Goal: Task Accomplishment & Management: Use online tool/utility

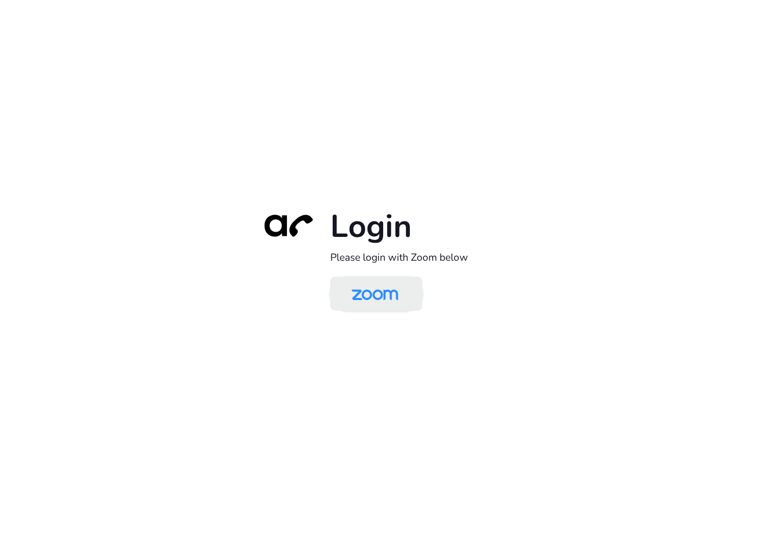
click at [394, 304] on img at bounding box center [375, 295] width 67 height 32
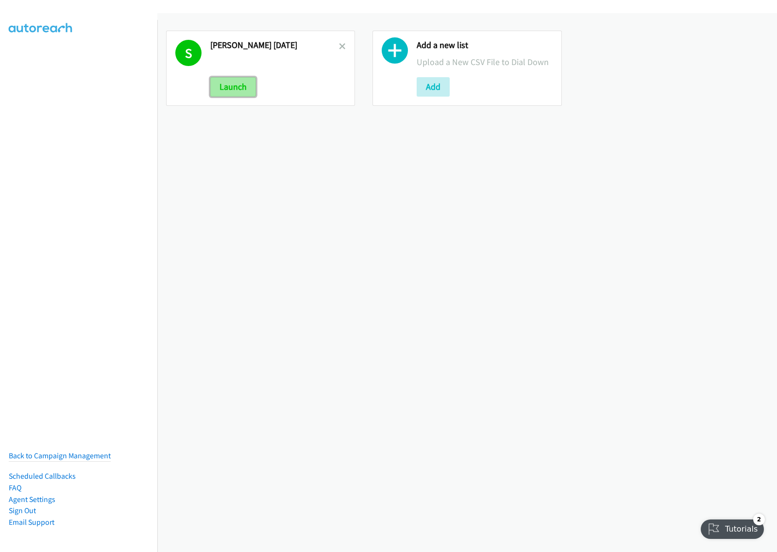
click at [248, 84] on button "Launch" at bounding box center [233, 86] width 46 height 19
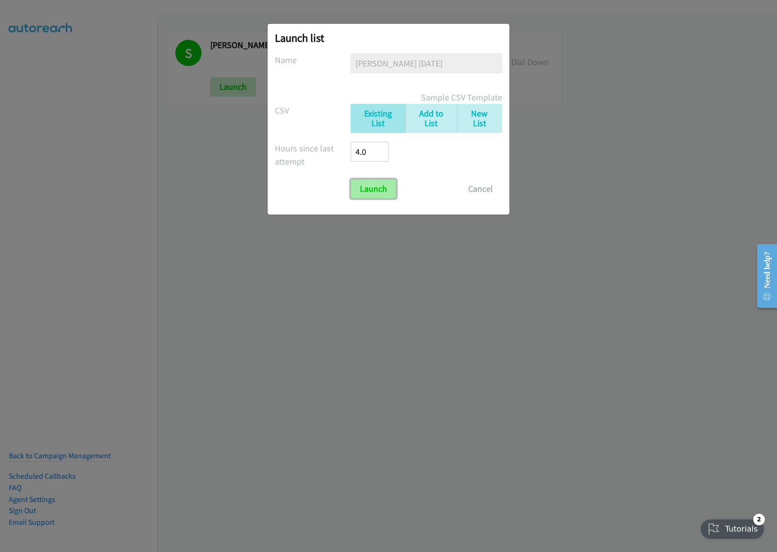
click at [378, 193] on input "Launch" at bounding box center [374, 188] width 46 height 19
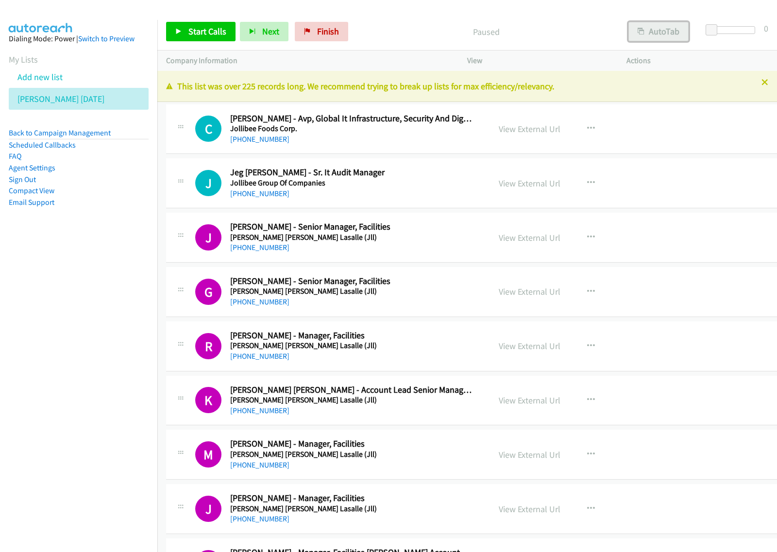
click at [678, 35] on button "AutoTab" at bounding box center [659, 31] width 60 height 19
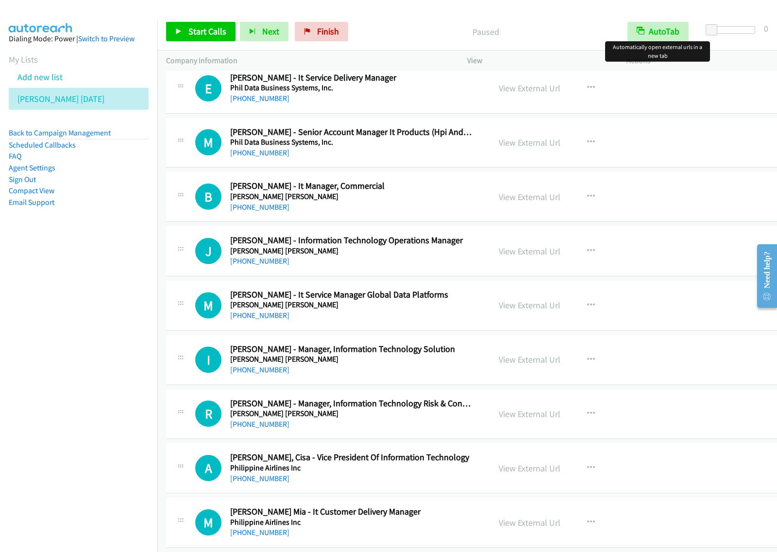
scroll to position [5645, 0]
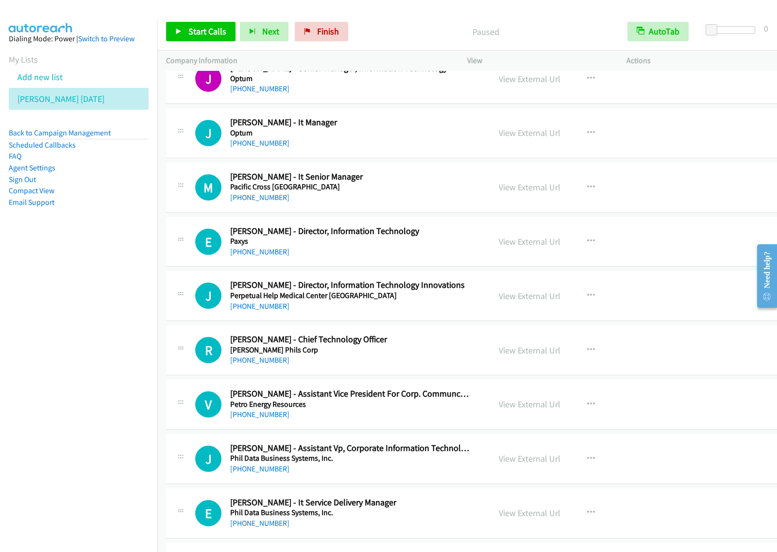
click at [69, 297] on nav "Dialing Mode: Power | Switch to Preview My Lists Add new list [PERSON_NAME] [DA…" at bounding box center [79, 296] width 158 height 552
click at [587, 137] on icon "button" at bounding box center [591, 133] width 8 height 8
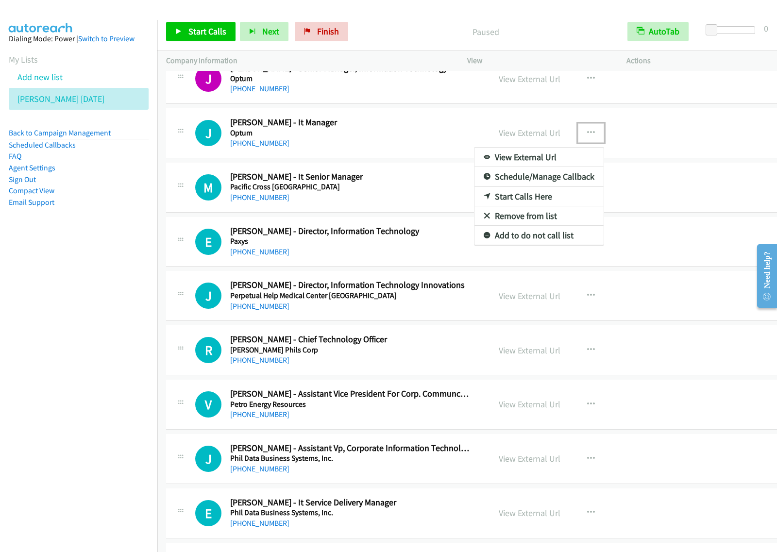
click at [533, 167] on link "View External Url" at bounding box center [539, 157] width 129 height 19
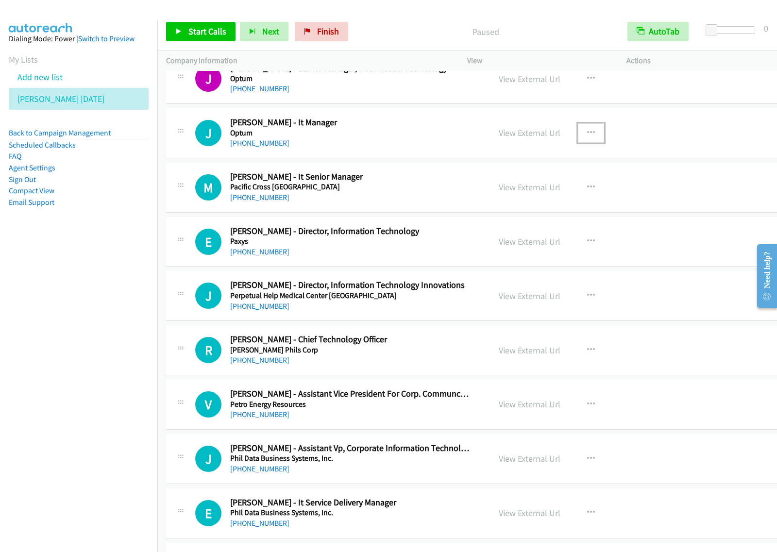
click at [587, 137] on icon "button" at bounding box center [591, 133] width 8 height 8
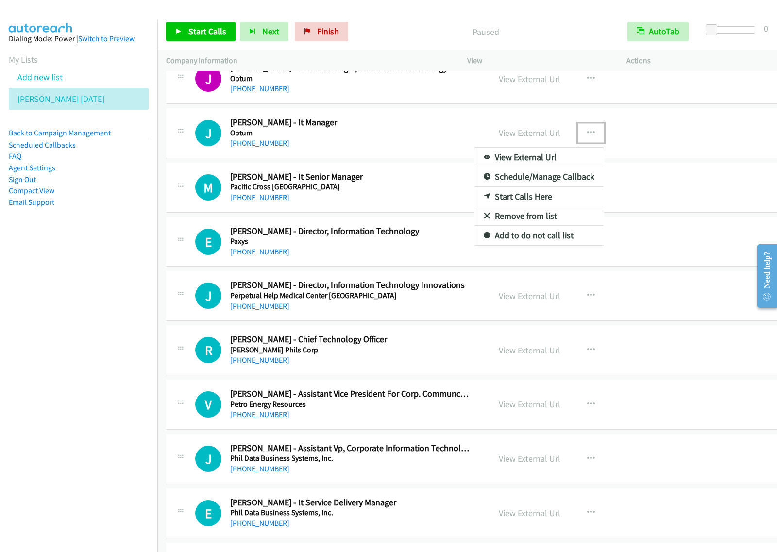
click at [531, 206] on link "Start Calls Here" at bounding box center [539, 196] width 129 height 19
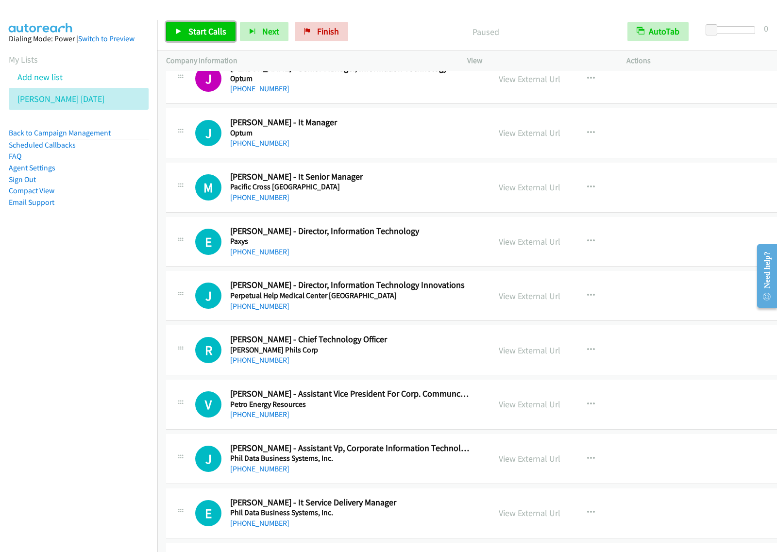
click at [216, 35] on span "Start Calls" at bounding box center [208, 31] width 38 height 11
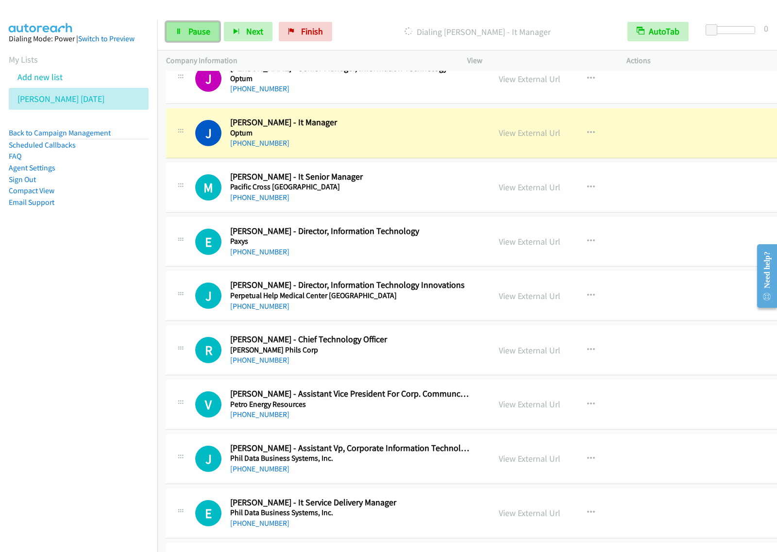
click at [204, 34] on span "Pause" at bounding box center [200, 31] width 22 height 11
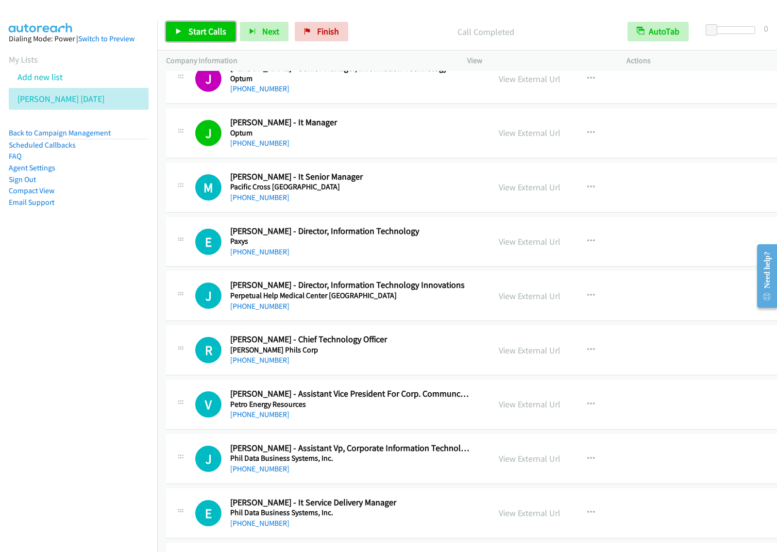
click at [211, 37] on link "Start Calls" at bounding box center [200, 31] width 69 height 19
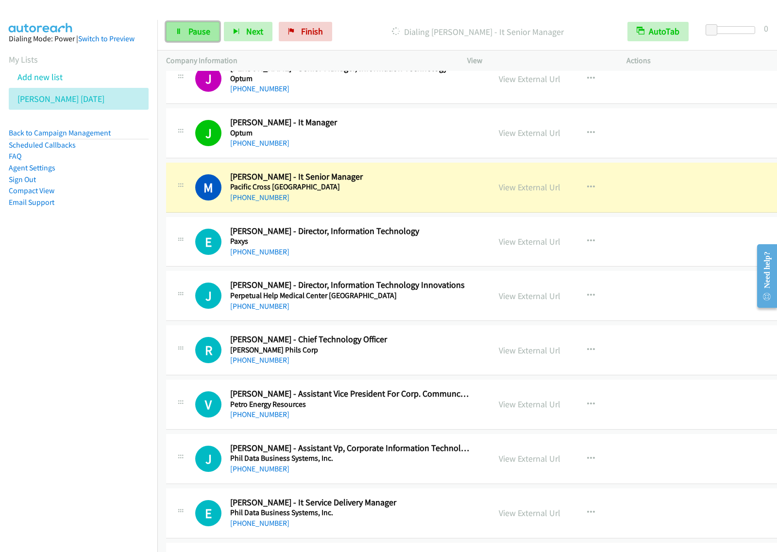
click at [213, 32] on link "Pause" at bounding box center [192, 31] width 53 height 19
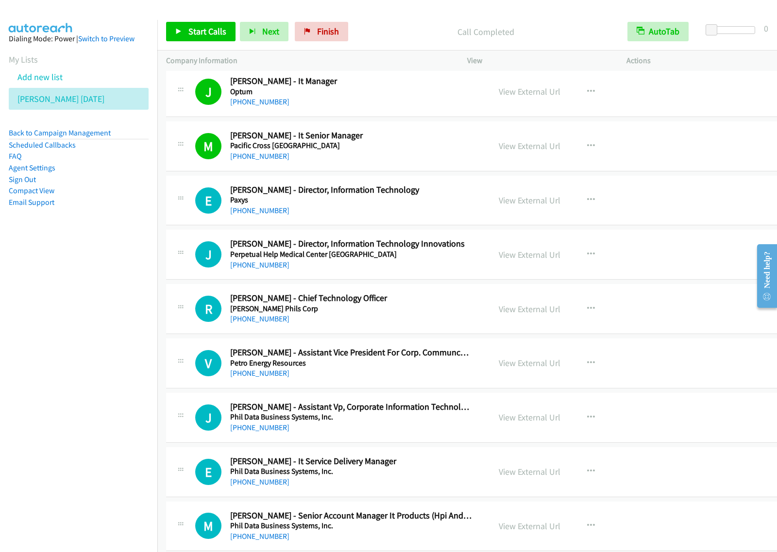
scroll to position [5706, 0]
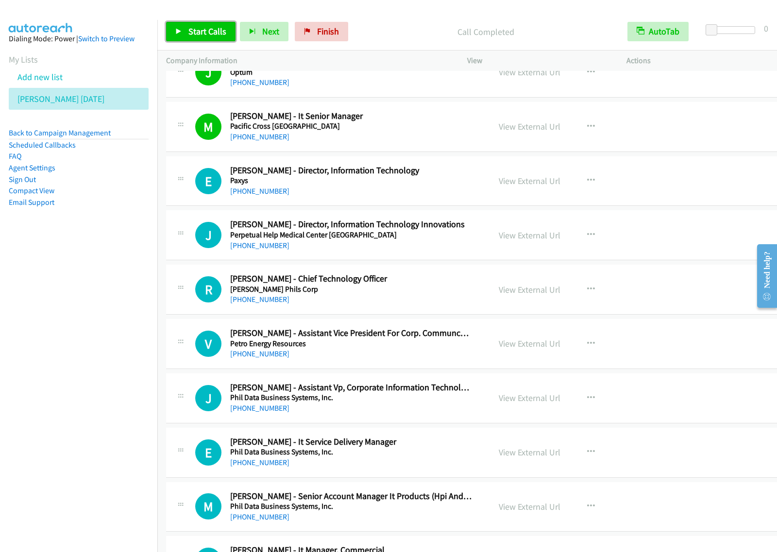
click at [205, 33] on span "Start Calls" at bounding box center [208, 31] width 38 height 11
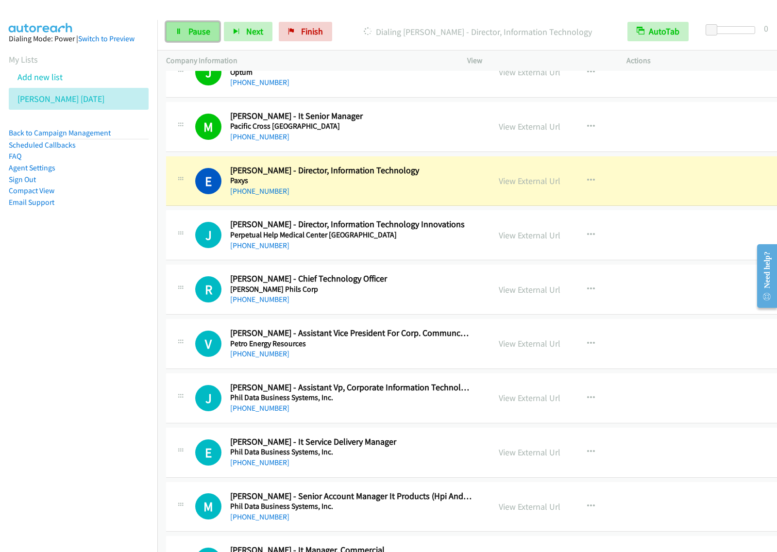
click at [187, 32] on link "Pause" at bounding box center [192, 31] width 53 height 19
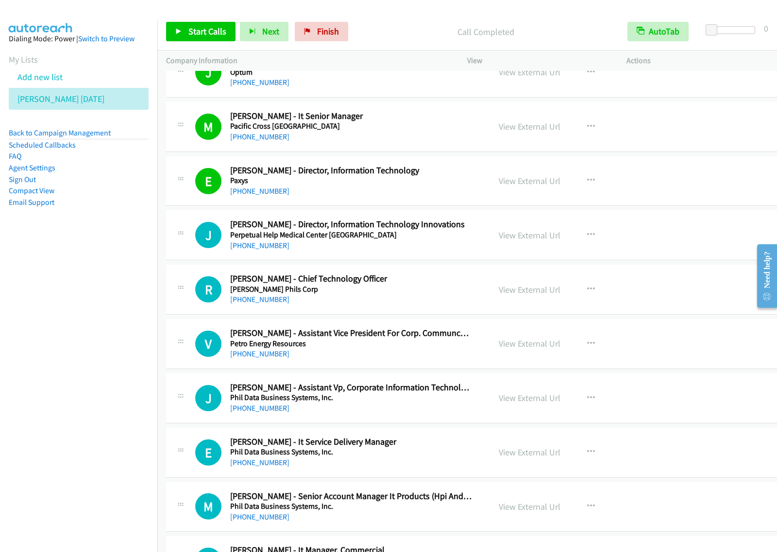
click at [100, 312] on nav "Dialing Mode: Power | Switch to Preview My Lists Add new list [PERSON_NAME] [DA…" at bounding box center [79, 296] width 158 height 552
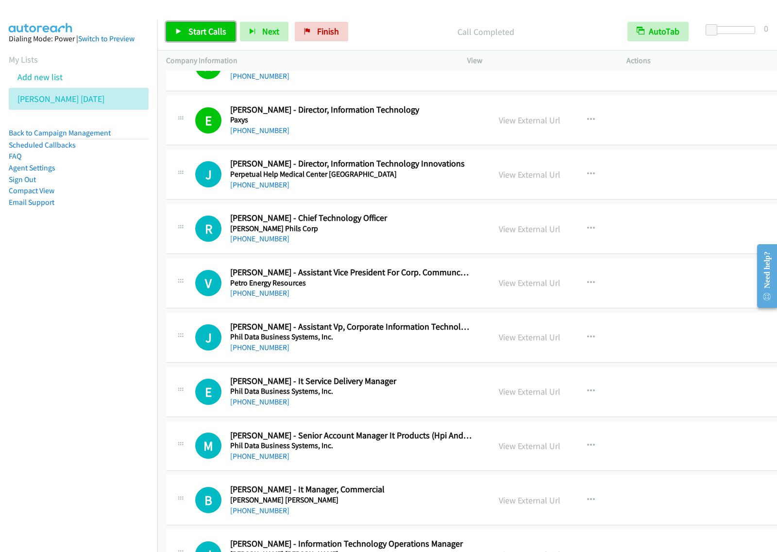
click at [222, 35] on span "Start Calls" at bounding box center [208, 31] width 38 height 11
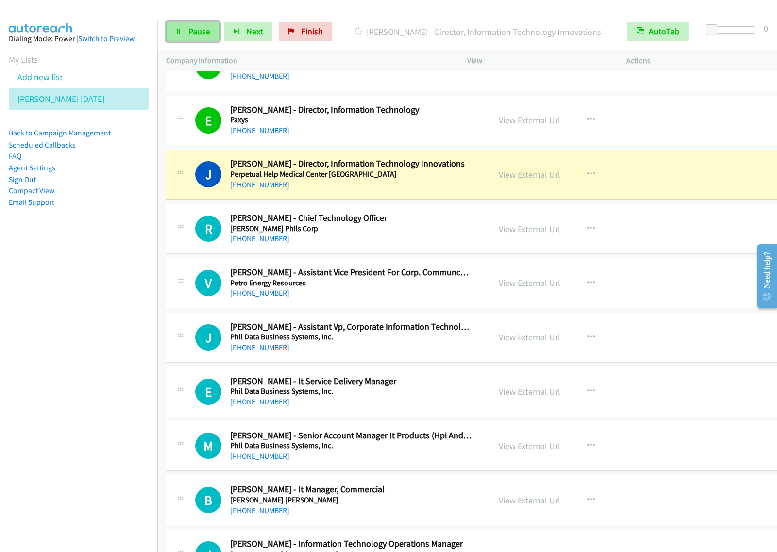
click at [190, 33] on span "Pause" at bounding box center [200, 31] width 22 height 11
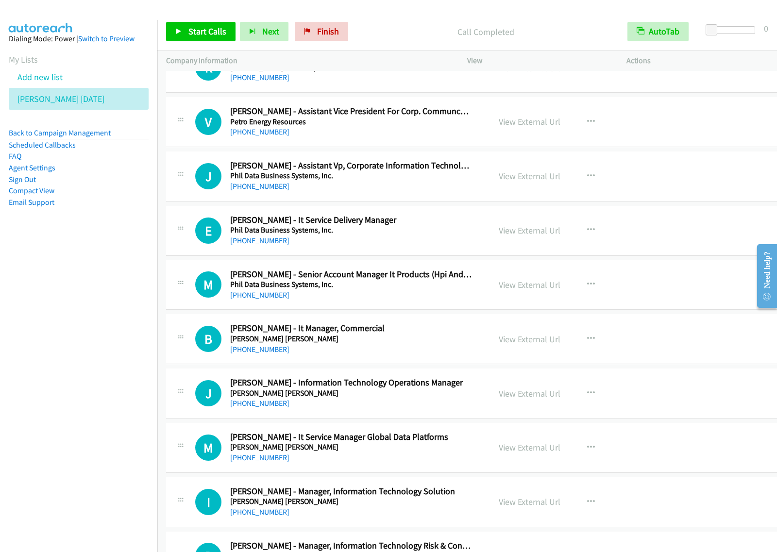
scroll to position [5949, 0]
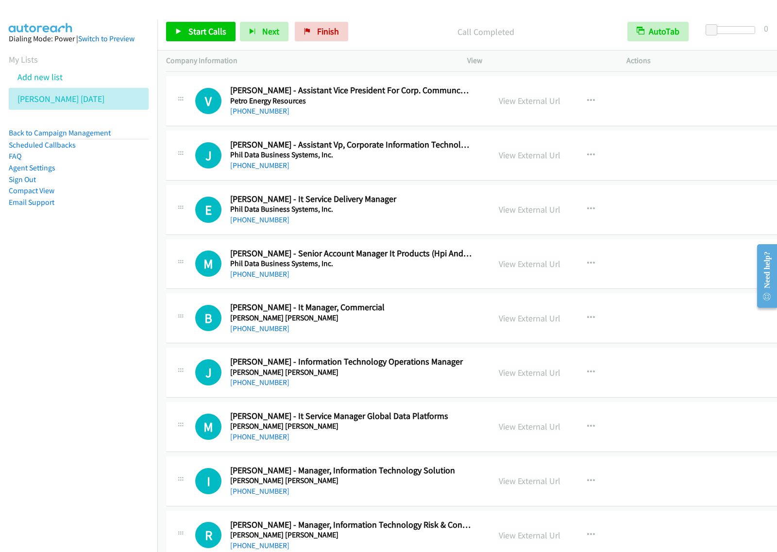
click at [426, 214] on h5 "Phil Data Business Systems, Inc." at bounding box center [351, 210] width 242 height 10
click at [587, 213] on icon "button" at bounding box center [591, 210] width 8 height 8
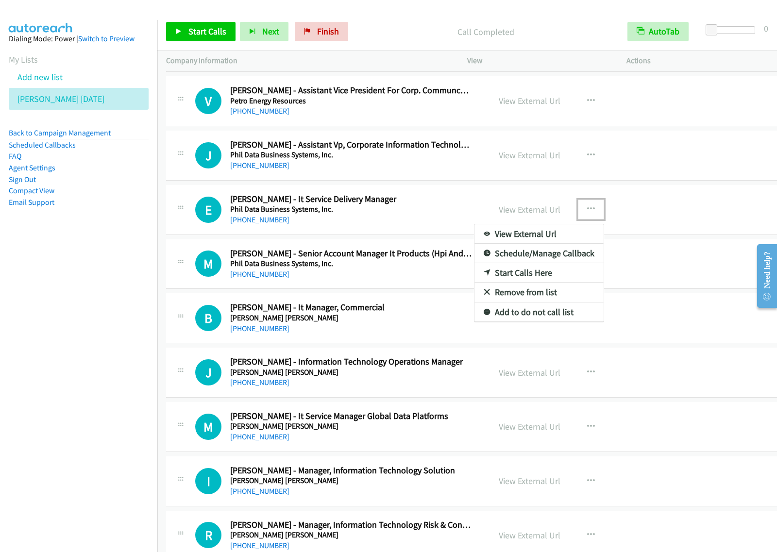
click at [535, 283] on link "Start Calls Here" at bounding box center [539, 272] width 129 height 19
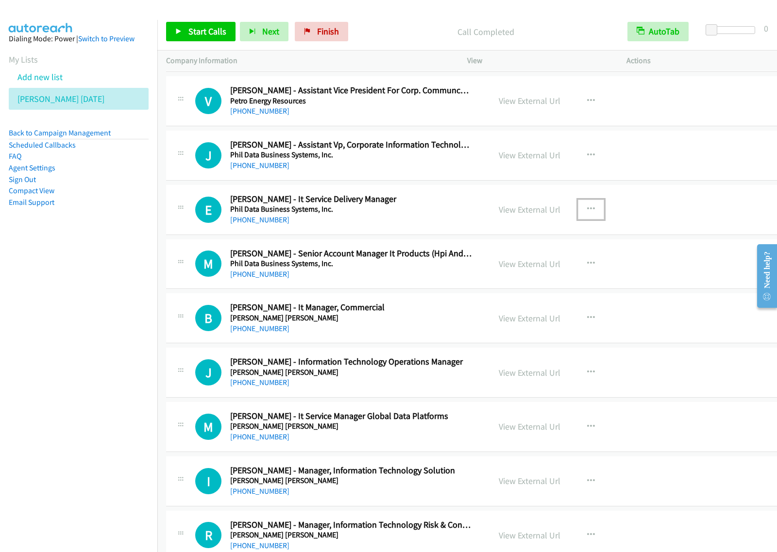
click at [587, 213] on icon "button" at bounding box center [591, 210] width 8 height 8
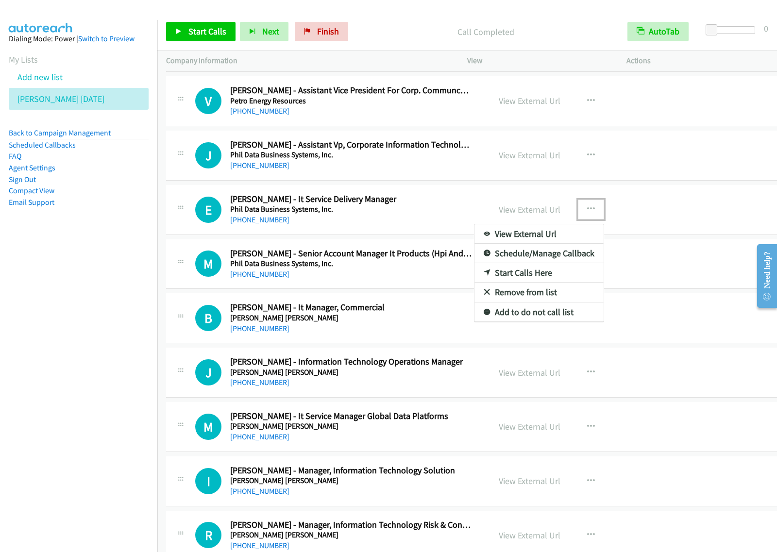
click at [555, 282] on link "Start Calls Here" at bounding box center [539, 272] width 129 height 19
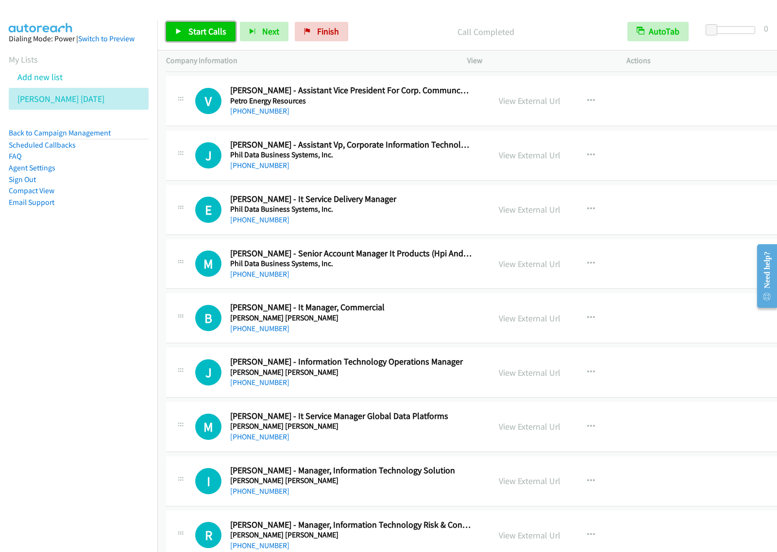
click at [214, 31] on span "Start Calls" at bounding box center [208, 31] width 38 height 11
drag, startPoint x: 118, startPoint y: 377, endPoint x: 223, endPoint y: 293, distance: 133.8
click at [118, 374] on nav "Dialing Mode: Power | Switch to Preview My Lists Add new list [PERSON_NAME] [DA…" at bounding box center [79, 296] width 158 height 552
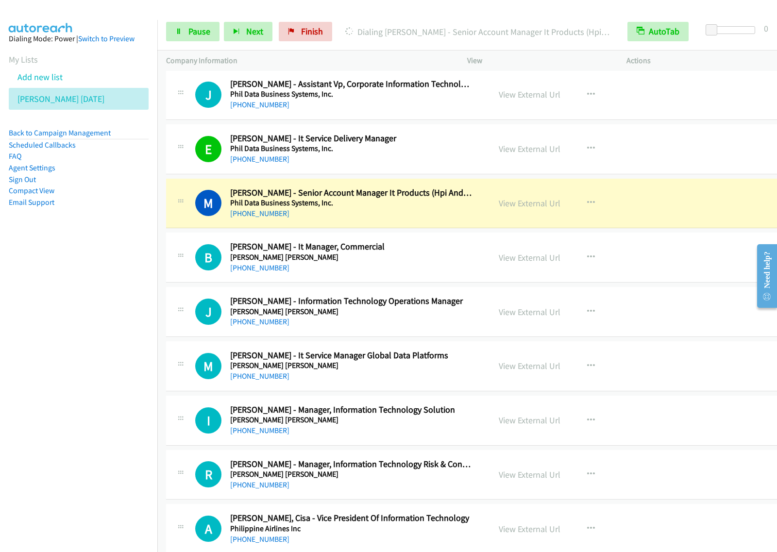
click at [86, 338] on nav "Dialing Mode: Power | Switch to Preview My Lists Add new list [PERSON_NAME] [DA…" at bounding box center [79, 296] width 158 height 552
click at [204, 27] on span "Pause" at bounding box center [200, 31] width 22 height 11
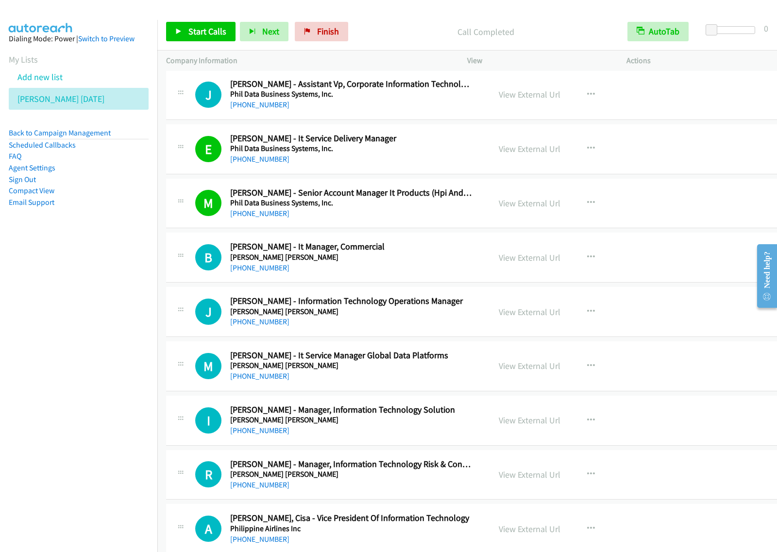
drag, startPoint x: 99, startPoint y: 382, endPoint x: 164, endPoint y: 368, distance: 67.1
click at [99, 382] on nav "Dialing Mode: Power | Switch to Preview My Lists Add new list [PERSON_NAME] [DA…" at bounding box center [79, 296] width 158 height 552
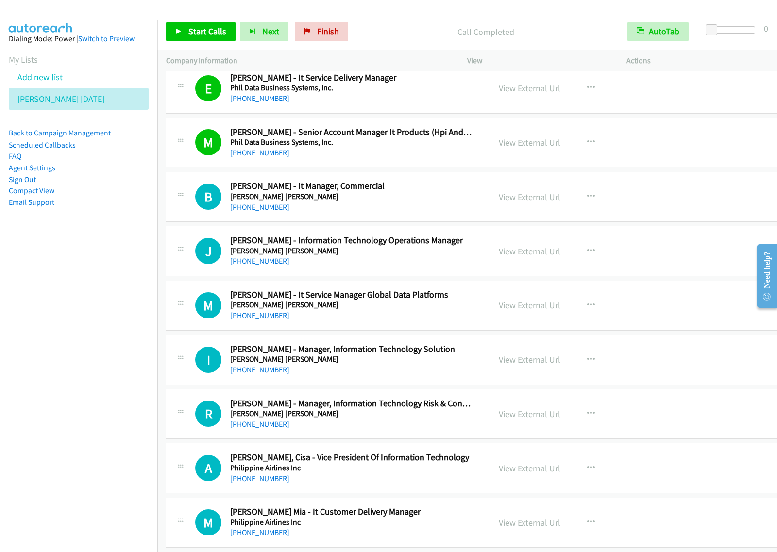
click at [67, 267] on nav "Dialing Mode: Power | Switch to Preview My Lists Add new list [PERSON_NAME] [DA…" at bounding box center [79, 296] width 158 height 552
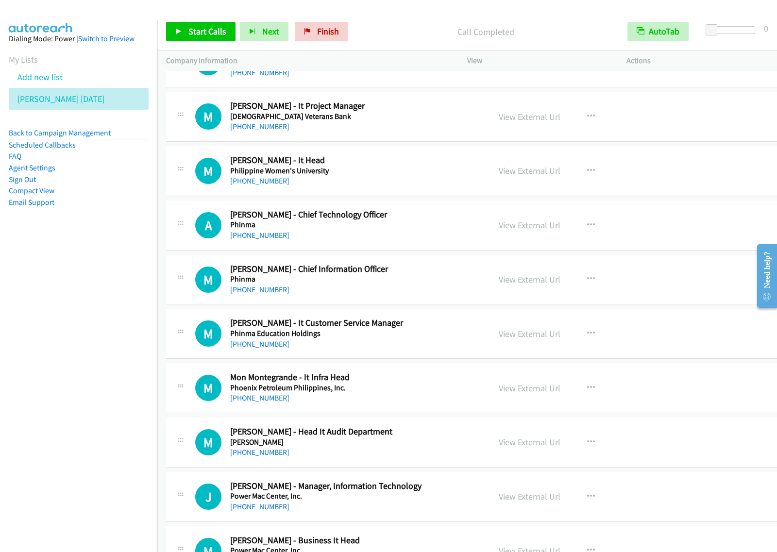
scroll to position [7224, 0]
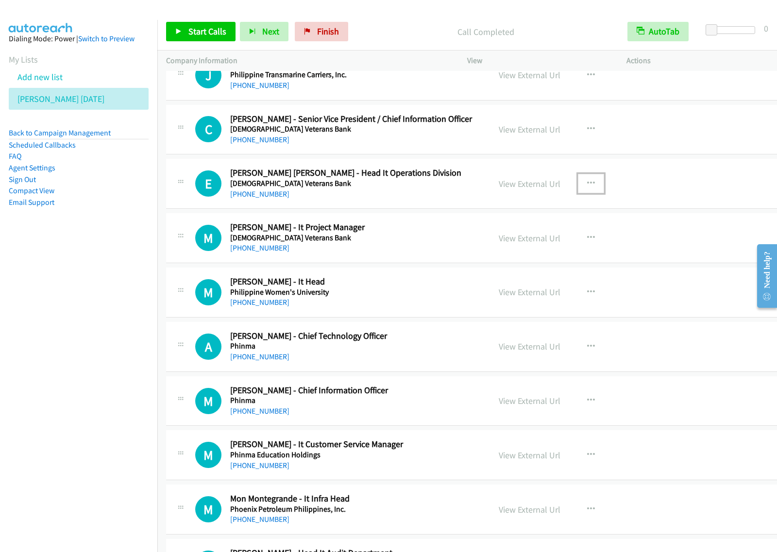
click at [587, 188] on icon "button" at bounding box center [591, 184] width 8 height 8
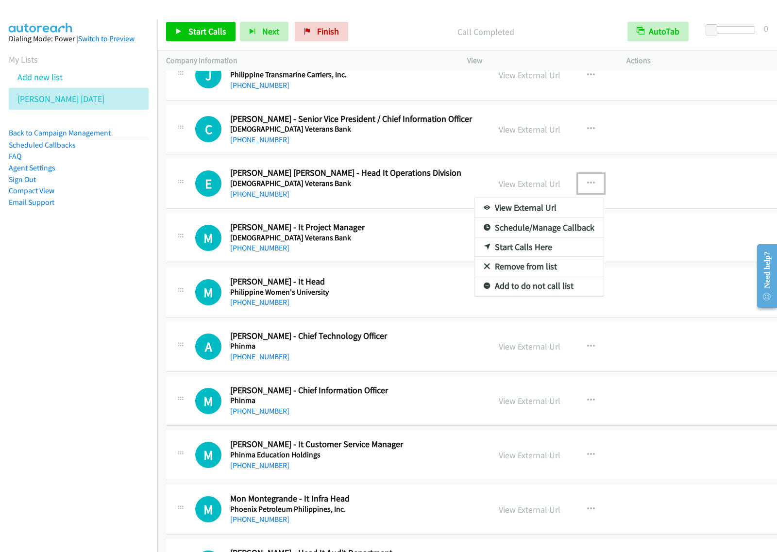
click at [518, 256] on link "Start Calls Here" at bounding box center [539, 247] width 129 height 19
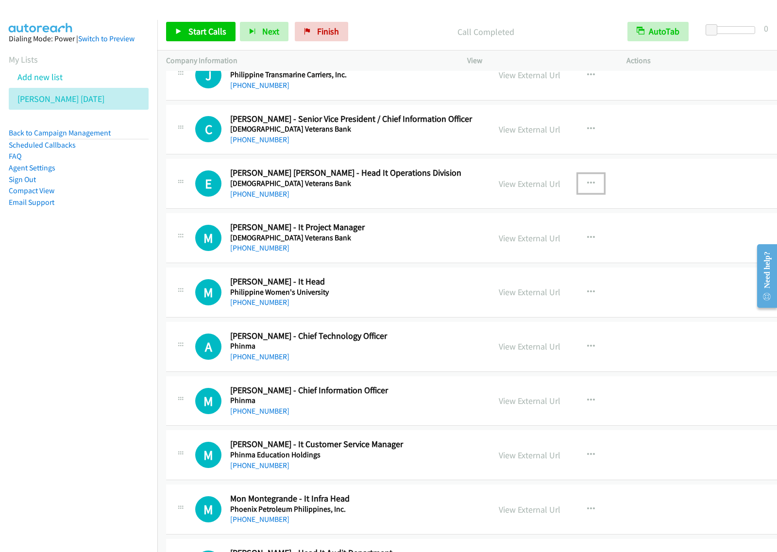
click at [587, 188] on icon "button" at bounding box center [591, 184] width 8 height 8
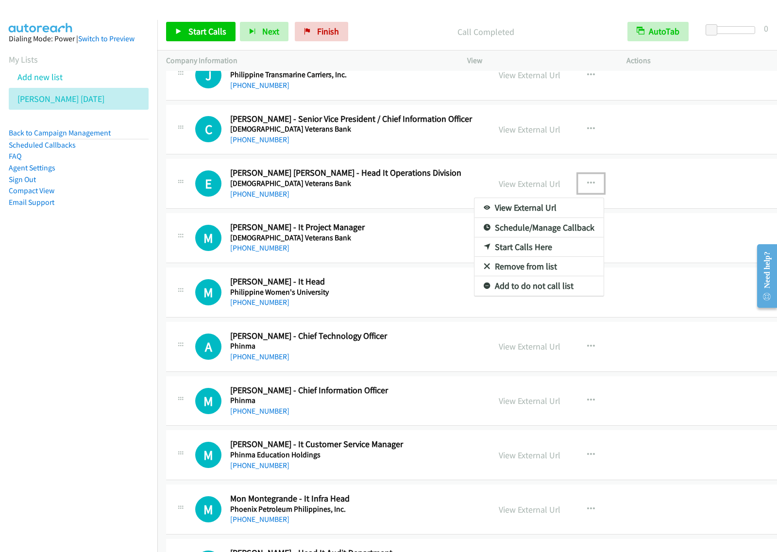
click at [553, 257] on link "Start Calls Here" at bounding box center [539, 247] width 129 height 19
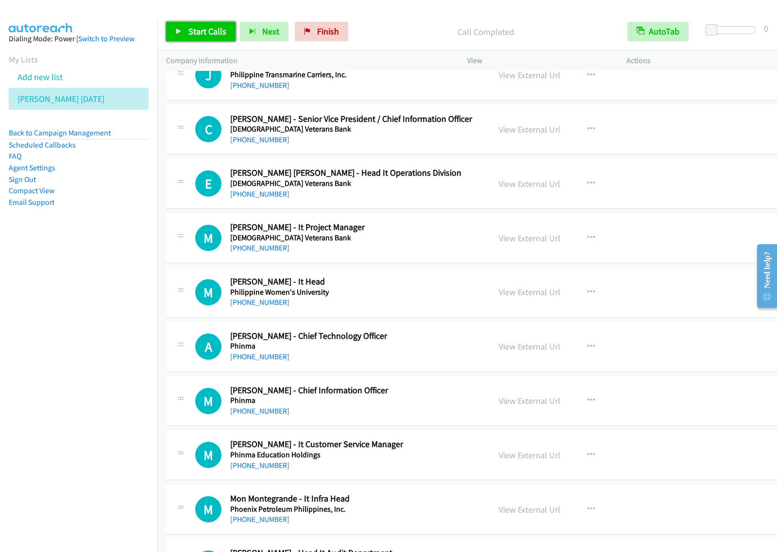
click at [205, 38] on link "Start Calls" at bounding box center [200, 31] width 69 height 19
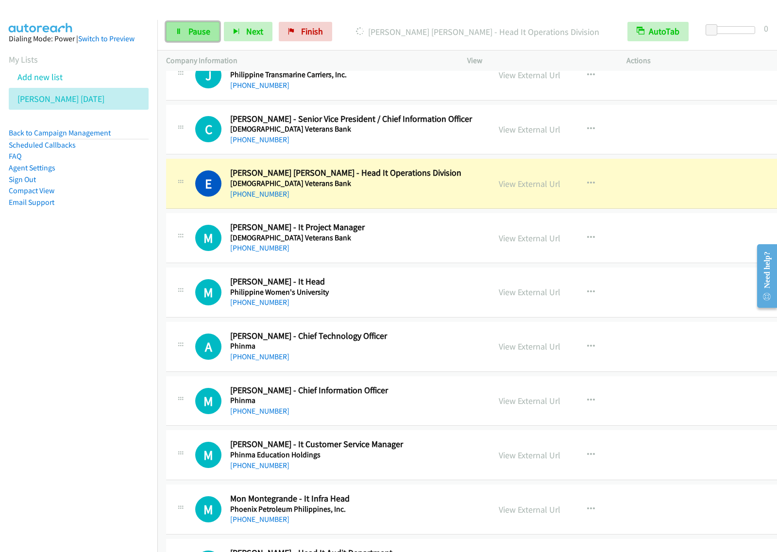
click at [197, 30] on span "Pause" at bounding box center [200, 31] width 22 height 11
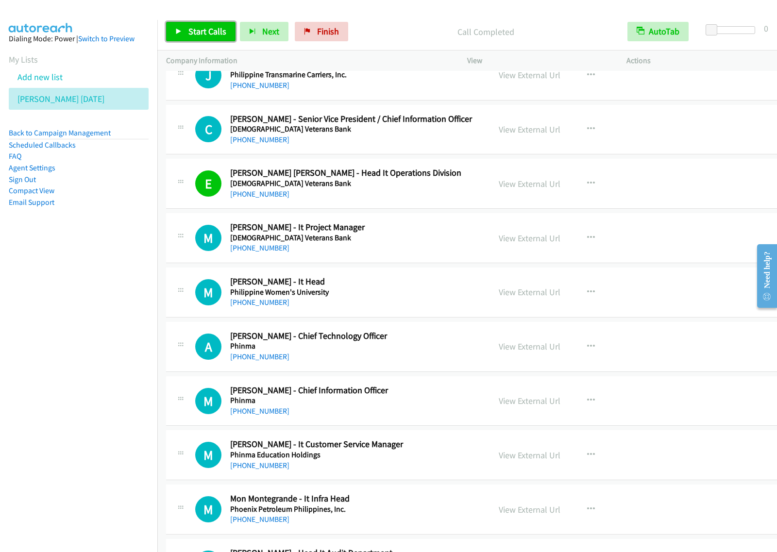
click at [220, 28] on span "Start Calls" at bounding box center [208, 31] width 38 height 11
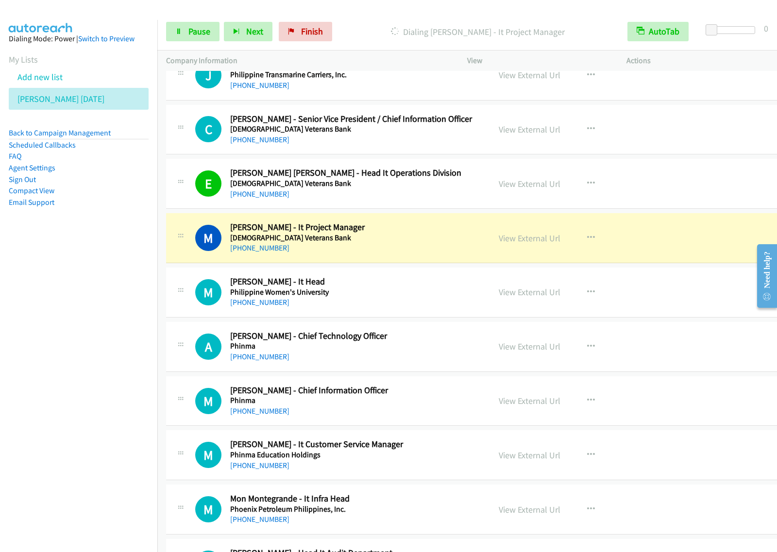
click at [78, 377] on nav "Dialing Mode: Power | Switch to Preview My Lists Add new list [PERSON_NAME] [DA…" at bounding box center [79, 296] width 158 height 552
click at [202, 34] on span "Pause" at bounding box center [200, 31] width 22 height 11
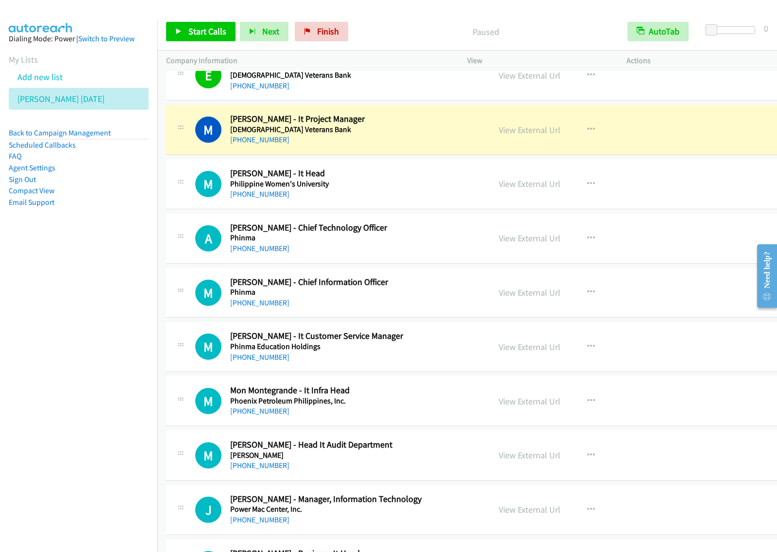
scroll to position [7346, 0]
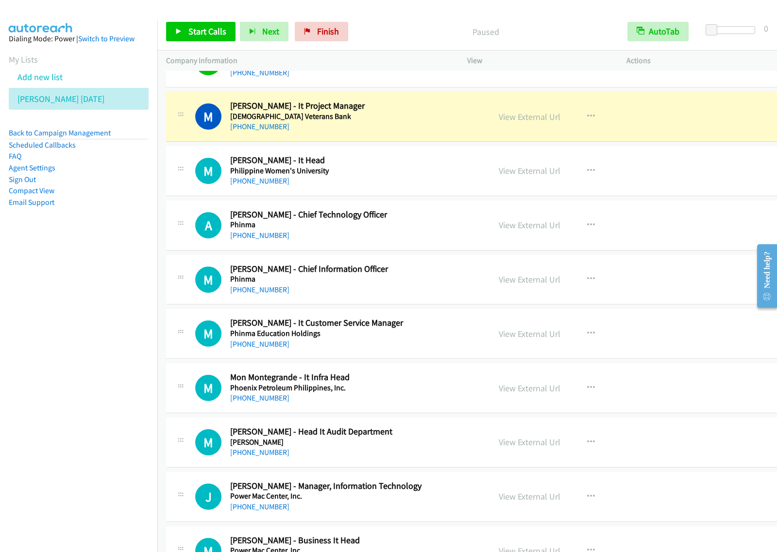
click at [142, 284] on nav "Dialing Mode: Power | Switch to Preview My Lists Add new list [PERSON_NAME] [DA…" at bounding box center [79, 296] width 158 height 552
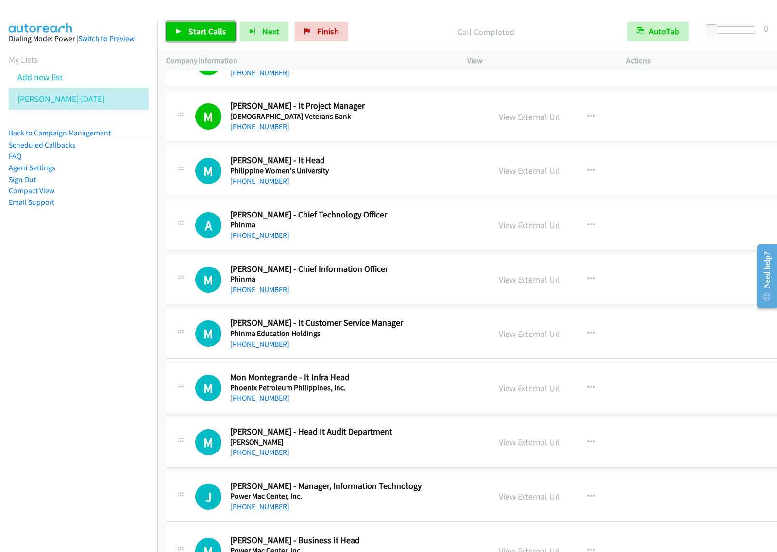
click at [215, 40] on link "Start Calls" at bounding box center [200, 31] width 69 height 19
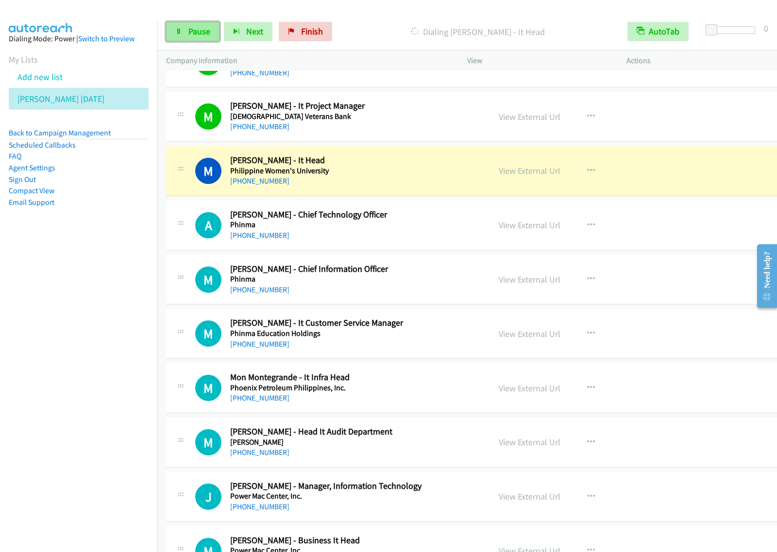
click at [205, 35] on span "Pause" at bounding box center [200, 31] width 22 height 11
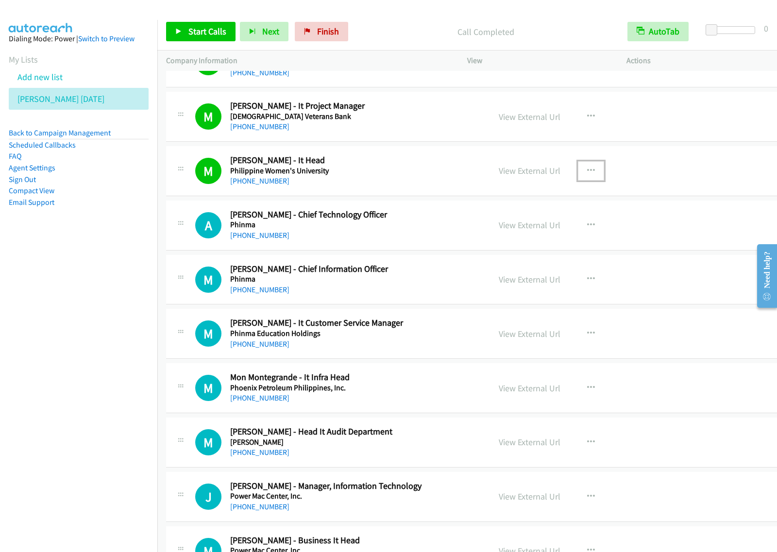
click at [587, 175] on icon "button" at bounding box center [591, 171] width 8 height 8
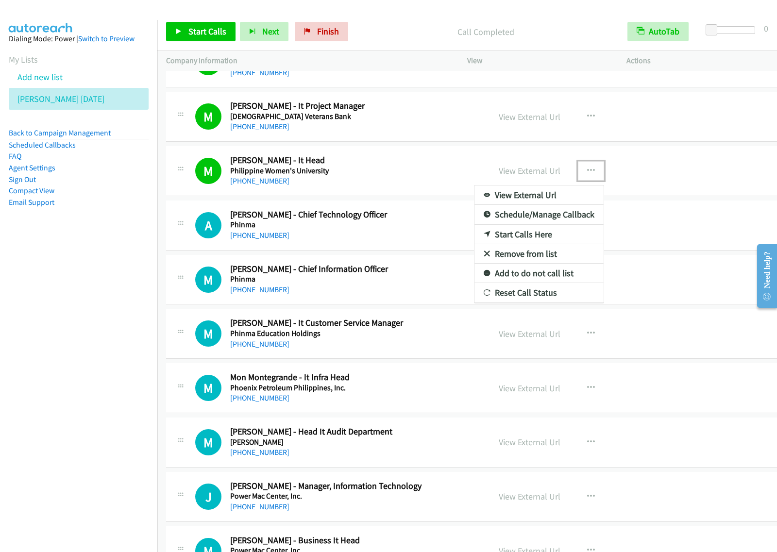
click at [556, 205] on link "View External Url" at bounding box center [539, 195] width 129 height 19
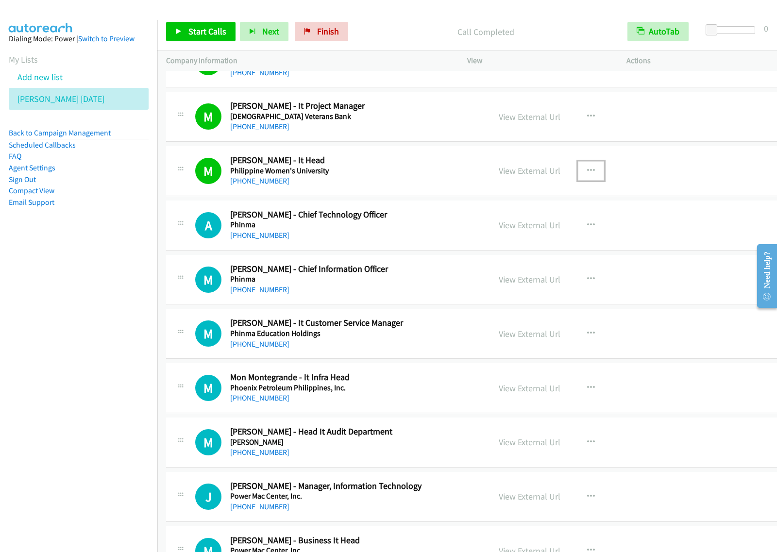
click at [586, 181] on button "button" at bounding box center [591, 170] width 26 height 19
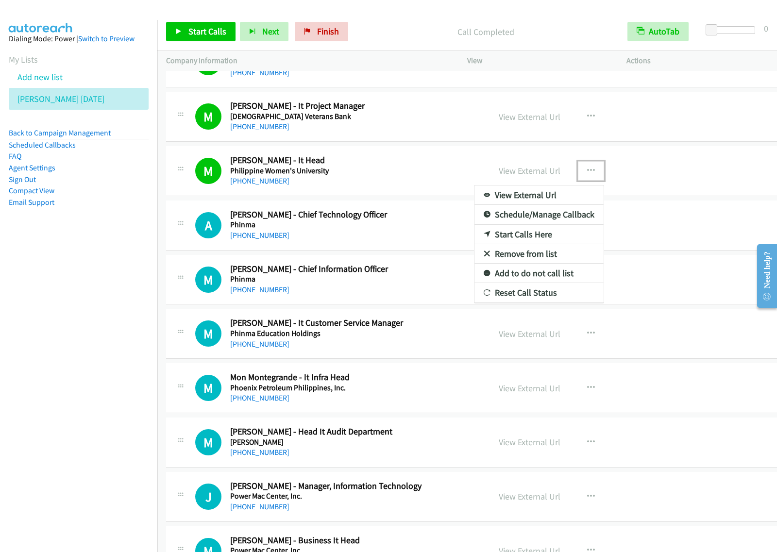
click at [557, 205] on link "View External Url" at bounding box center [539, 195] width 129 height 19
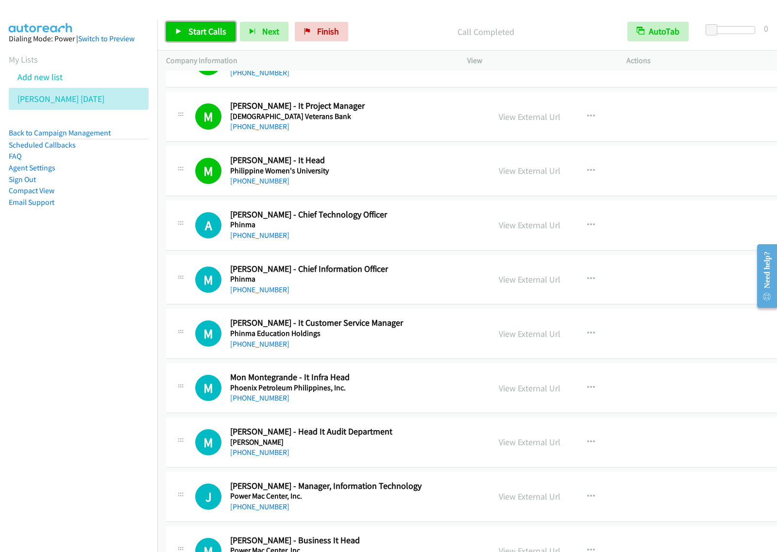
click at [201, 39] on link "Start Calls" at bounding box center [200, 31] width 69 height 19
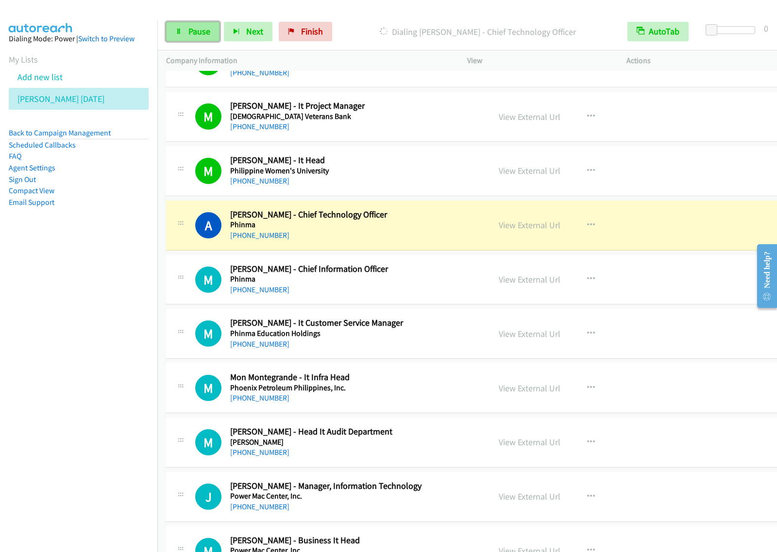
click at [189, 31] on span "Pause" at bounding box center [200, 31] width 22 height 11
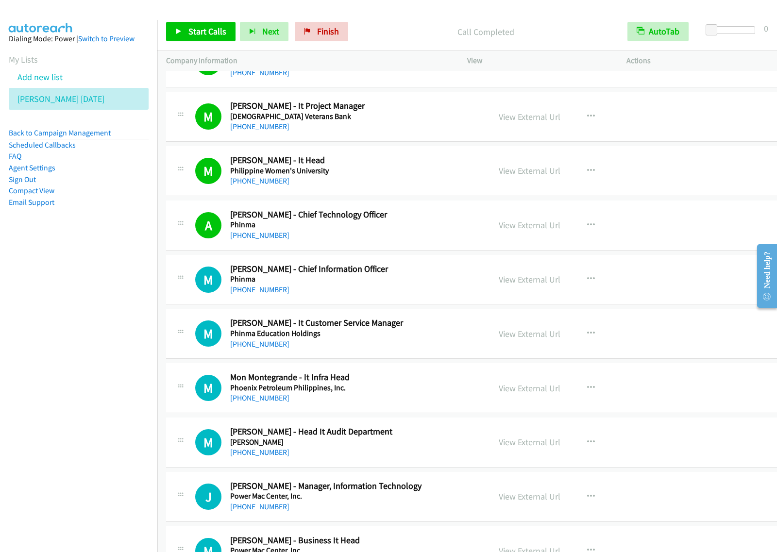
scroll to position [7406, 0]
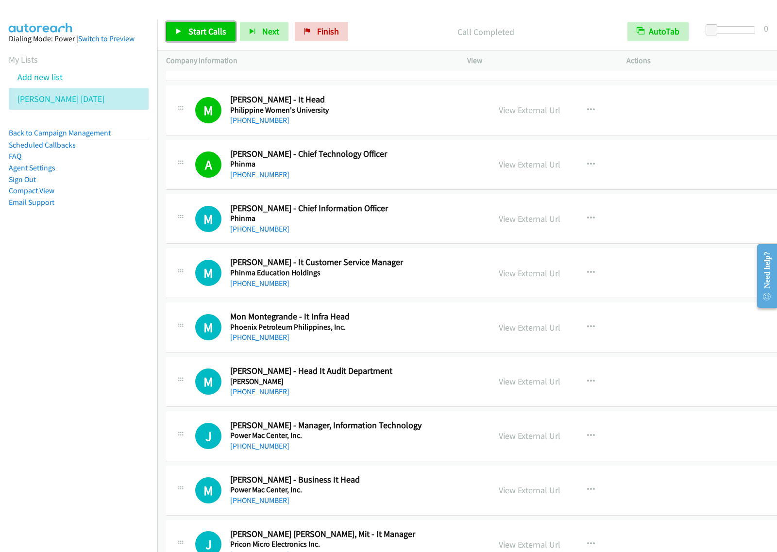
click at [207, 38] on link "Start Calls" at bounding box center [200, 31] width 69 height 19
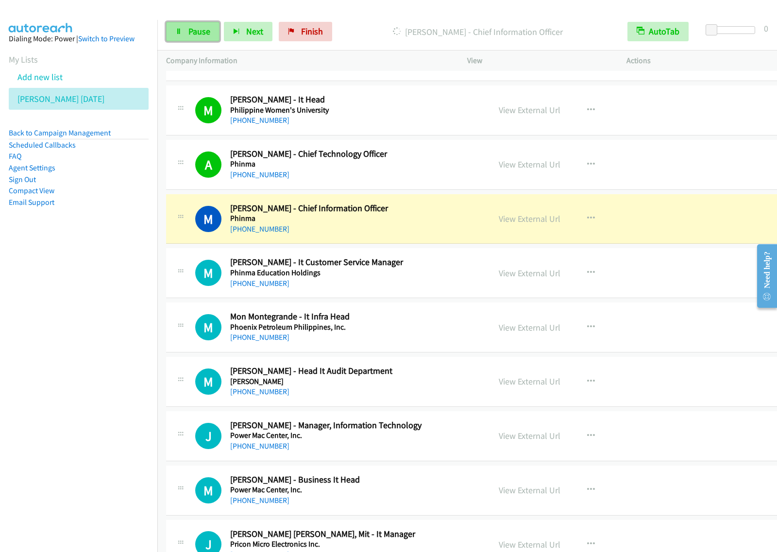
click at [212, 32] on link "Pause" at bounding box center [192, 31] width 53 height 19
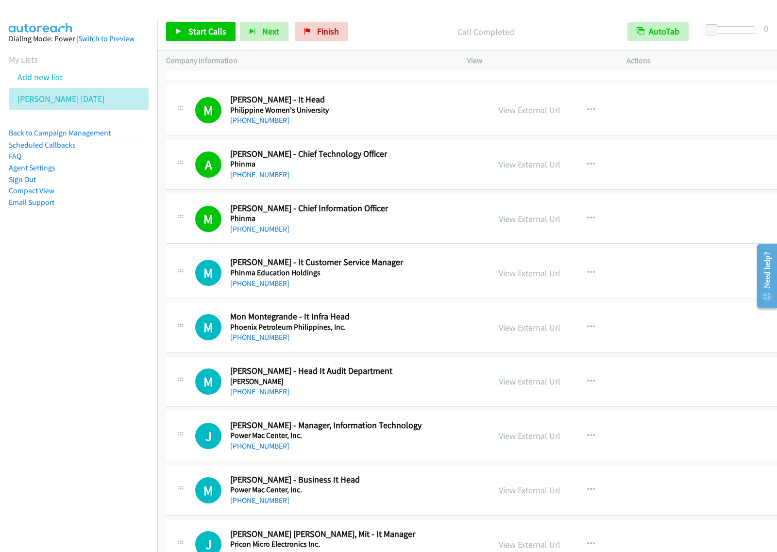
drag, startPoint x: 61, startPoint y: 340, endPoint x: 161, endPoint y: 271, distance: 121.6
click at [61, 340] on nav "Dialing Mode: Power | Switch to Preview My Lists Add new list [PERSON_NAME] [DA…" at bounding box center [79, 296] width 158 height 552
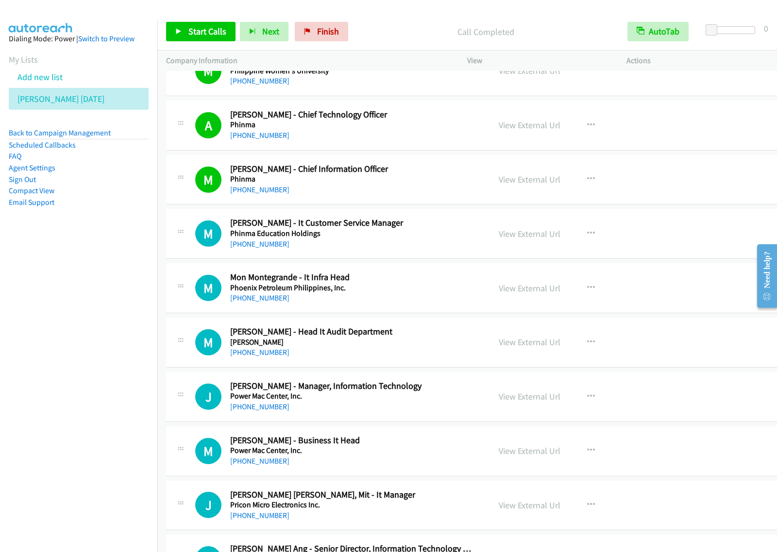
scroll to position [7467, 0]
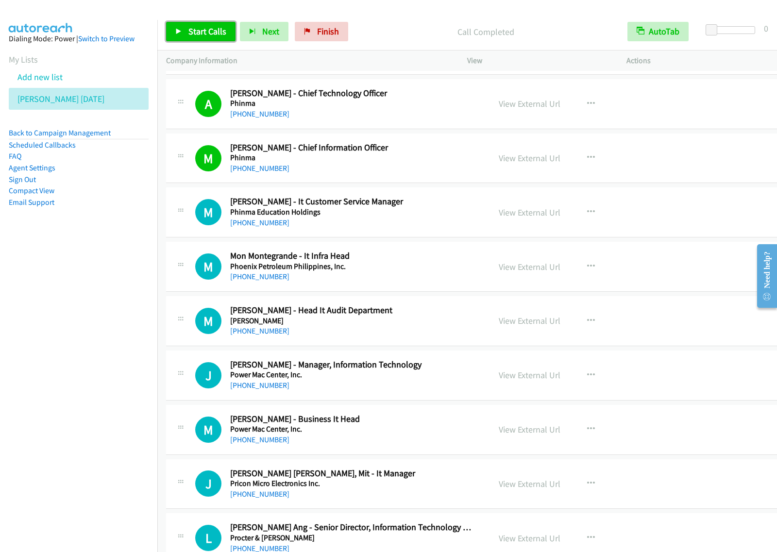
click at [217, 36] on span "Start Calls" at bounding box center [208, 31] width 38 height 11
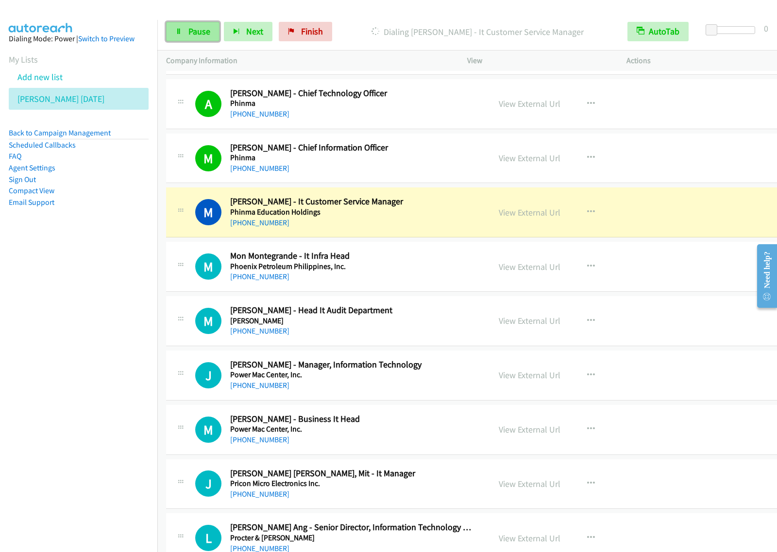
click at [200, 33] on span "Pause" at bounding box center [200, 31] width 22 height 11
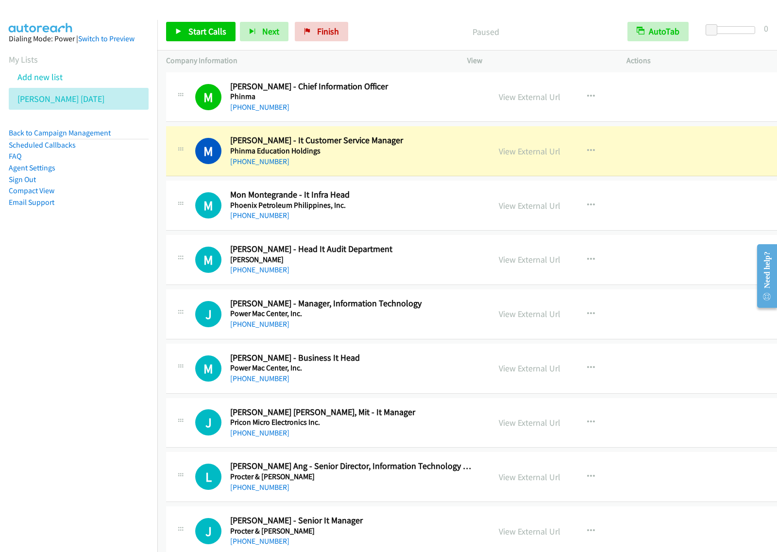
scroll to position [7528, 0]
click at [86, 324] on nav "Dialing Mode: Power | Switch to Preview My Lists Add new list [PERSON_NAME] [DA…" at bounding box center [79, 296] width 158 height 552
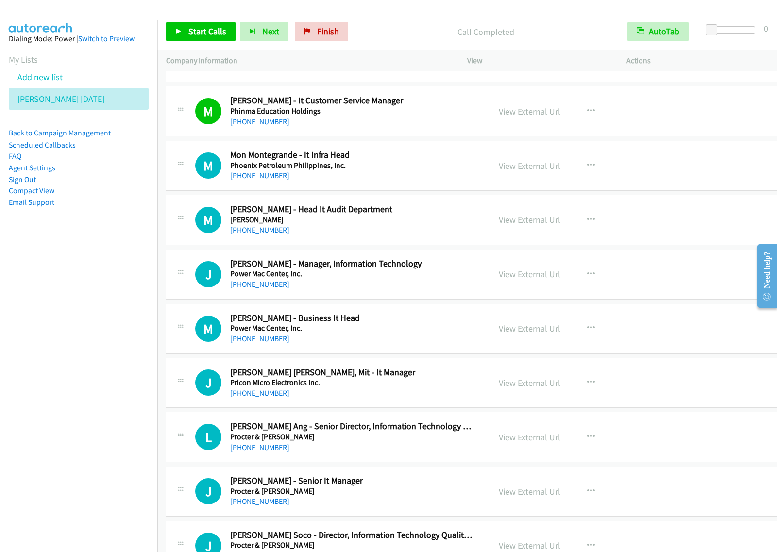
scroll to position [7589, 0]
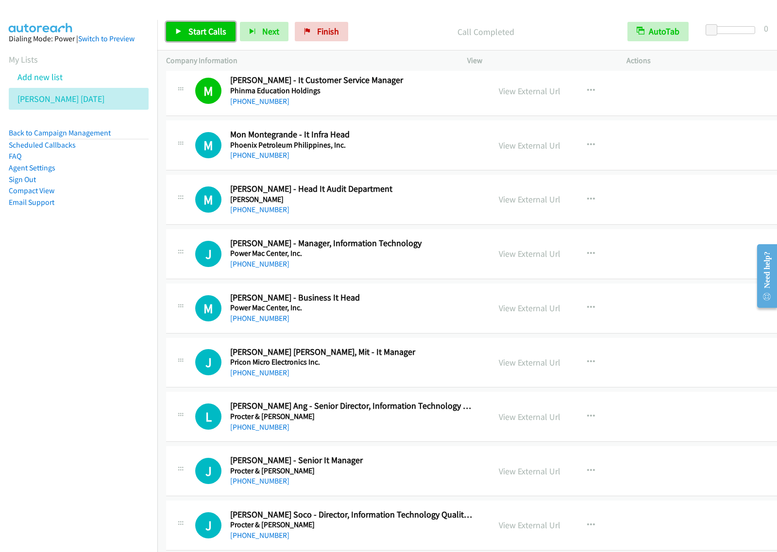
click at [214, 22] on link "Start Calls" at bounding box center [200, 31] width 69 height 19
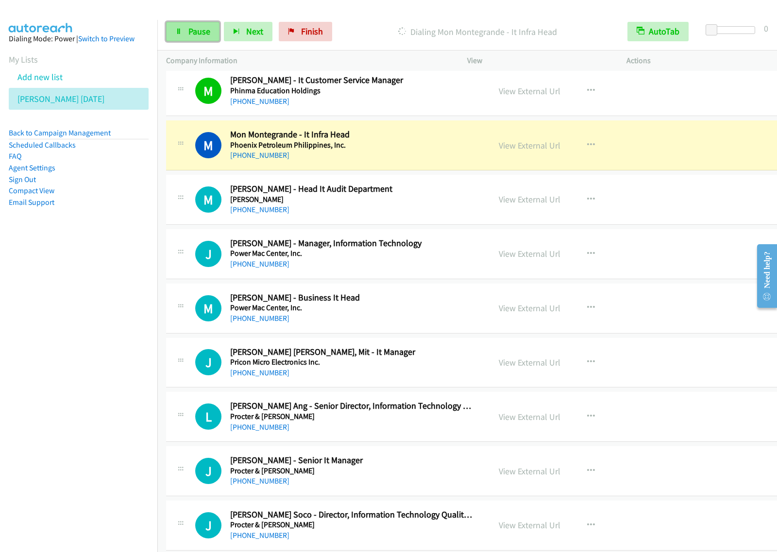
click at [186, 32] on link "Pause" at bounding box center [192, 31] width 53 height 19
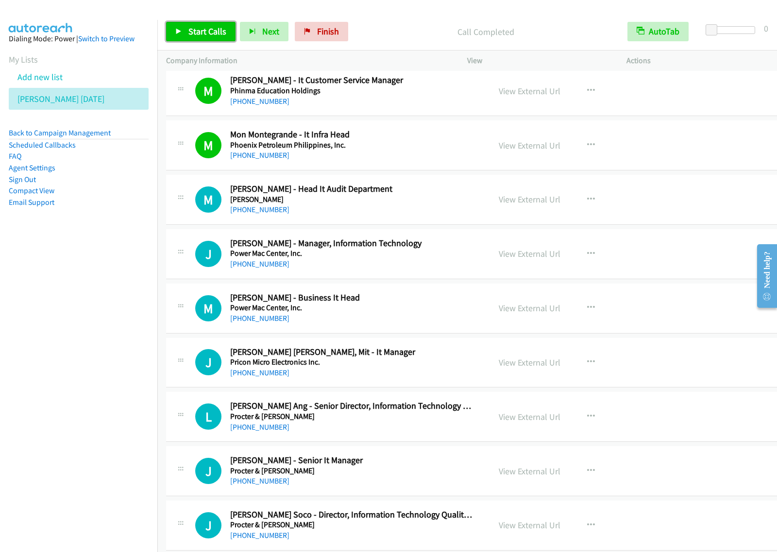
click at [199, 31] on span "Start Calls" at bounding box center [208, 31] width 38 height 11
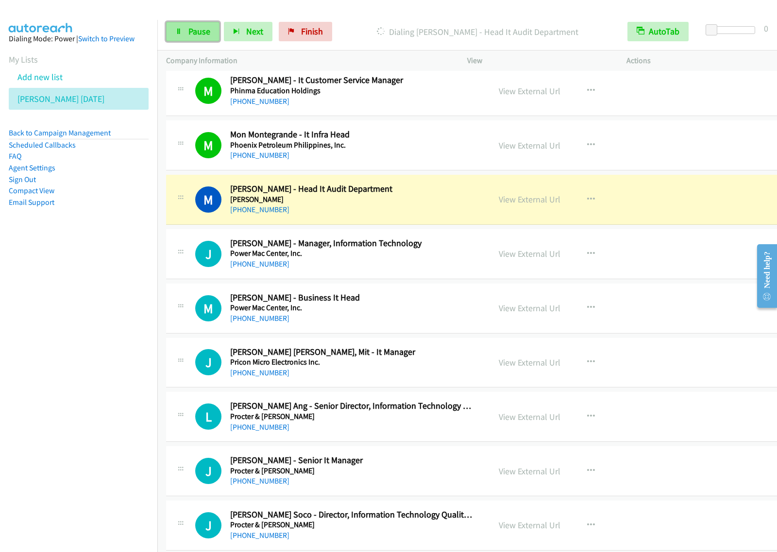
click at [197, 30] on span "Pause" at bounding box center [200, 31] width 22 height 11
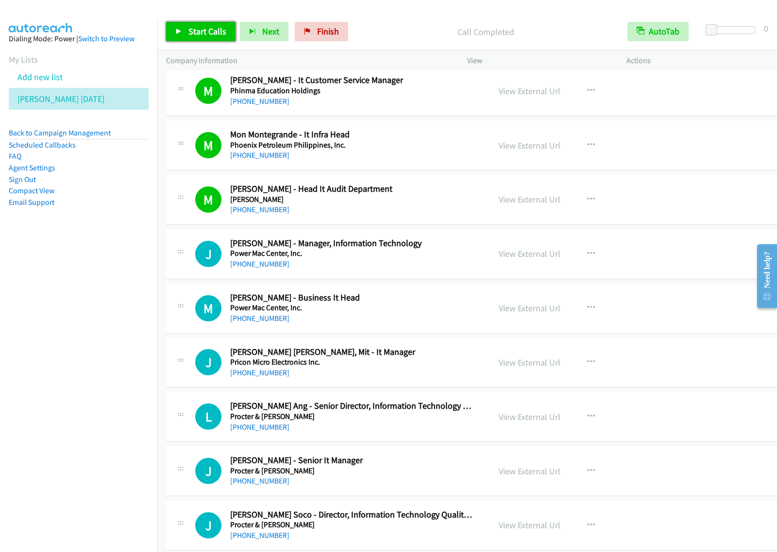
click at [188, 24] on link "Start Calls" at bounding box center [200, 31] width 69 height 19
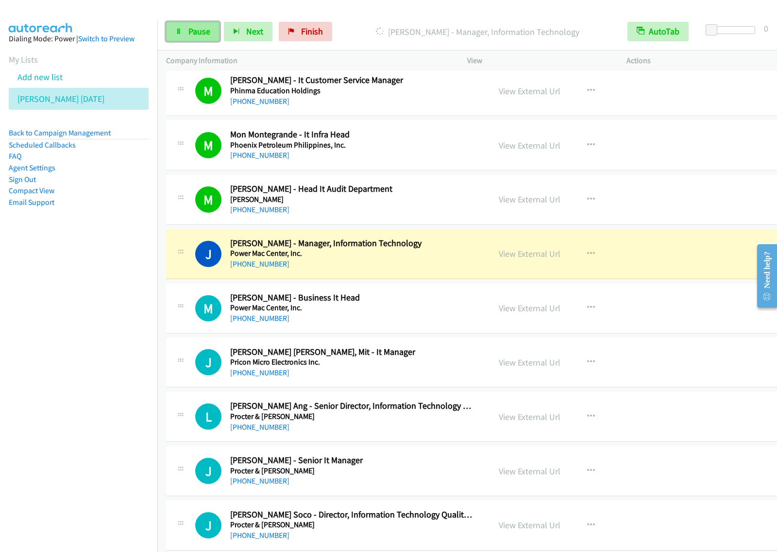
click at [198, 35] on span "Pause" at bounding box center [200, 31] width 22 height 11
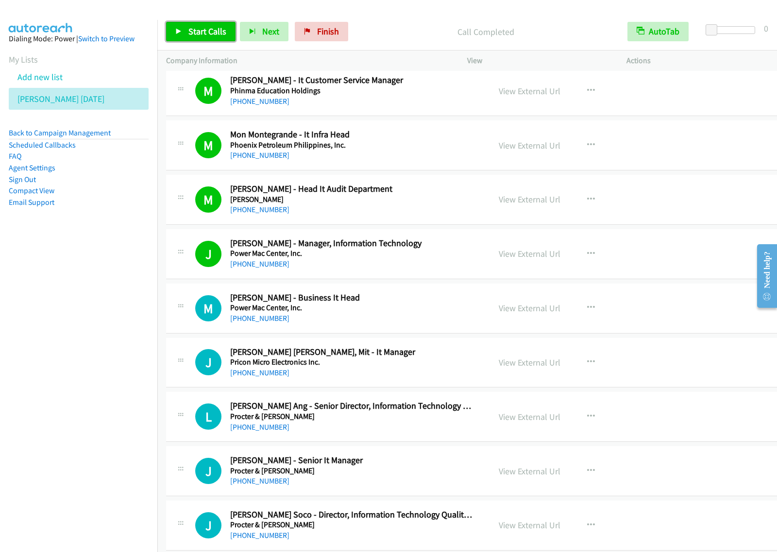
drag, startPoint x: 203, startPoint y: 39, endPoint x: 209, endPoint y: 43, distance: 7.0
click at [203, 39] on link "Start Calls" at bounding box center [200, 31] width 69 height 19
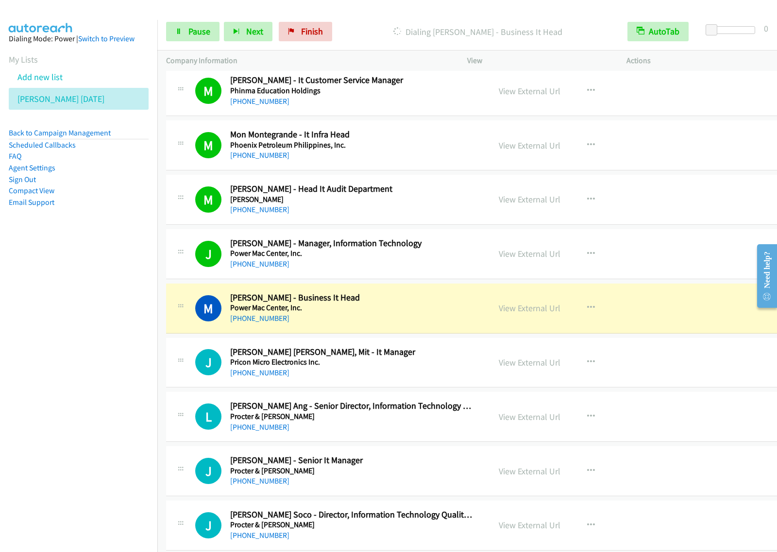
click at [201, 44] on div "Start Calls Pause Next Finish Dialing [PERSON_NAME] - Business It Head AutoTab …" at bounding box center [467, 31] width 620 height 37
click at [195, 39] on link "Pause" at bounding box center [192, 31] width 53 height 19
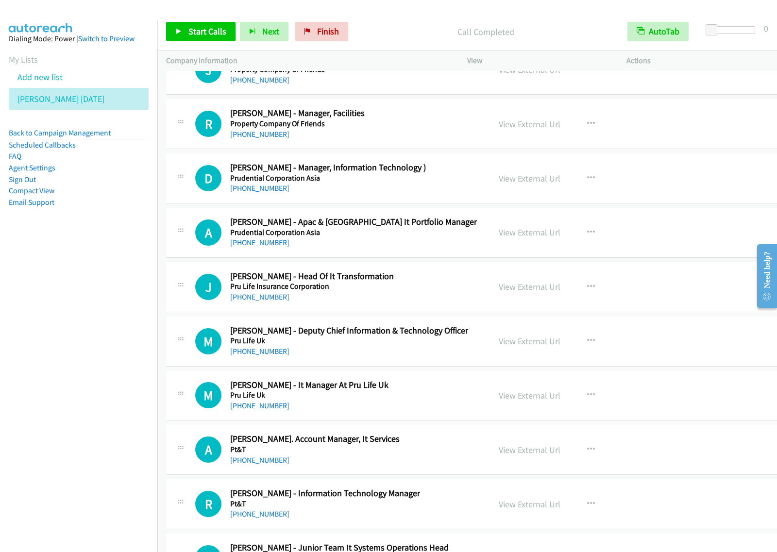
scroll to position [12690, 0]
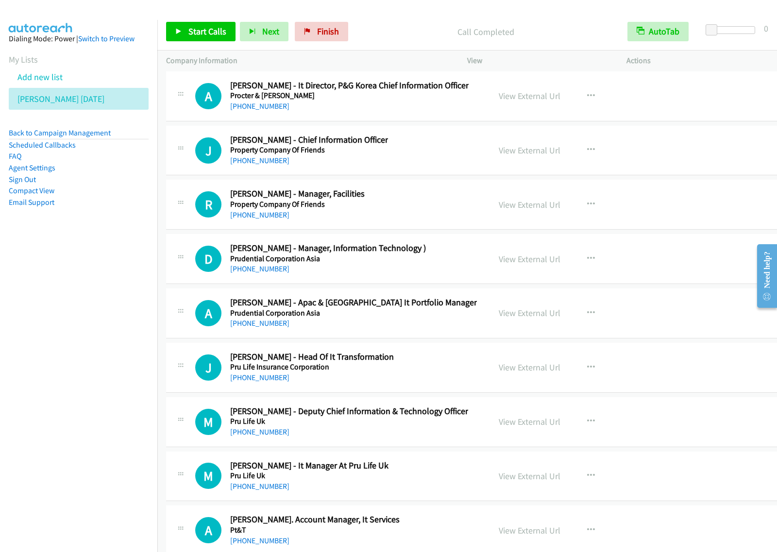
click at [412, 221] on div "R Callback Scheduled [PERSON_NAME] - Manager, Facilities Property Company Of Fr…" at bounding box center [338, 205] width 286 height 32
click at [587, 208] on icon "button" at bounding box center [591, 205] width 8 height 8
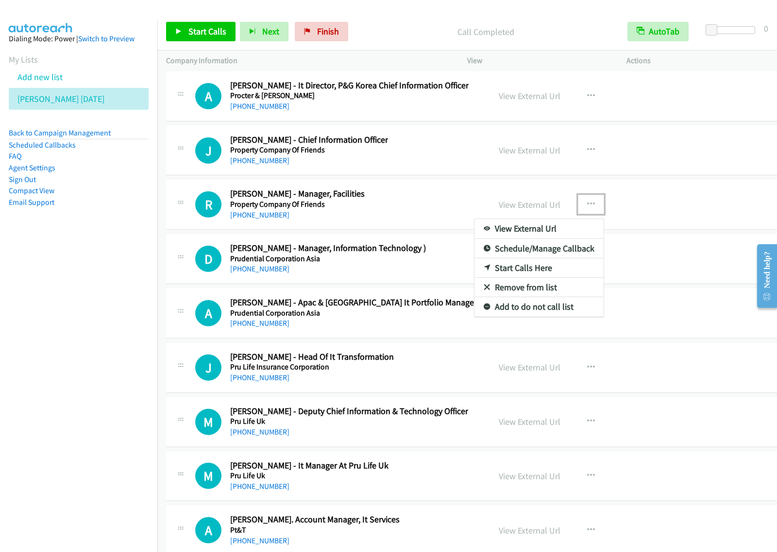
click at [540, 278] on link "Start Calls Here" at bounding box center [539, 267] width 129 height 19
click at [587, 208] on icon "button" at bounding box center [591, 205] width 8 height 8
click at [542, 278] on link "Start Calls Here" at bounding box center [539, 267] width 129 height 19
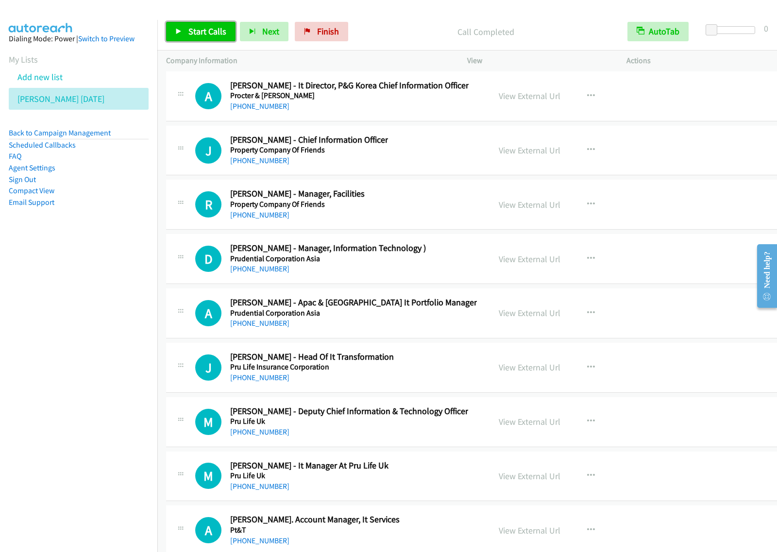
click at [203, 34] on span "Start Calls" at bounding box center [208, 31] width 38 height 11
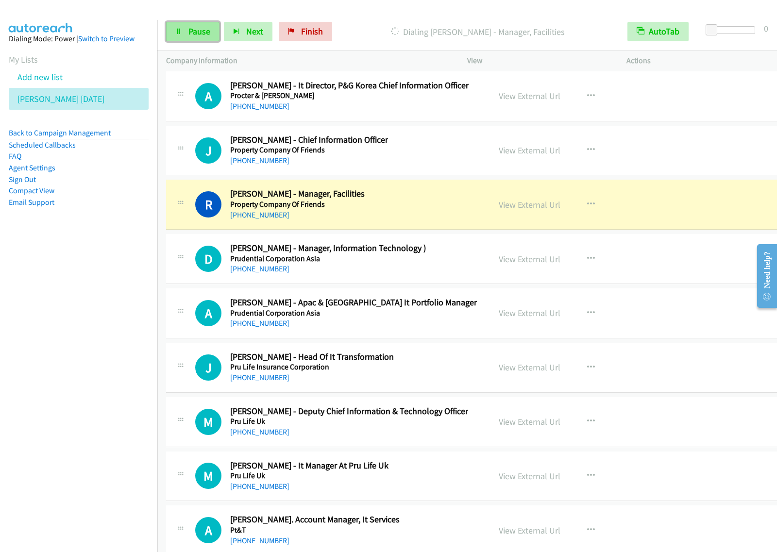
click at [186, 33] on link "Pause" at bounding box center [192, 31] width 53 height 19
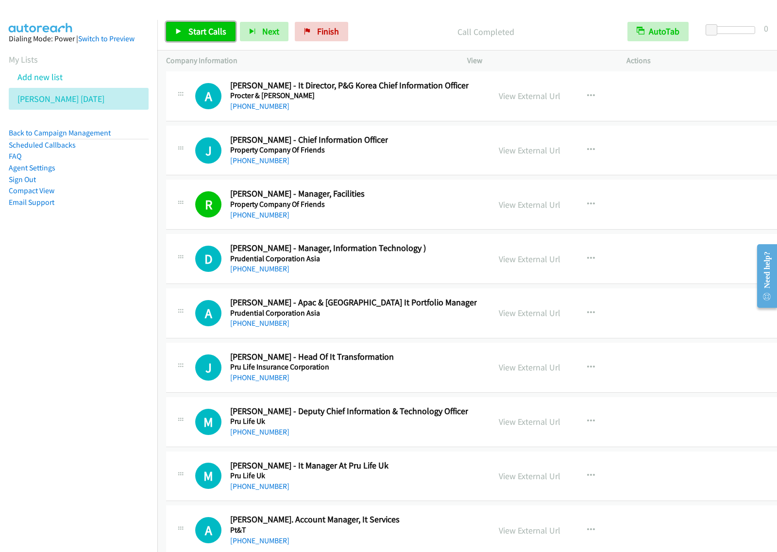
click at [217, 33] on span "Start Calls" at bounding box center [208, 31] width 38 height 11
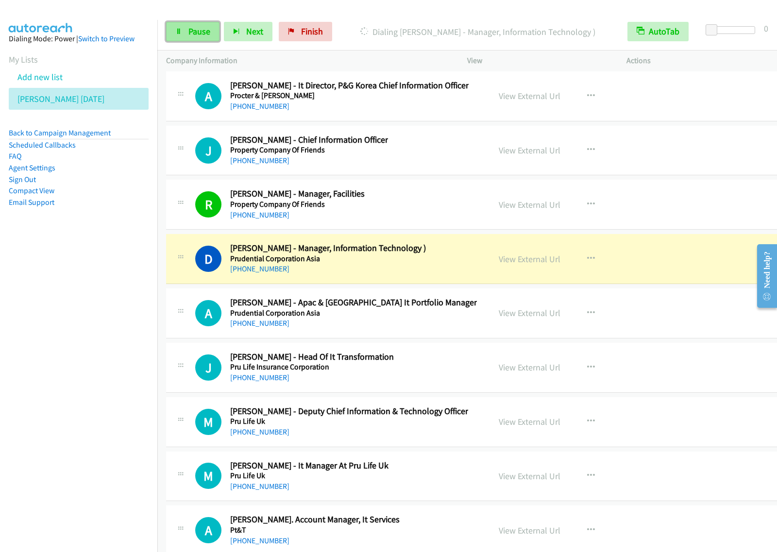
click at [206, 34] on span "Pause" at bounding box center [200, 31] width 22 height 11
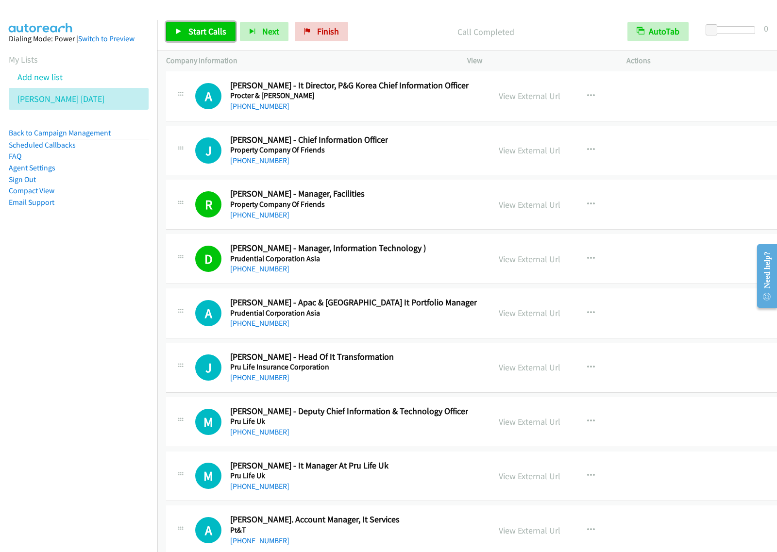
click at [189, 27] on span "Start Calls" at bounding box center [208, 31] width 38 height 11
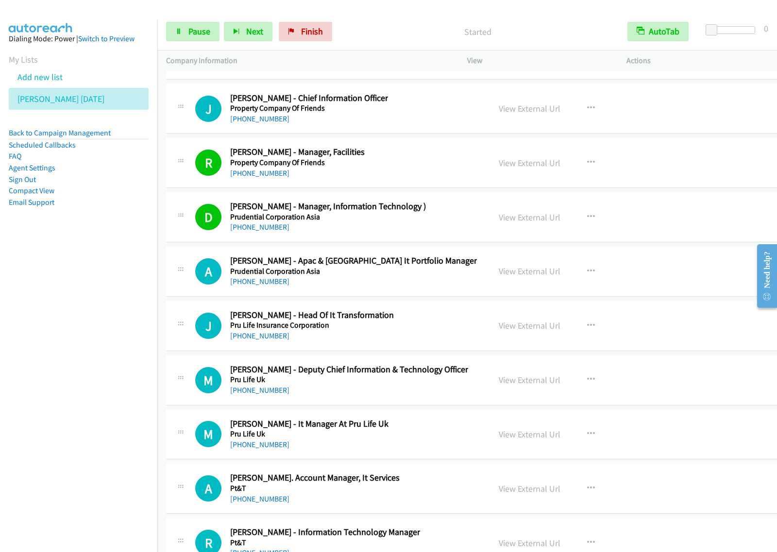
scroll to position [12750, 0]
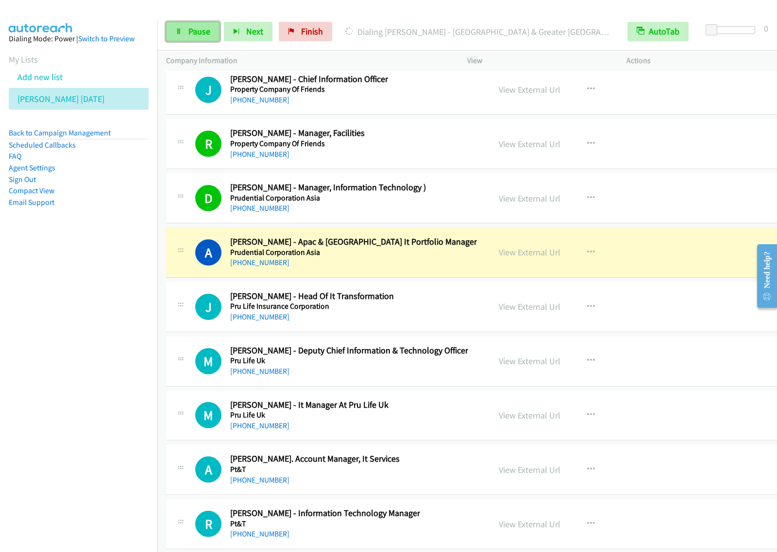
click at [198, 35] on span "Pause" at bounding box center [200, 31] width 22 height 11
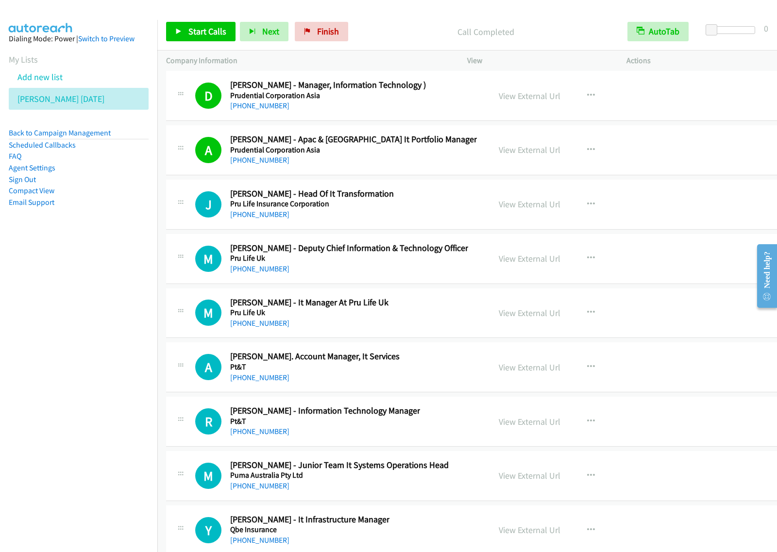
scroll to position [12872, 0]
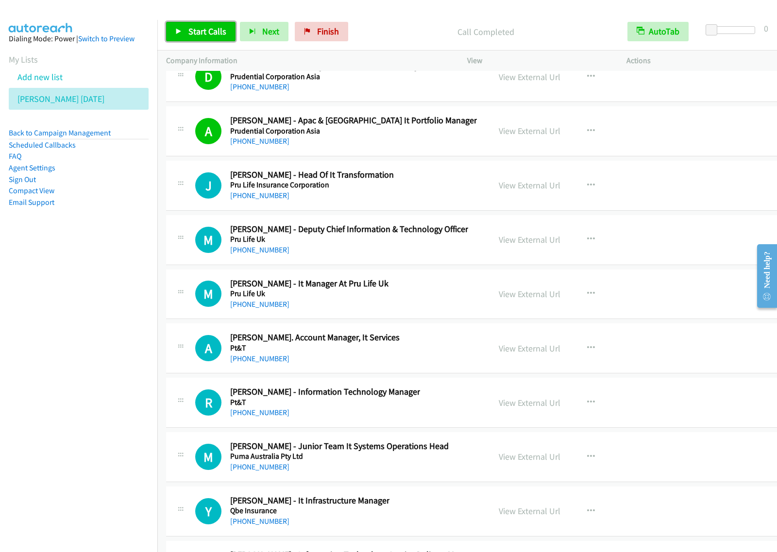
click at [203, 30] on span "Start Calls" at bounding box center [208, 31] width 38 height 11
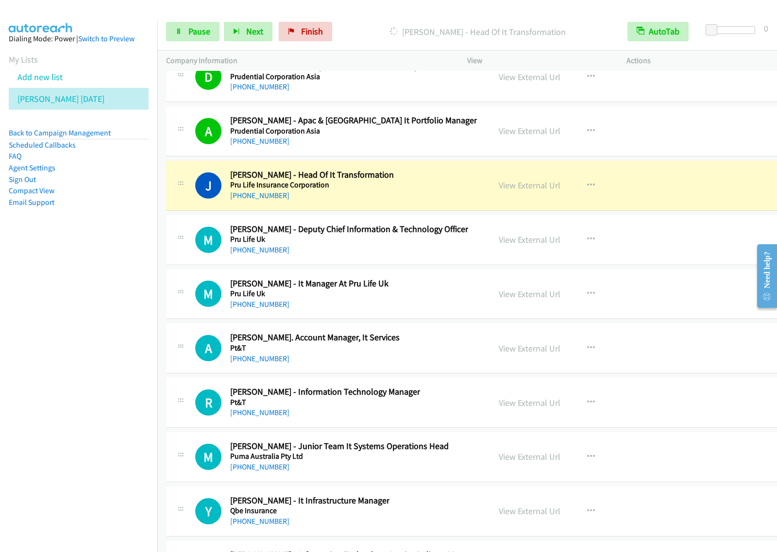
drag, startPoint x: 95, startPoint y: 361, endPoint x: 226, endPoint y: 207, distance: 201.9
click at [95, 361] on nav "Dialing Mode: Power | Switch to Preview My Lists Add new list [PERSON_NAME] [DA…" at bounding box center [79, 296] width 158 height 552
click at [199, 35] on span "Pause" at bounding box center [200, 31] width 22 height 11
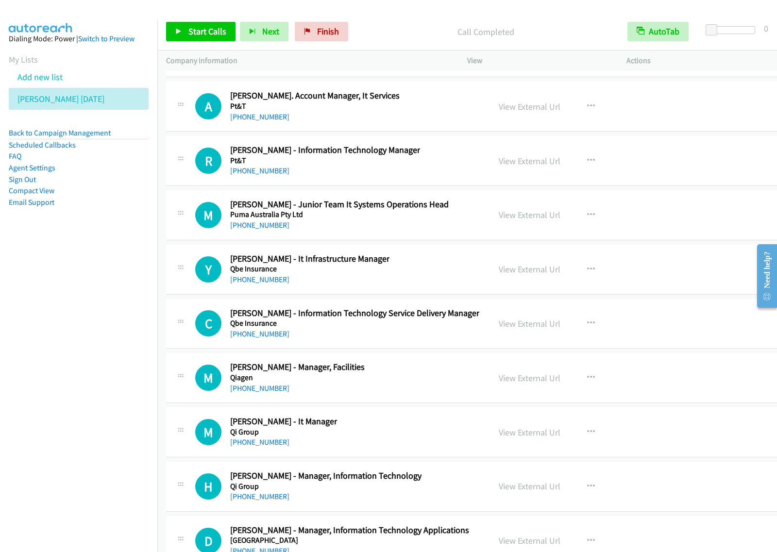
scroll to position [13115, 0]
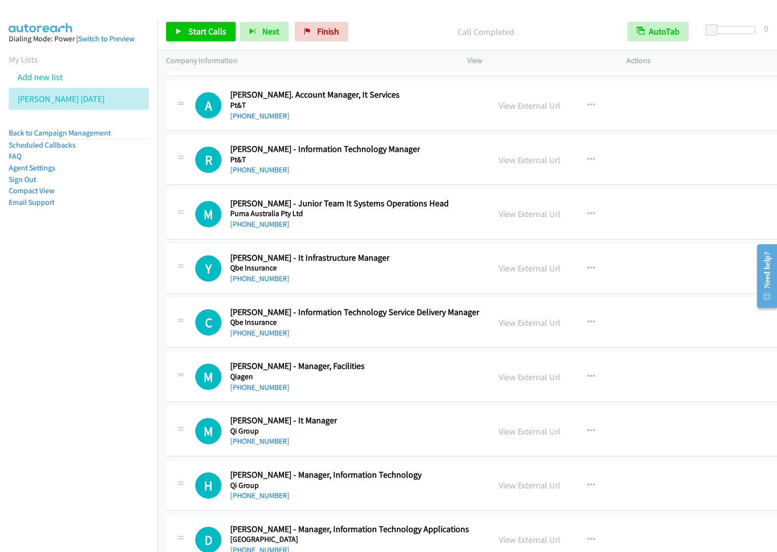
click at [426, 176] on div "R Callback Scheduled [PERSON_NAME] - Information Technology Manager Pt&T [GEOGR…" at bounding box center [338, 160] width 286 height 32
click at [587, 170] on button "button" at bounding box center [591, 159] width 26 height 19
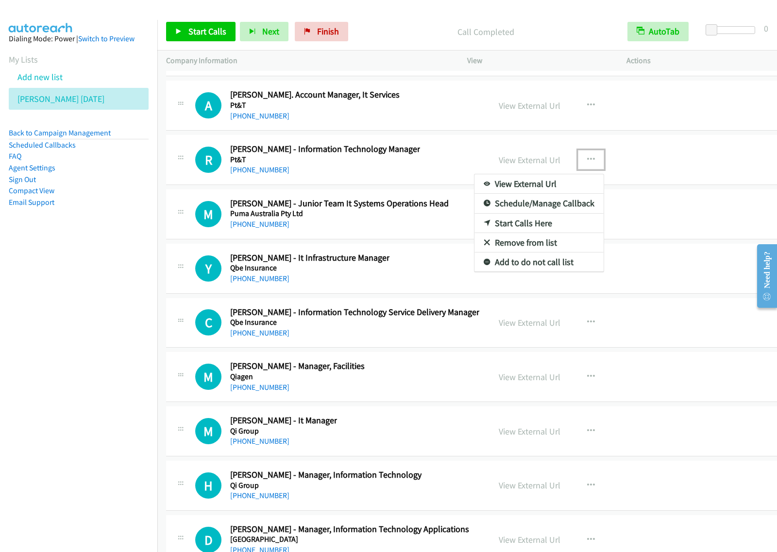
click at [528, 233] on link "Start Calls Here" at bounding box center [539, 223] width 129 height 19
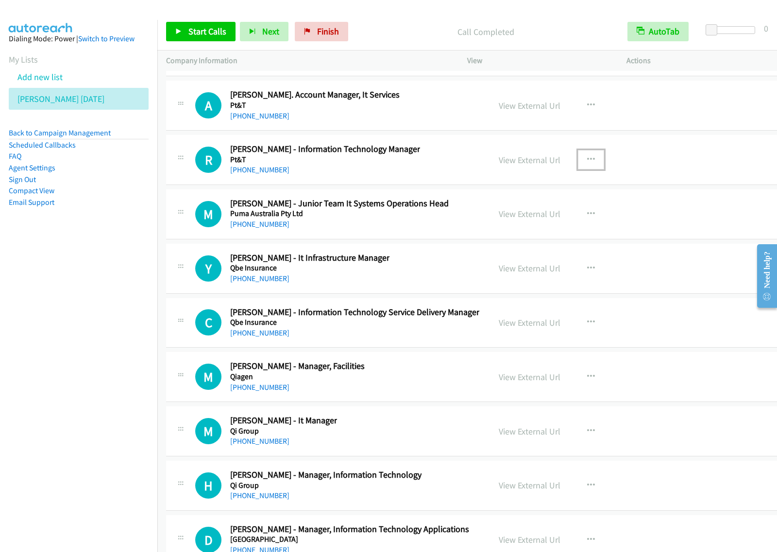
click at [585, 170] on button "button" at bounding box center [591, 159] width 26 height 19
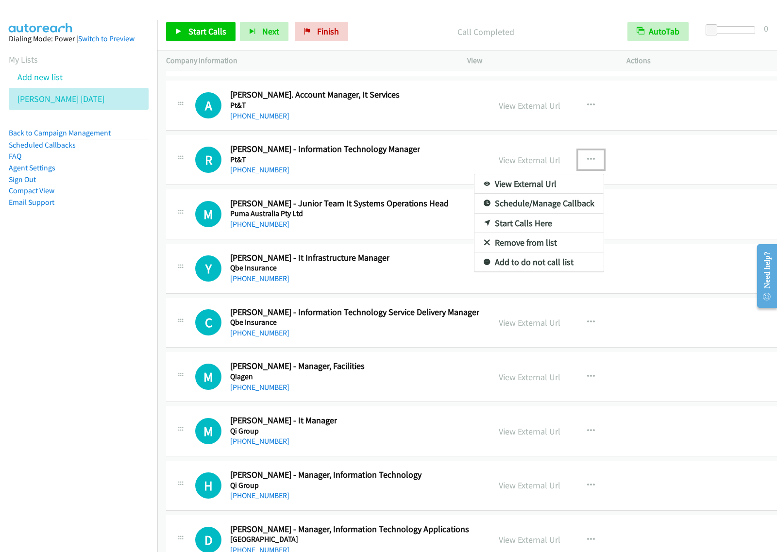
drag, startPoint x: 547, startPoint y: 245, endPoint x: 605, endPoint y: 194, distance: 77.8
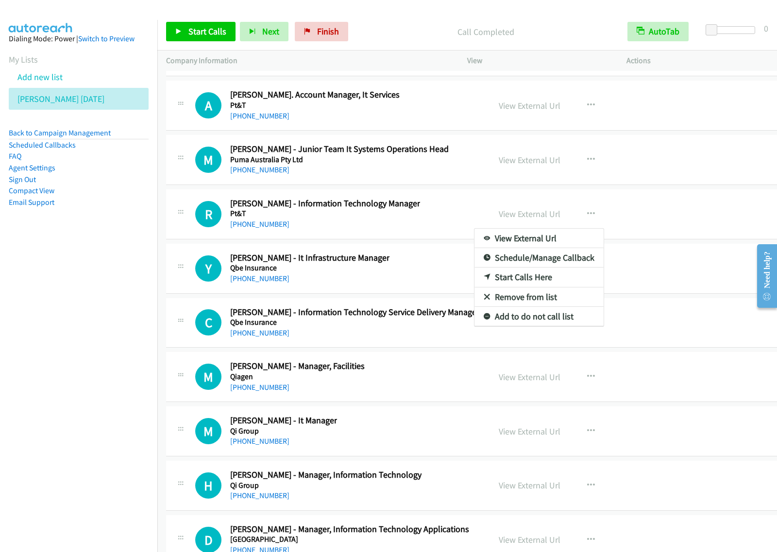
click at [445, 249] on div at bounding box center [388, 276] width 777 height 552
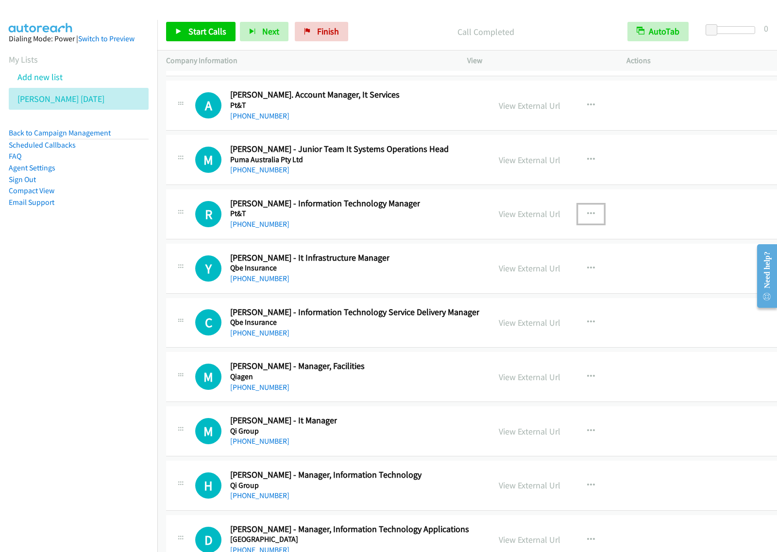
click at [578, 224] on button "button" at bounding box center [591, 214] width 26 height 19
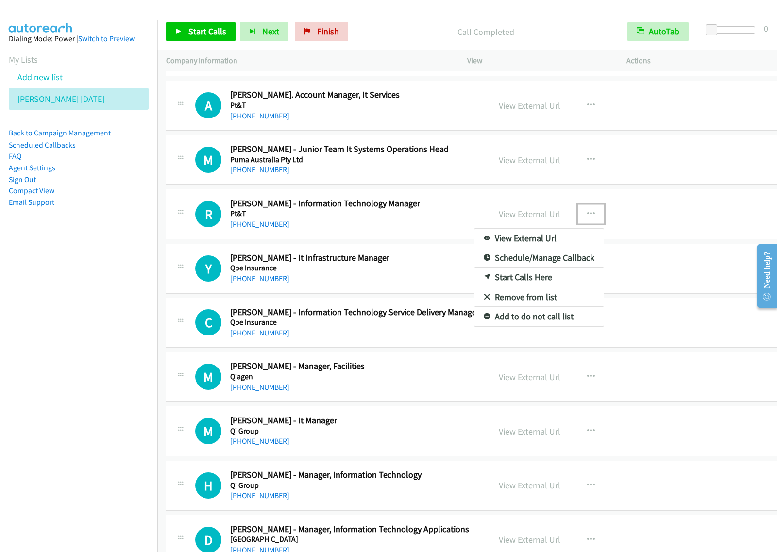
click at [516, 287] on link "Start Calls Here" at bounding box center [539, 277] width 129 height 19
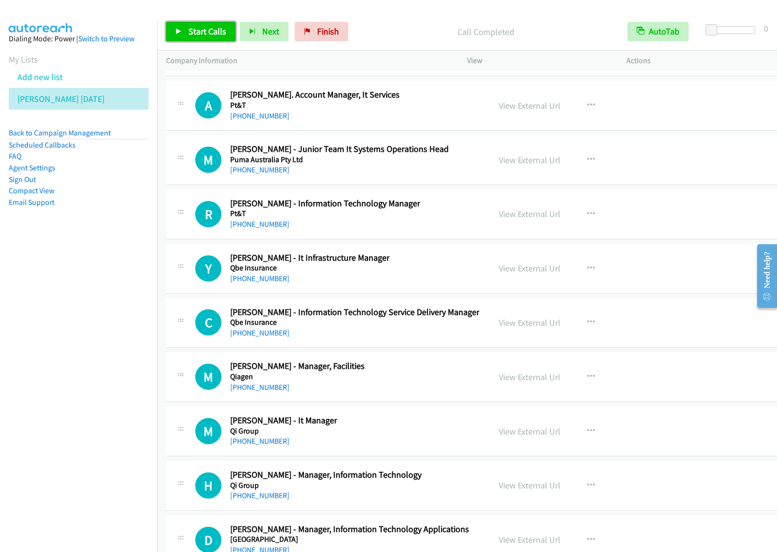
click at [206, 32] on span "Start Calls" at bounding box center [208, 31] width 38 height 11
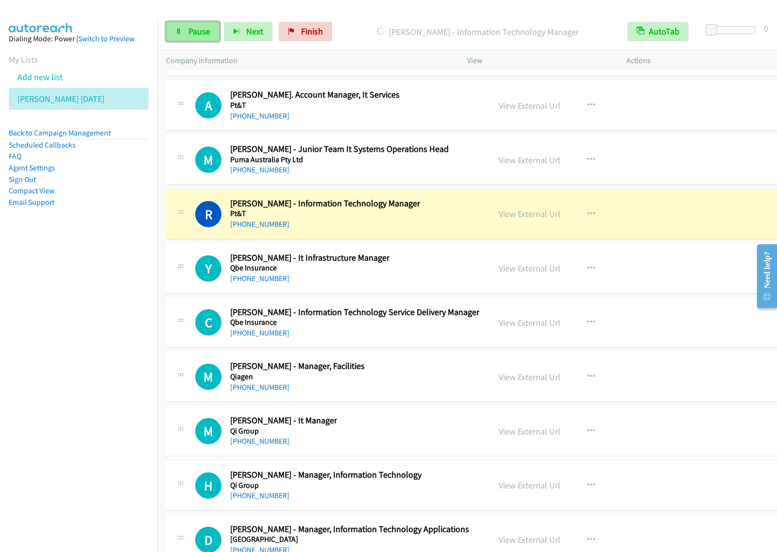
click at [185, 27] on link "Pause" at bounding box center [192, 31] width 53 height 19
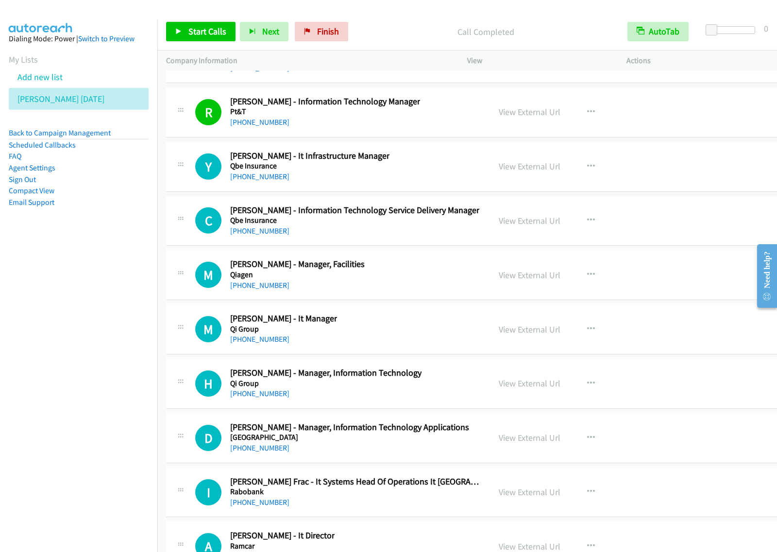
scroll to position [13236, 0]
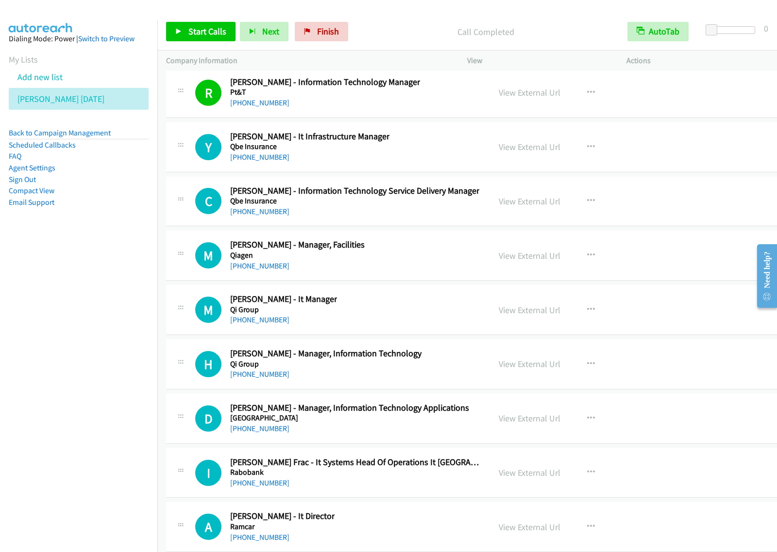
click at [372, 218] on div "[PHONE_NUMBER]" at bounding box center [354, 212] width 249 height 12
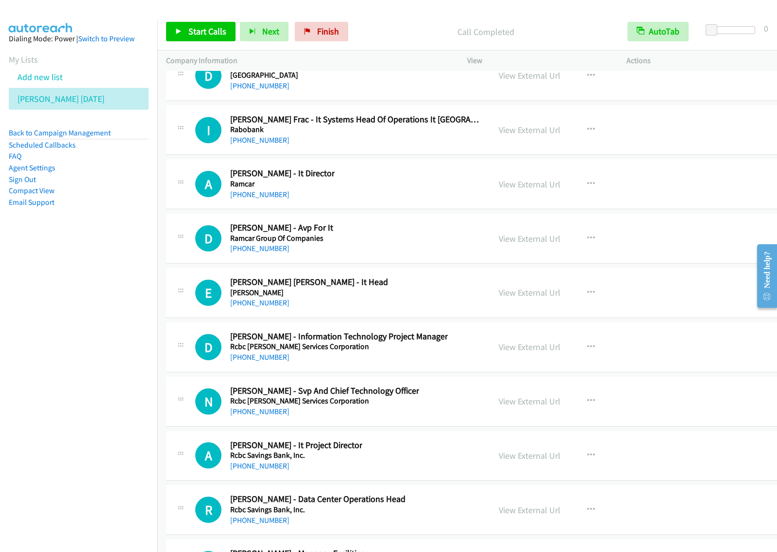
scroll to position [13601, 0]
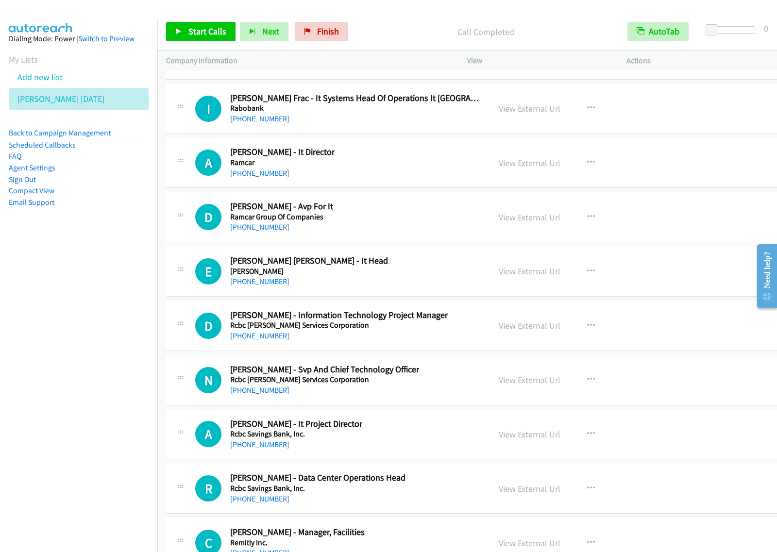
click at [430, 179] on div "A Callback Scheduled [PERSON_NAME] - It Director Ramcar [GEOGRAPHIC_DATA]/[GEOG…" at bounding box center [338, 163] width 286 height 32
click at [585, 172] on button "button" at bounding box center [591, 162] width 26 height 19
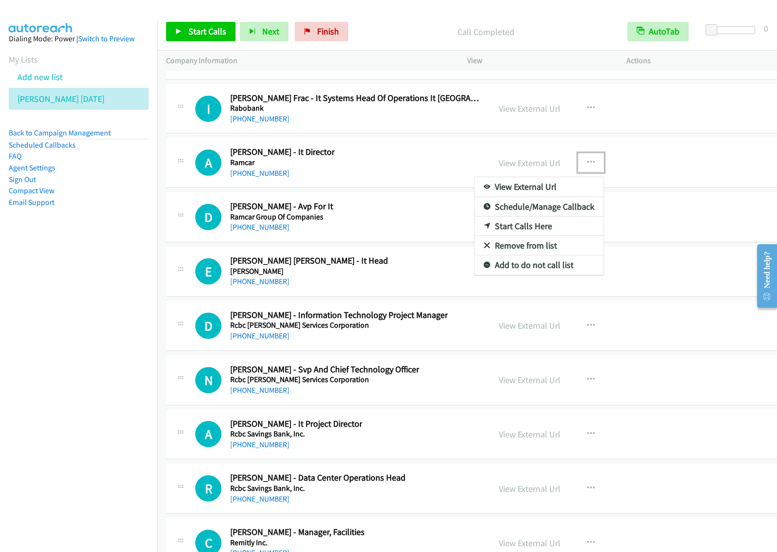
click at [538, 236] on link "Start Calls Here" at bounding box center [539, 226] width 129 height 19
click at [586, 172] on button "button" at bounding box center [591, 162] width 26 height 19
click at [521, 236] on link "Start Calls Here" at bounding box center [539, 226] width 129 height 19
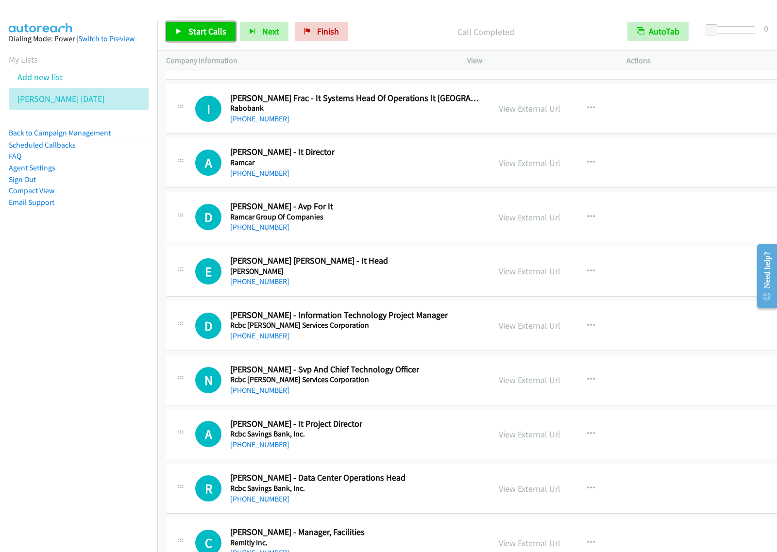
click at [212, 38] on link "Start Calls" at bounding box center [200, 31] width 69 height 19
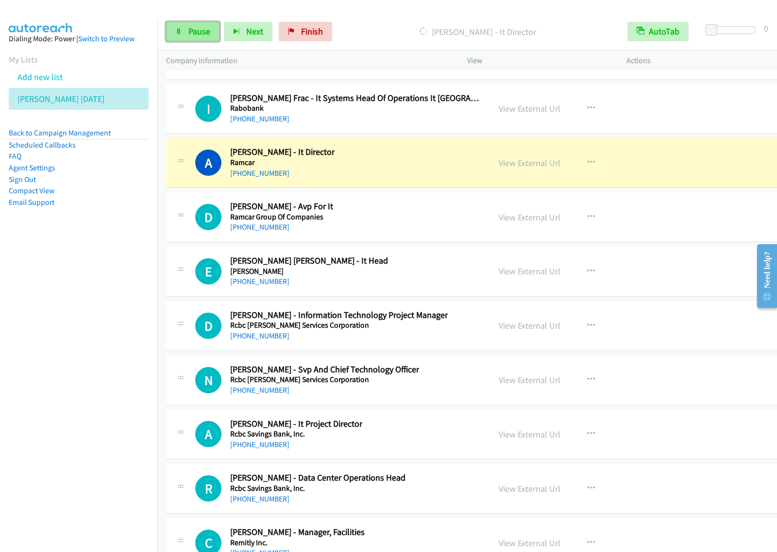
click at [195, 28] on span "Pause" at bounding box center [200, 31] width 22 height 11
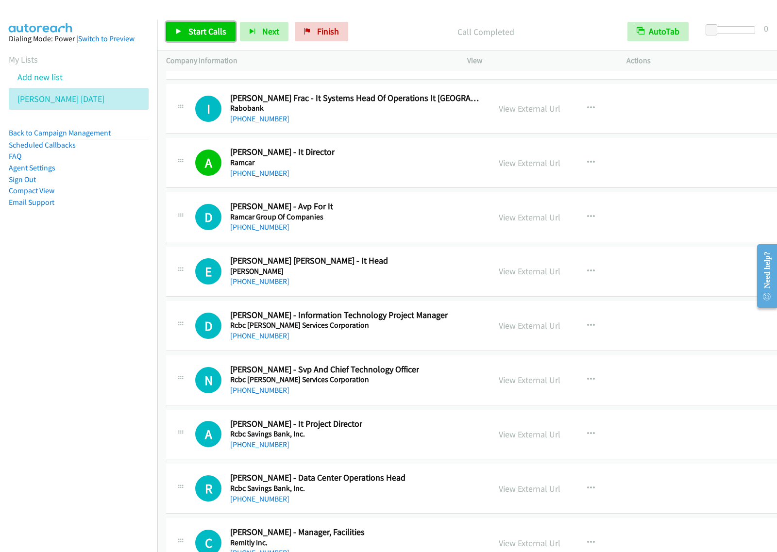
click at [207, 30] on span "Start Calls" at bounding box center [208, 31] width 38 height 11
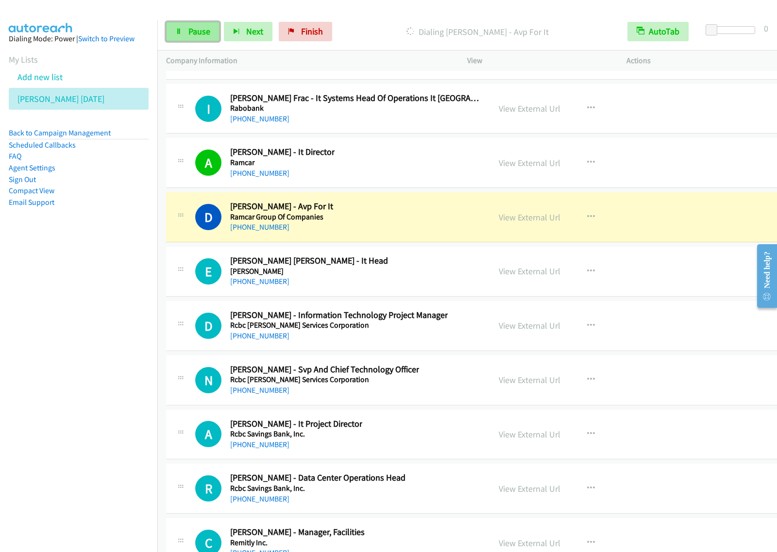
click at [190, 33] on span "Pause" at bounding box center [200, 31] width 22 height 11
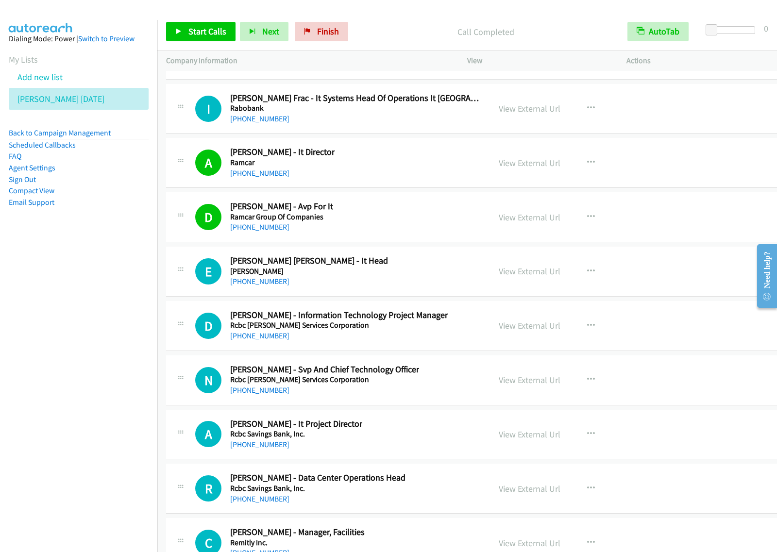
scroll to position [13661, 0]
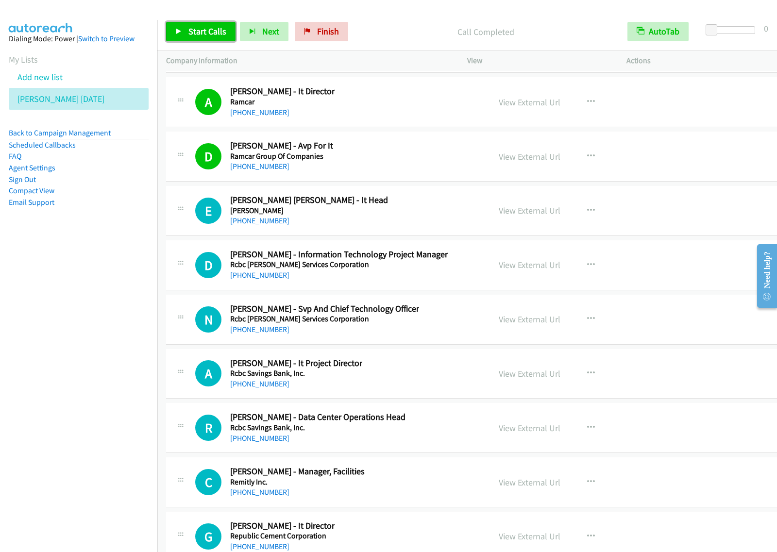
click at [214, 35] on span "Start Calls" at bounding box center [208, 31] width 38 height 11
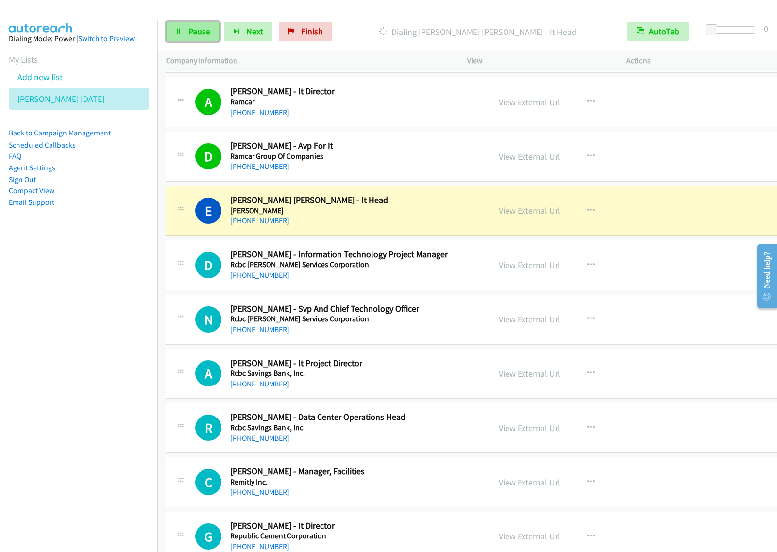
drag, startPoint x: 188, startPoint y: 29, endPoint x: 204, endPoint y: 21, distance: 18.0
click at [189, 29] on span "Pause" at bounding box center [200, 31] width 22 height 11
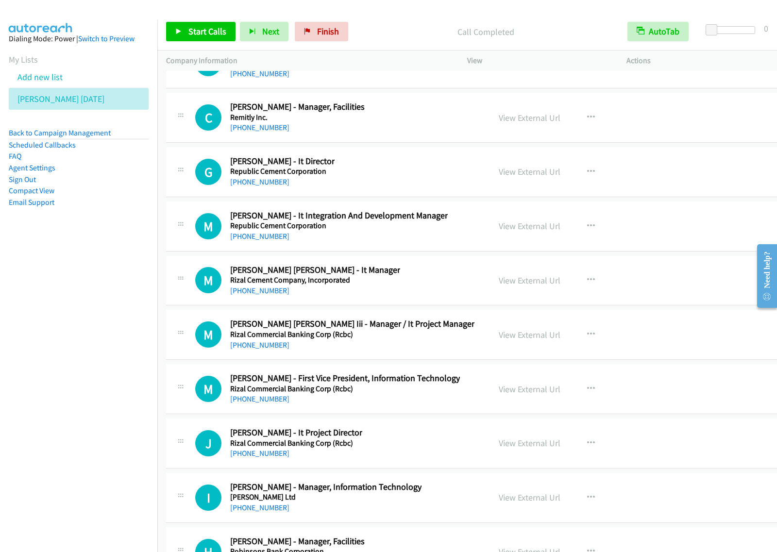
scroll to position [14026, 0]
click at [378, 189] on div "G Callback Scheduled [PERSON_NAME] - It Director Republic Cement Corporation [G…" at bounding box center [338, 172] width 286 height 32
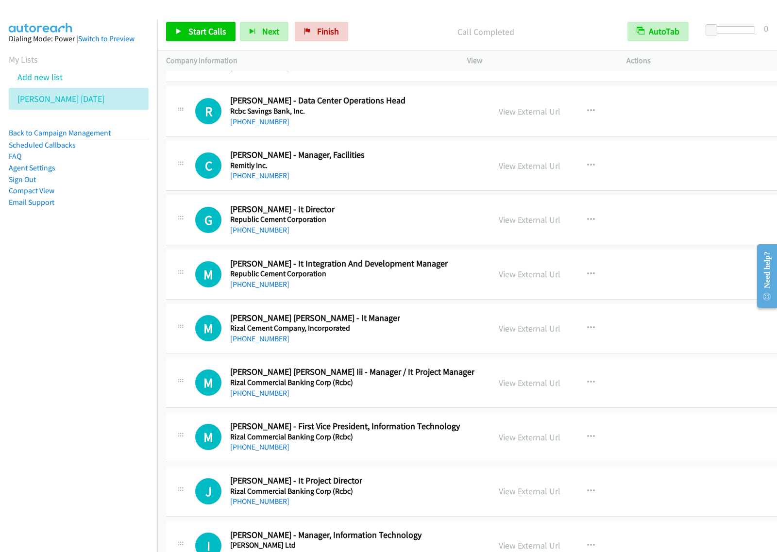
scroll to position [13965, 0]
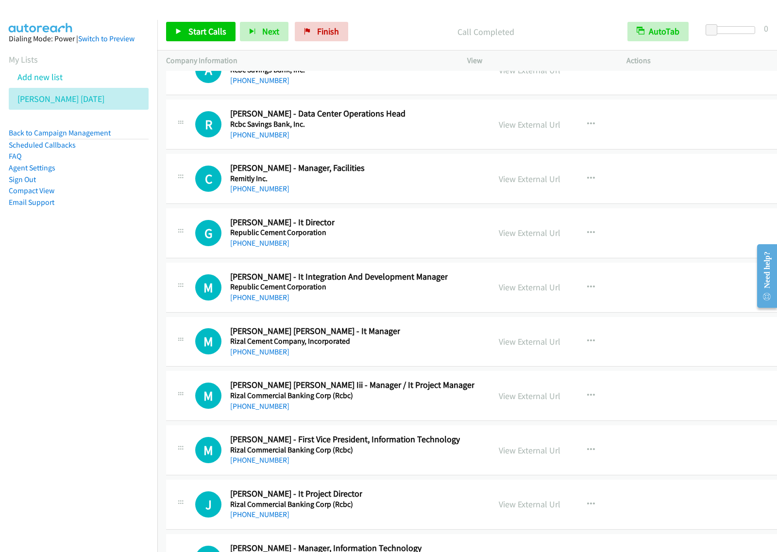
click at [428, 195] on div "C Callback Scheduled [PERSON_NAME] - Manager, Facilities Remitly Inc. [GEOGRAPH…" at bounding box center [338, 179] width 286 height 32
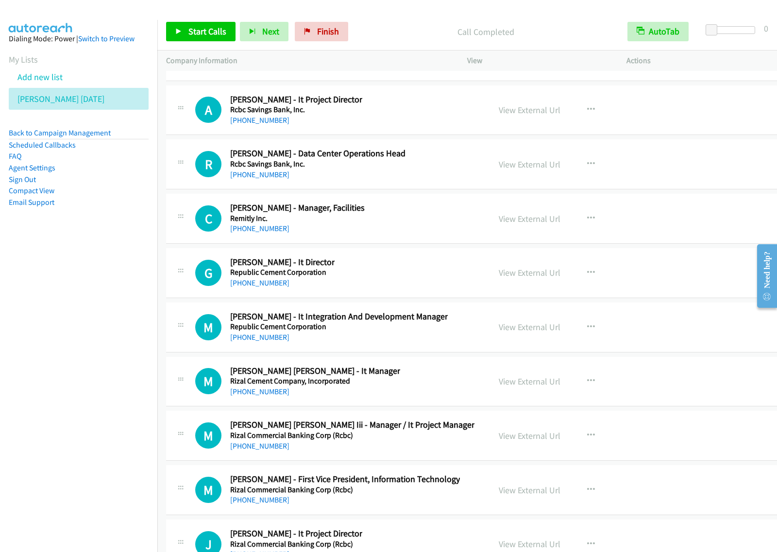
scroll to position [13904, 0]
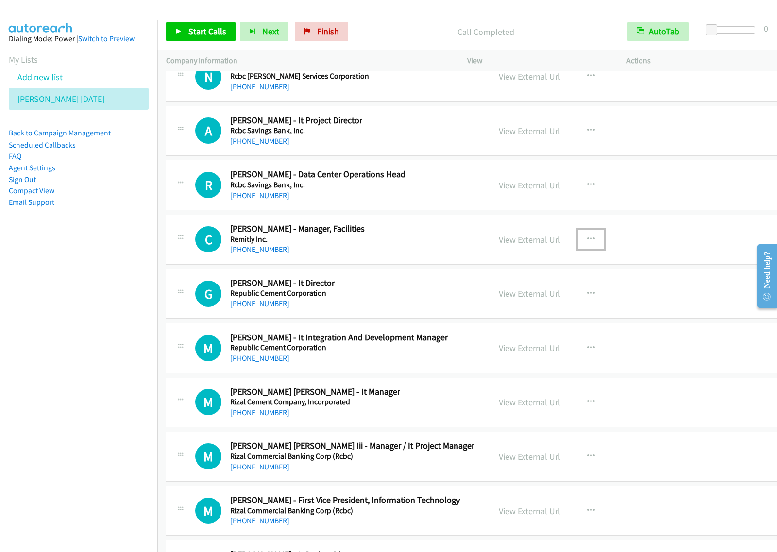
click at [587, 243] on icon "button" at bounding box center [591, 240] width 8 height 8
click at [545, 313] on link "Start Calls Here" at bounding box center [539, 302] width 129 height 19
click at [587, 243] on icon "button" at bounding box center [591, 240] width 8 height 8
click at [537, 313] on link "Start Calls Here" at bounding box center [539, 302] width 129 height 19
click at [213, 37] on link "Start Calls" at bounding box center [200, 31] width 69 height 19
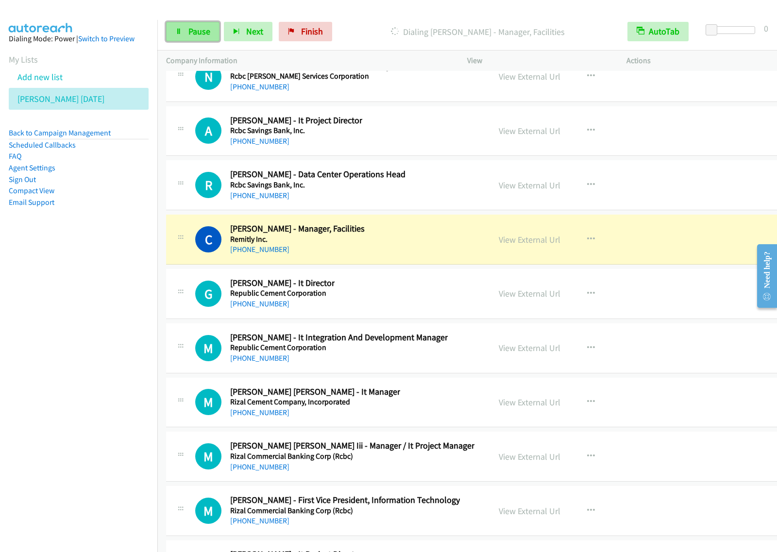
click at [202, 34] on span "Pause" at bounding box center [200, 31] width 22 height 11
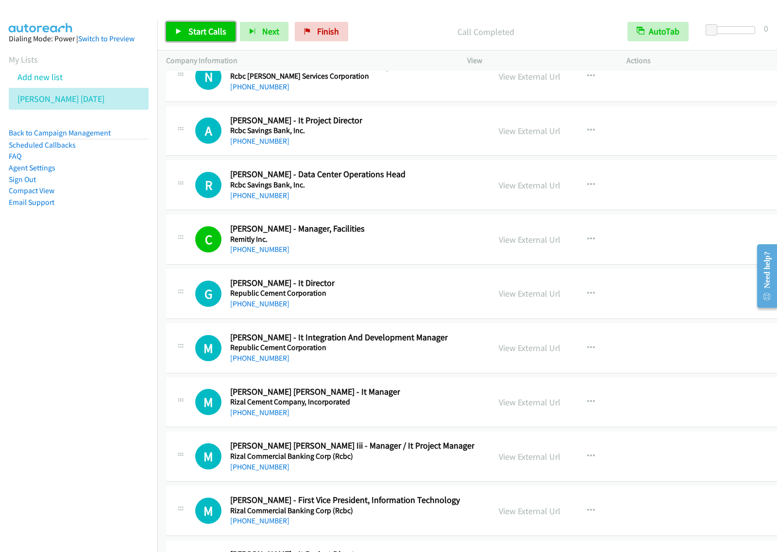
click at [211, 35] on span "Start Calls" at bounding box center [208, 31] width 38 height 11
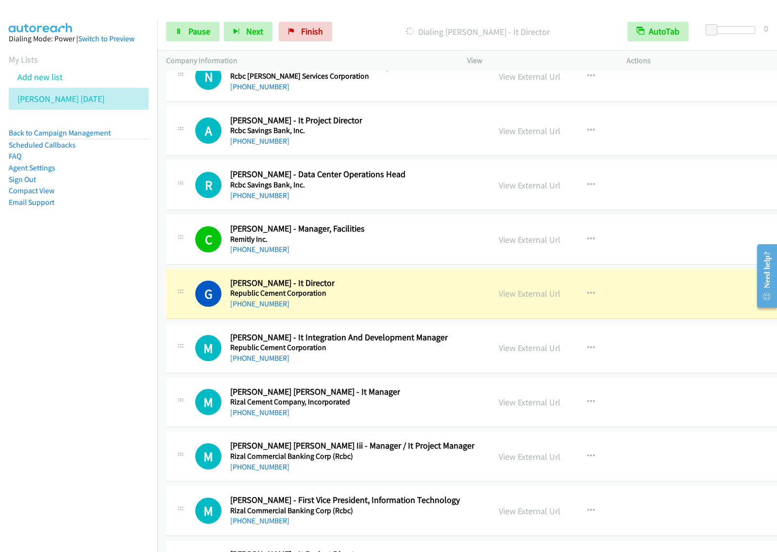
click at [203, 42] on div "Start Calls Pause Next Finish [PERSON_NAME] - It Director AutoTab AutoTab 0" at bounding box center [467, 31] width 620 height 37
click at [205, 25] on link "Pause" at bounding box center [192, 31] width 53 height 19
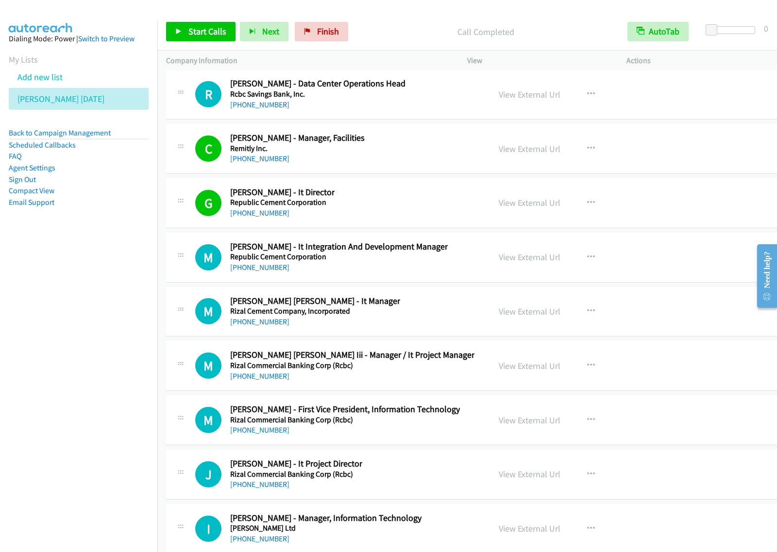
scroll to position [14026, 0]
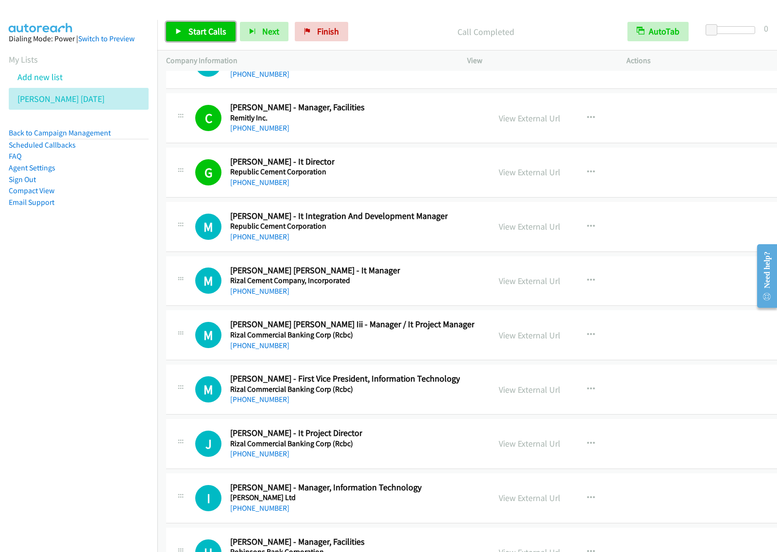
click at [193, 28] on span "Start Calls" at bounding box center [208, 31] width 38 height 11
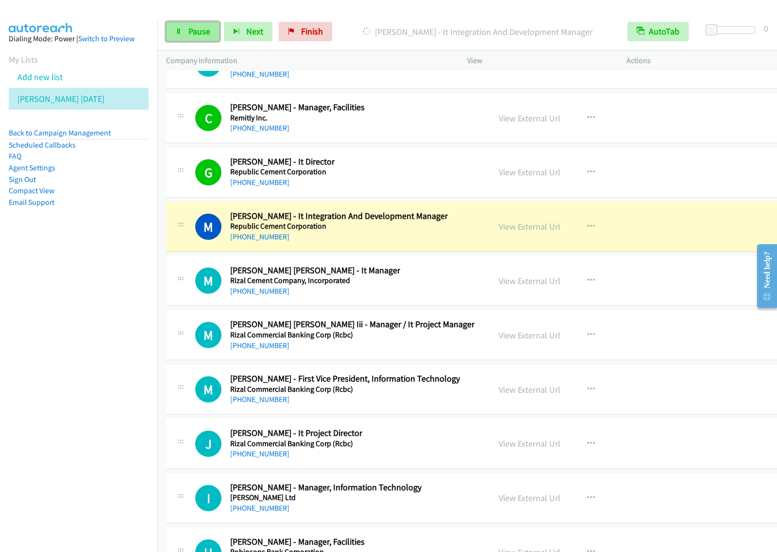
click at [208, 35] on span "Pause" at bounding box center [200, 31] width 22 height 11
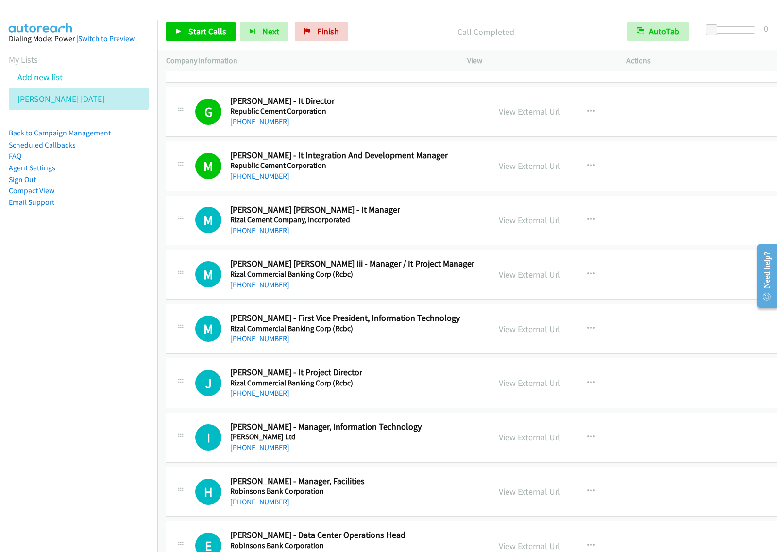
scroll to position [14147, 0]
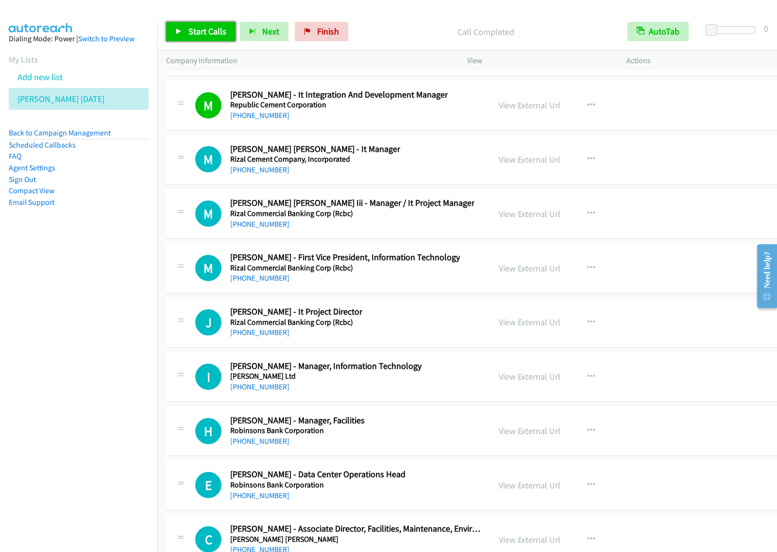
click at [219, 35] on span "Start Calls" at bounding box center [208, 31] width 38 height 11
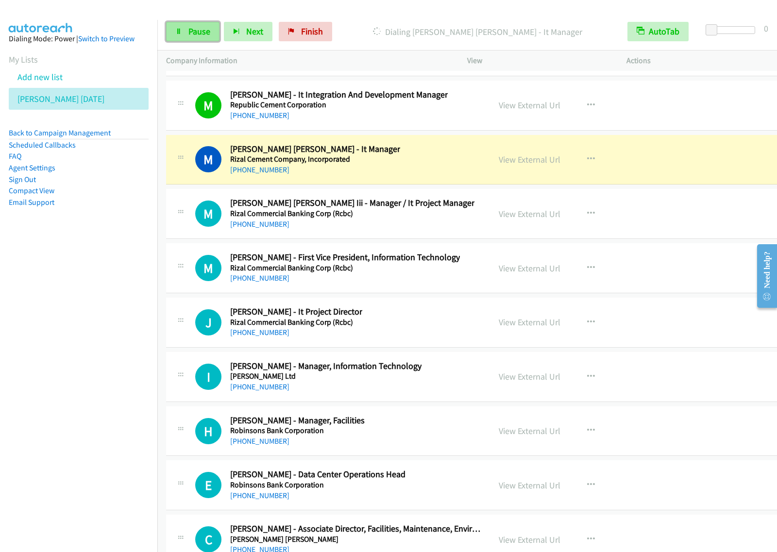
click at [202, 35] on span "Pause" at bounding box center [200, 31] width 22 height 11
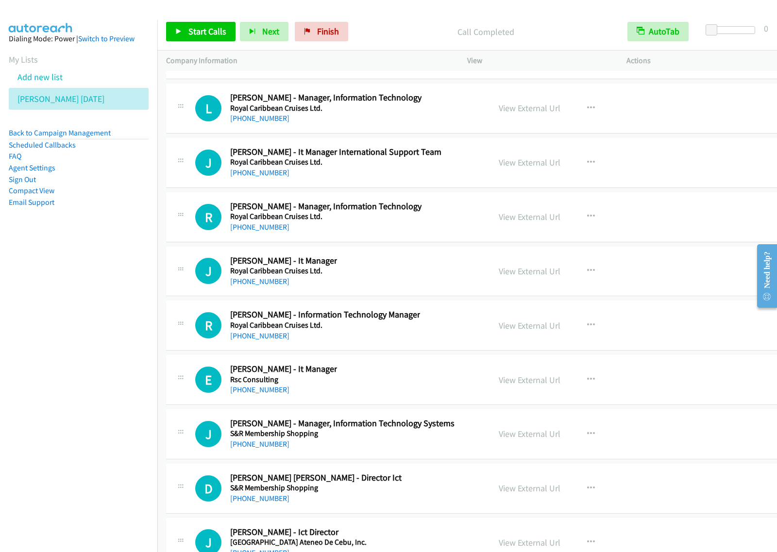
scroll to position [14572, 0]
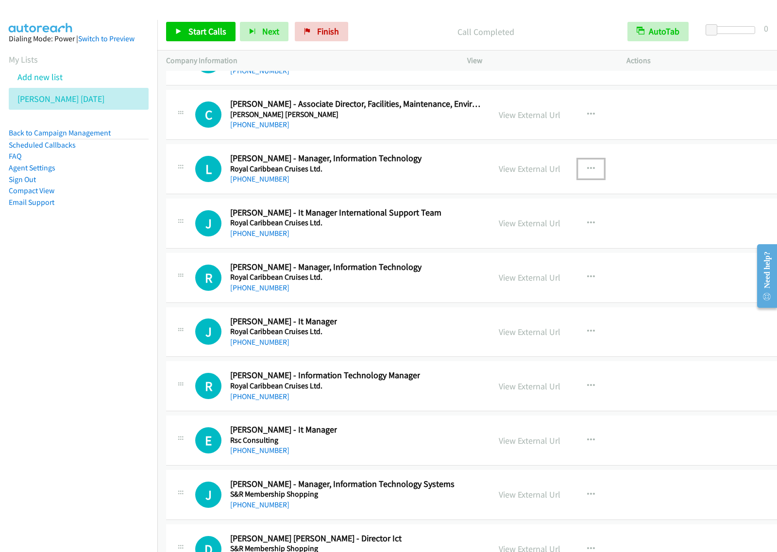
click at [578, 179] on button "button" at bounding box center [591, 168] width 26 height 19
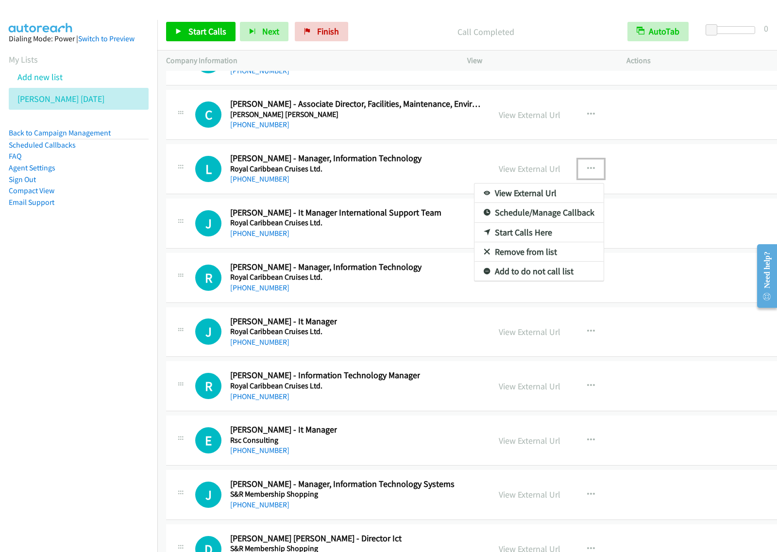
click at [537, 242] on link "Start Calls Here" at bounding box center [539, 232] width 129 height 19
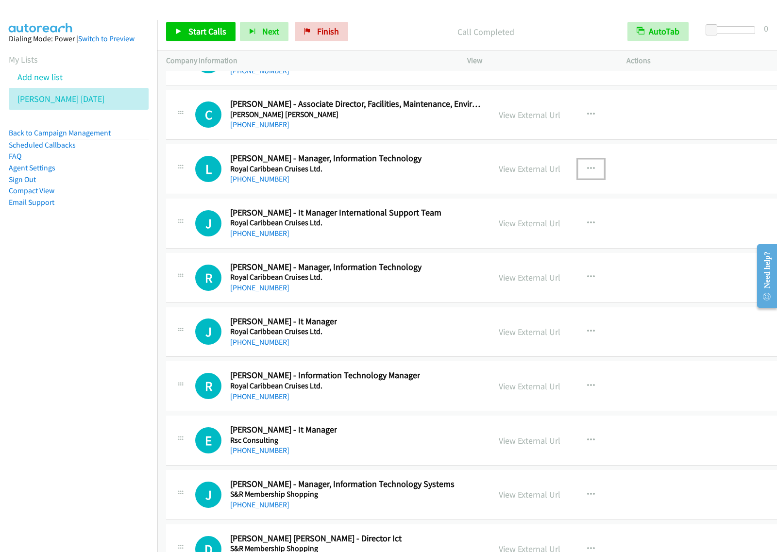
click at [587, 173] on icon "button" at bounding box center [591, 169] width 8 height 8
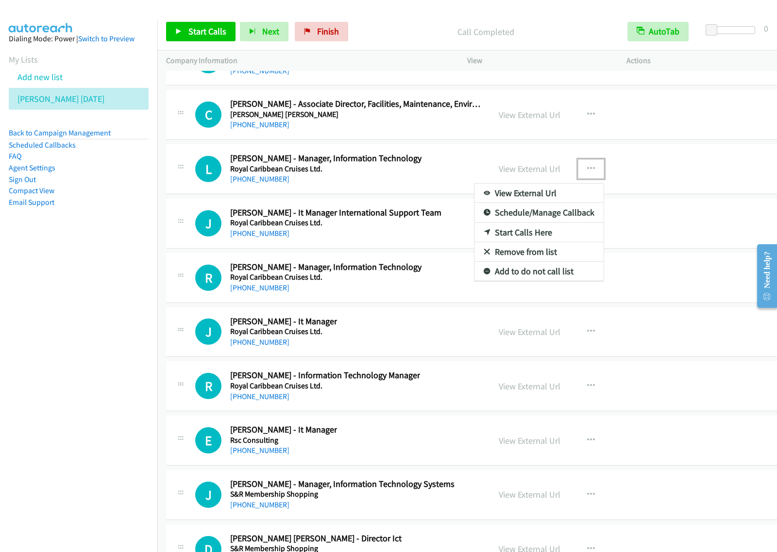
click at [547, 242] on link "Start Calls Here" at bounding box center [539, 232] width 129 height 19
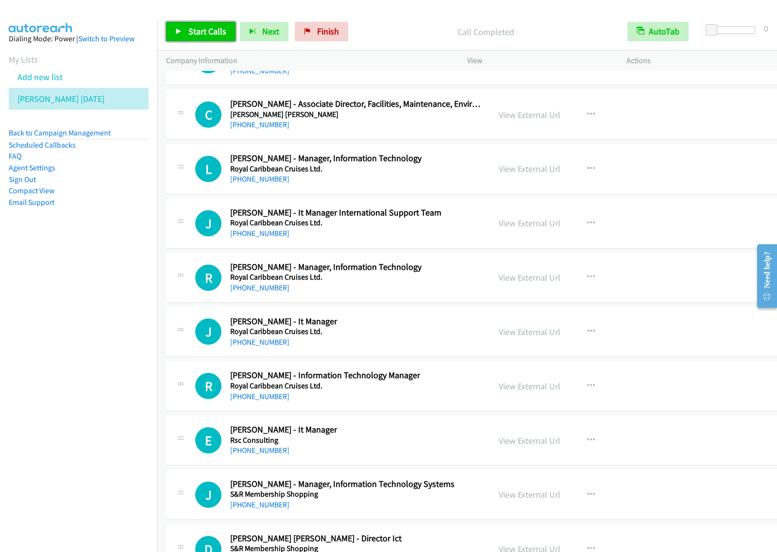
click at [205, 31] on span "Start Calls" at bounding box center [208, 31] width 38 height 11
click at [21, 327] on nav "Dialing Mode: Power | Switch to Preview My Lists Add new list [PERSON_NAME] [DA…" at bounding box center [79, 296] width 158 height 552
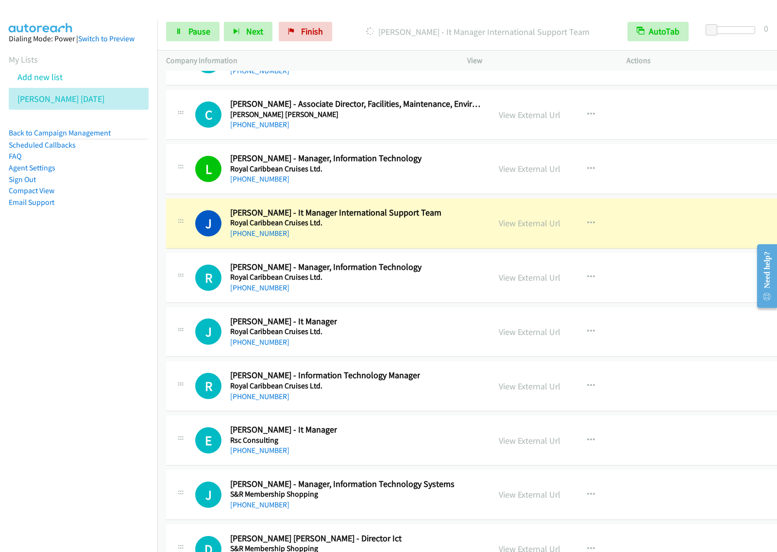
click at [33, 375] on nav "Dialing Mode: Power | Switch to Preview My Lists Add new list [PERSON_NAME] [DA…" at bounding box center [79, 296] width 158 height 552
click at [205, 38] on link "Pause" at bounding box center [192, 31] width 53 height 19
click at [215, 32] on span "Start Calls" at bounding box center [208, 31] width 38 height 11
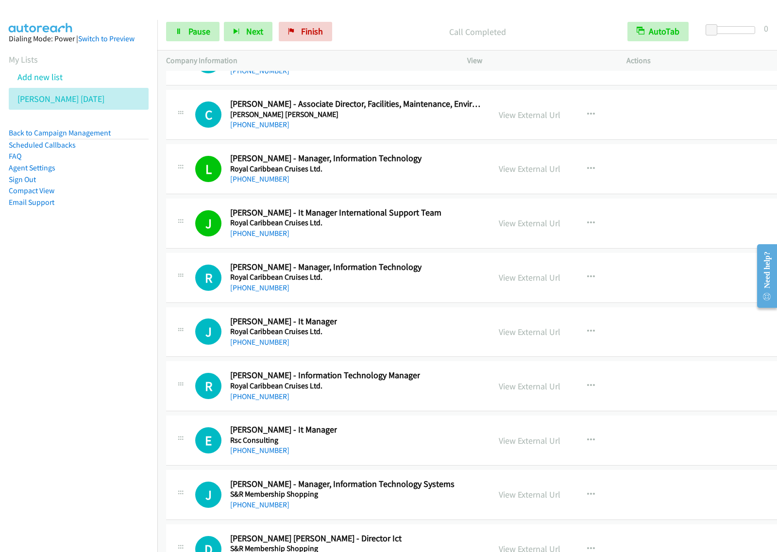
click at [90, 336] on nav "Dialing Mode: Power | Switch to Preview My Lists Add new list [PERSON_NAME] [DA…" at bounding box center [79, 296] width 158 height 552
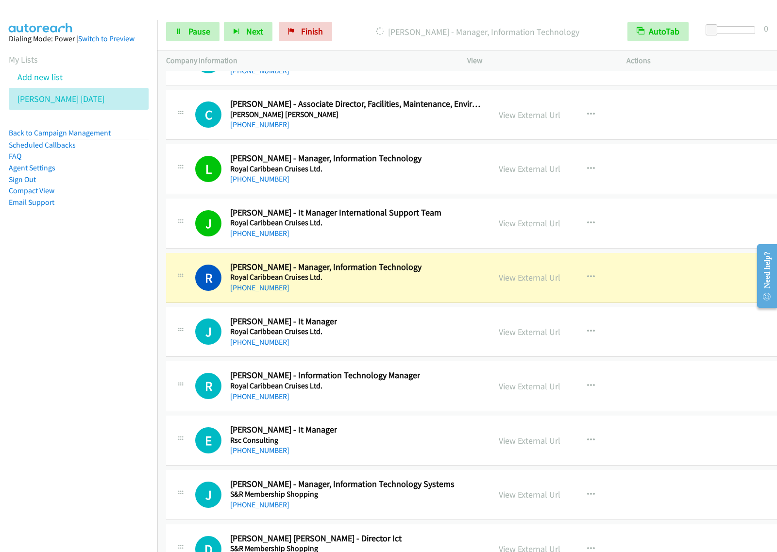
click at [93, 332] on nav "Dialing Mode: Power | Switch to Preview My Lists Add new list [PERSON_NAME] [DA…" at bounding box center [79, 296] width 158 height 552
drag, startPoint x: 209, startPoint y: 35, endPoint x: 247, endPoint y: 18, distance: 41.1
click at [209, 35] on span "Pause" at bounding box center [200, 31] width 22 height 11
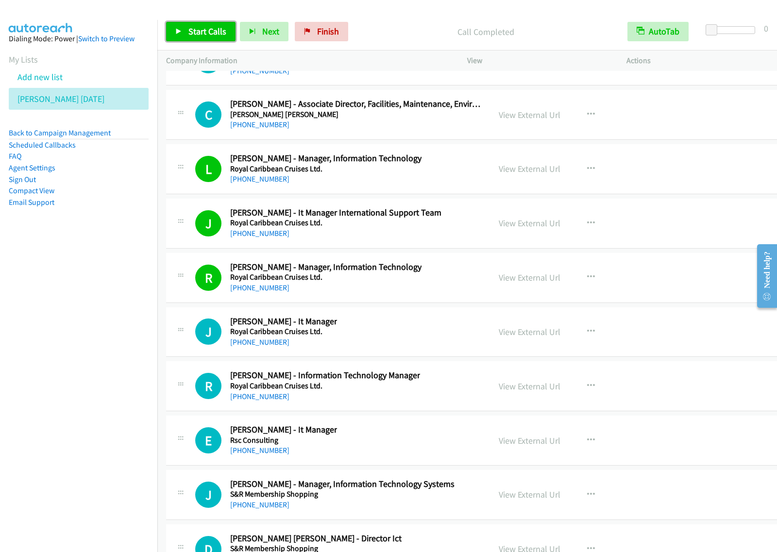
click at [212, 30] on span "Start Calls" at bounding box center [208, 31] width 38 height 11
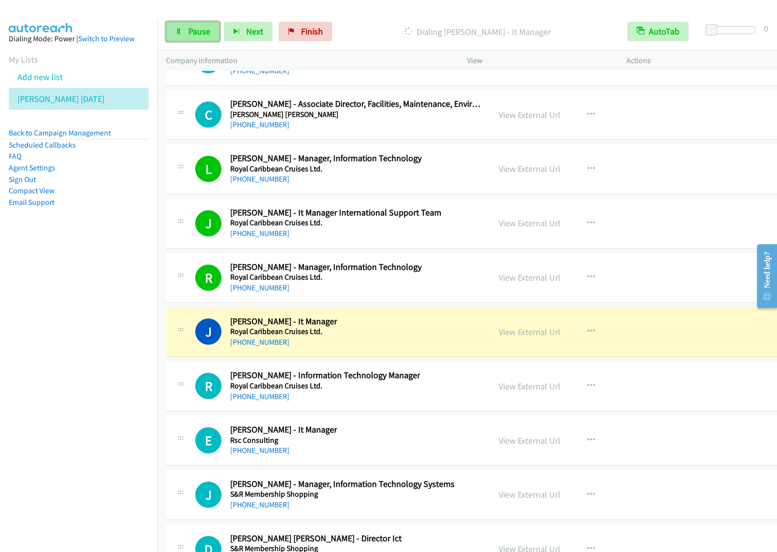
click at [201, 27] on span "Pause" at bounding box center [200, 31] width 22 height 11
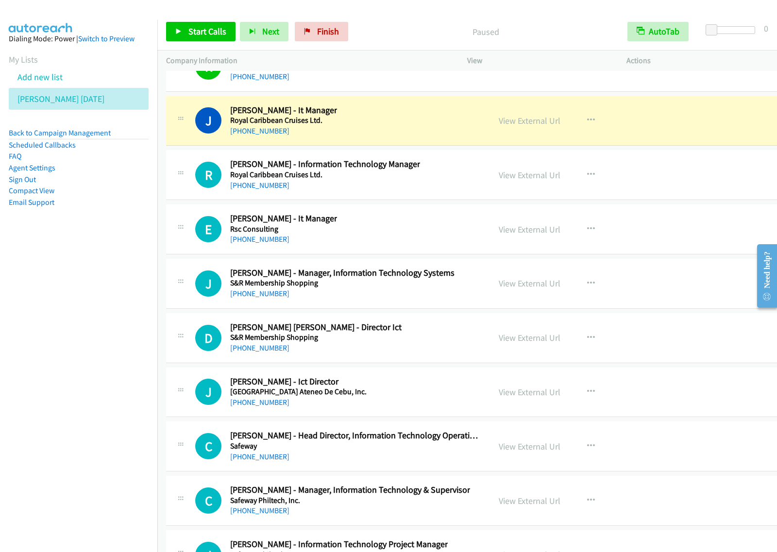
scroll to position [14755, 0]
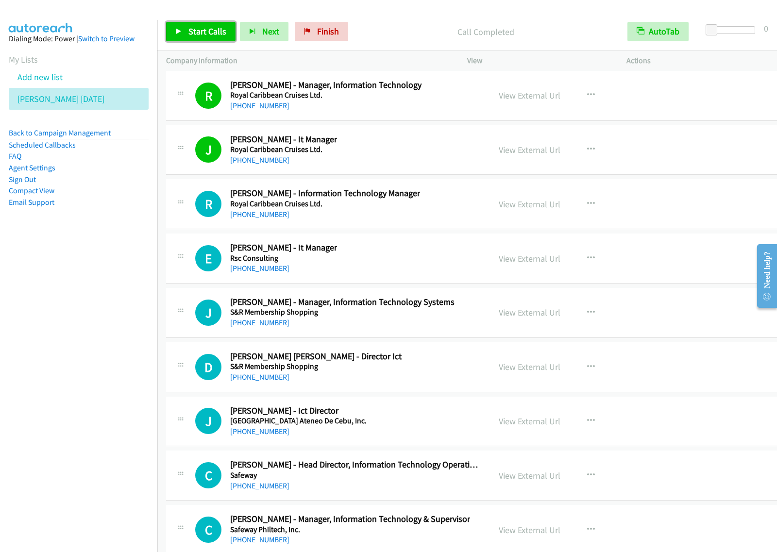
click at [203, 28] on span "Start Calls" at bounding box center [208, 31] width 38 height 11
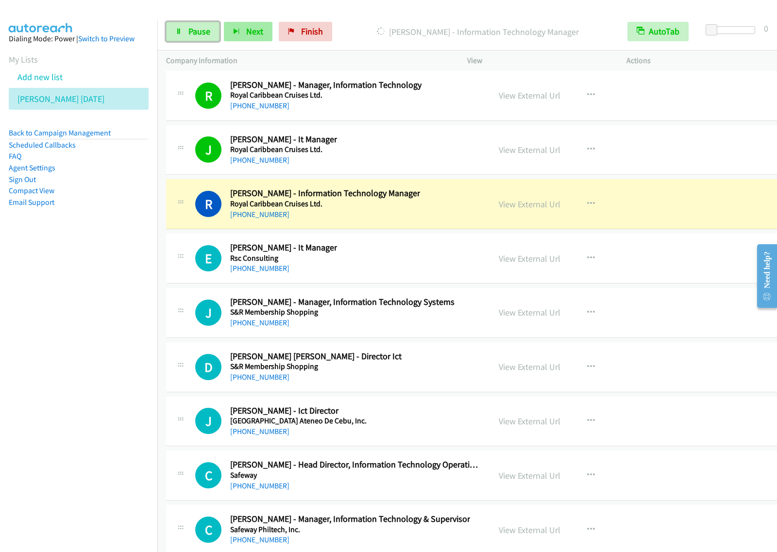
drag, startPoint x: 202, startPoint y: 37, endPoint x: 237, endPoint y: 31, distance: 35.2
click at [202, 37] on link "Pause" at bounding box center [192, 31] width 53 height 19
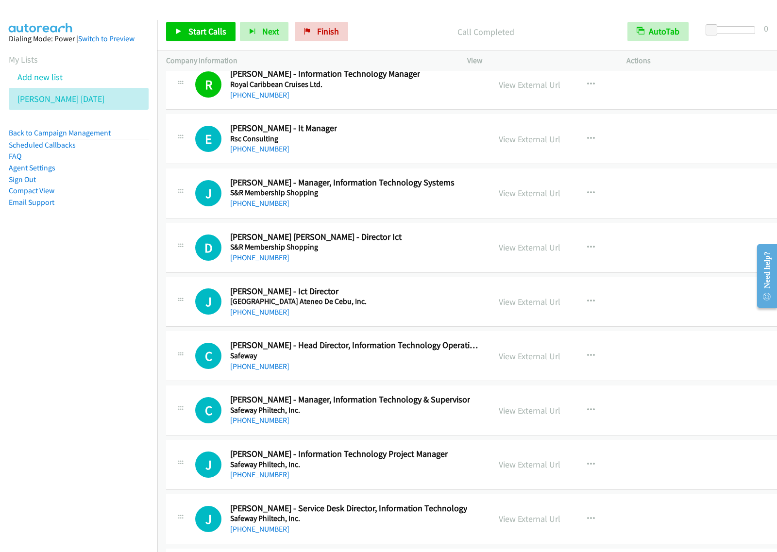
scroll to position [14876, 0]
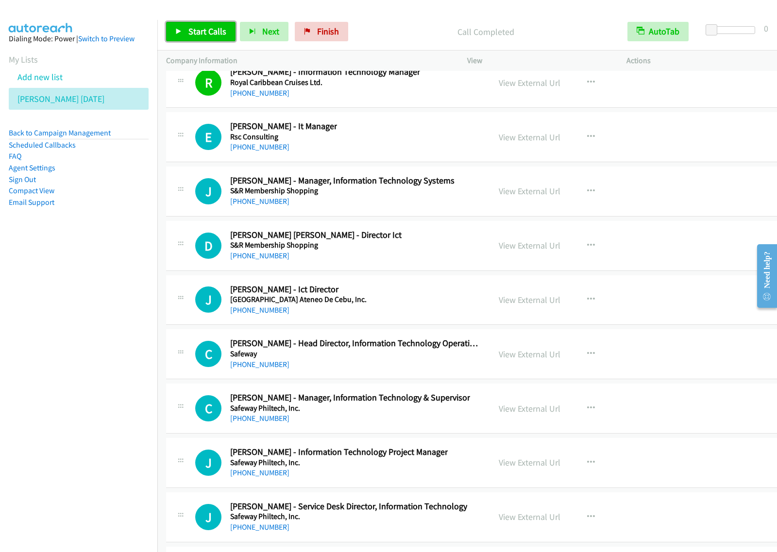
click at [201, 34] on span "Start Calls" at bounding box center [208, 31] width 38 height 11
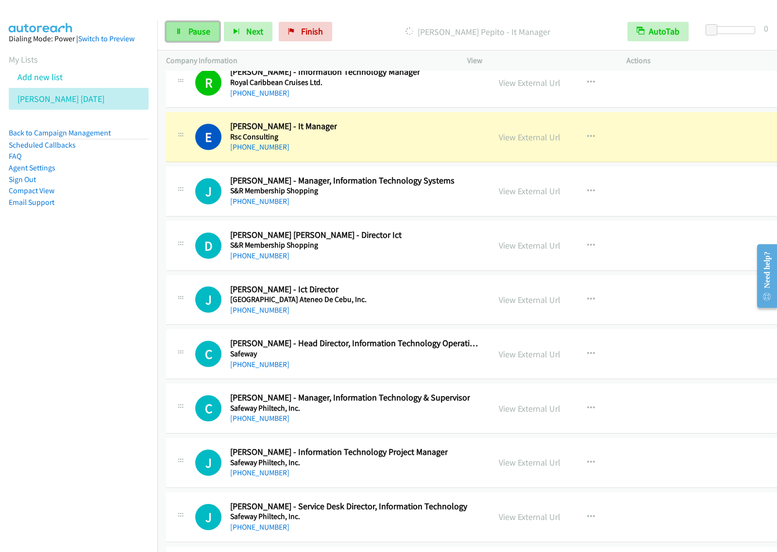
click at [203, 35] on span "Pause" at bounding box center [200, 31] width 22 height 11
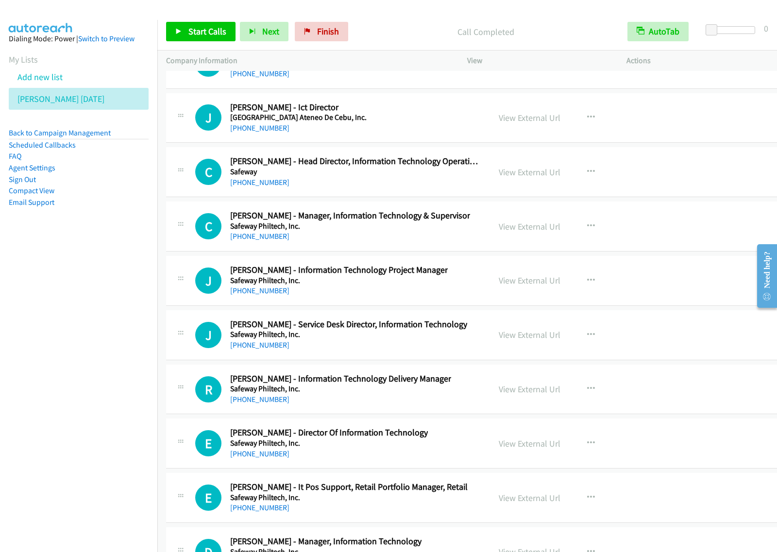
scroll to position [14997, 0]
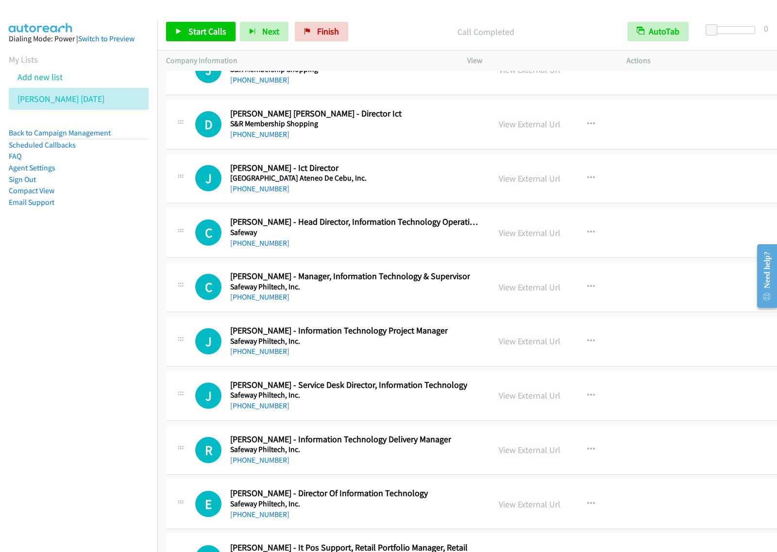
click at [424, 191] on div "J Callback Scheduled [PERSON_NAME] - Ict Director Sacred Heart School Ateneo De…" at bounding box center [338, 179] width 286 height 32
click at [586, 188] on button "button" at bounding box center [591, 178] width 26 height 19
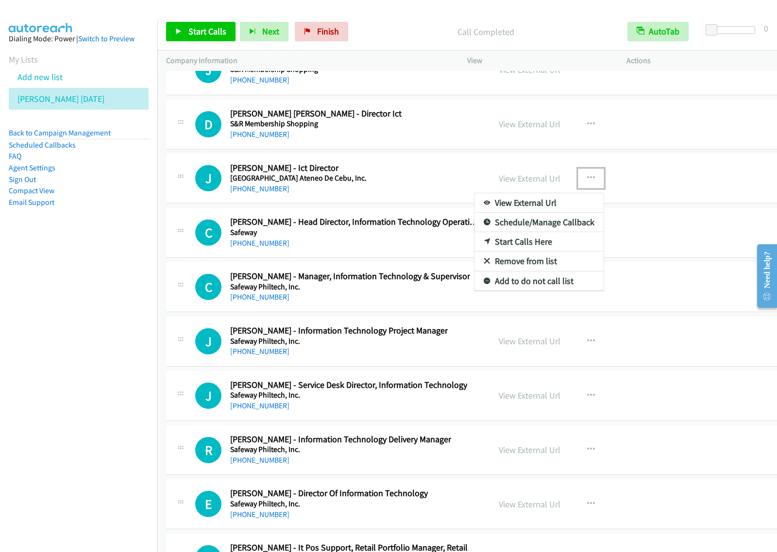
click at [394, 266] on div at bounding box center [388, 276] width 777 height 552
click at [414, 192] on div "J Callback Scheduled [PERSON_NAME] - Ict Director Sacred Heart School Ateneo De…" at bounding box center [338, 179] width 286 height 32
click at [411, 249] on div "[PHONE_NUMBER]" at bounding box center [355, 244] width 251 height 12
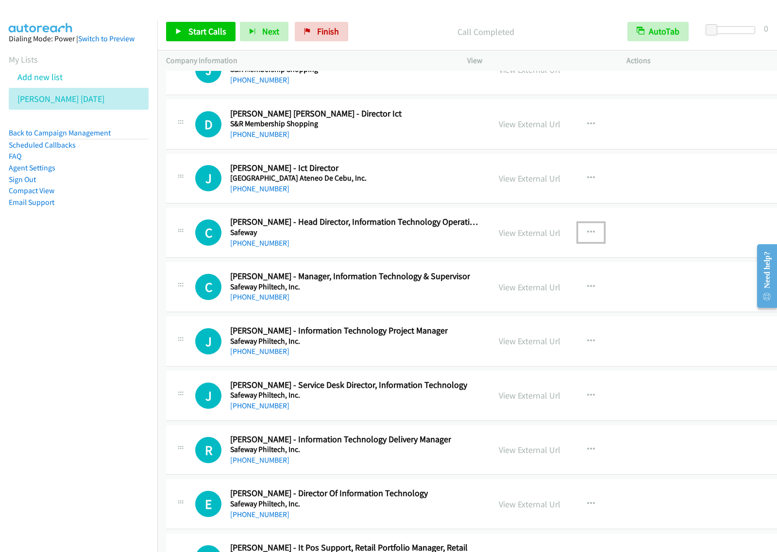
click at [592, 242] on button "button" at bounding box center [591, 232] width 26 height 19
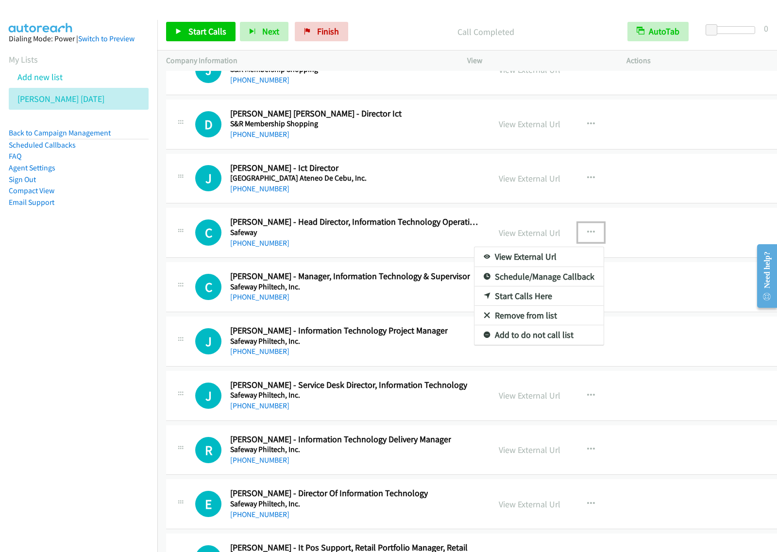
click at [541, 306] on link "Start Calls Here" at bounding box center [539, 296] width 129 height 19
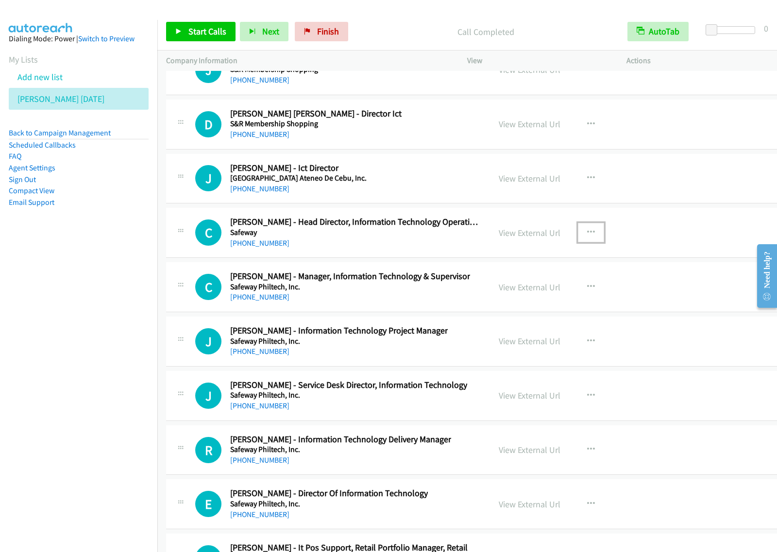
click at [593, 242] on button "button" at bounding box center [591, 232] width 26 height 19
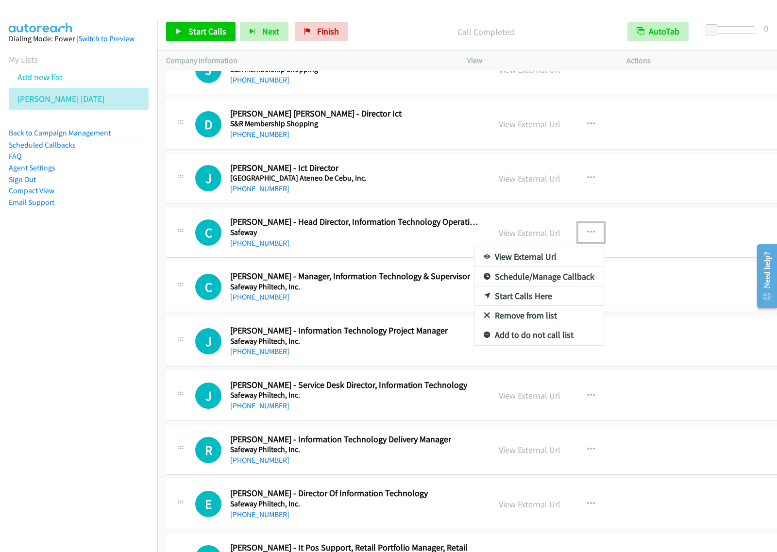
click at [545, 306] on link "Start Calls Here" at bounding box center [539, 296] width 129 height 19
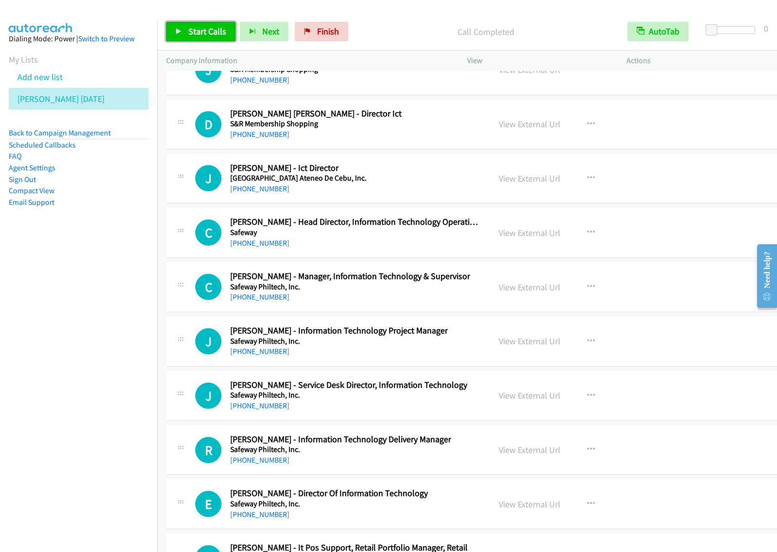
click at [187, 28] on link "Start Calls" at bounding box center [200, 31] width 69 height 19
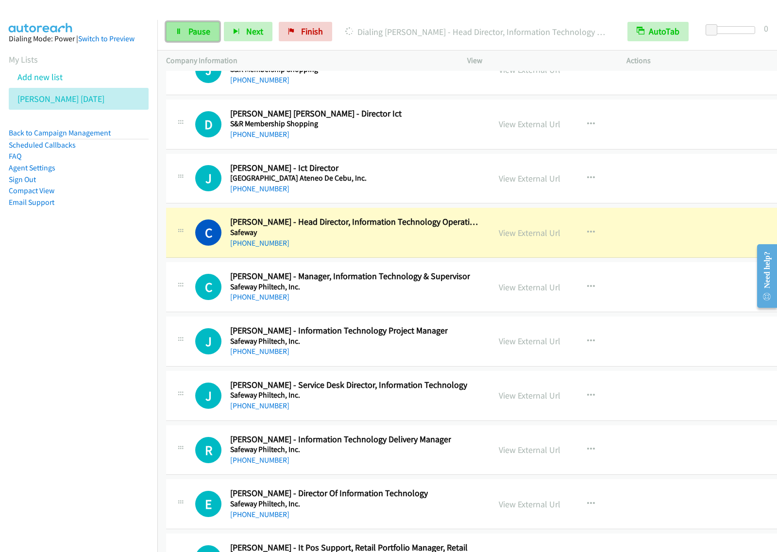
drag, startPoint x: 191, startPoint y: 29, endPoint x: 200, endPoint y: 25, distance: 10.0
click at [191, 29] on span "Pause" at bounding box center [200, 31] width 22 height 11
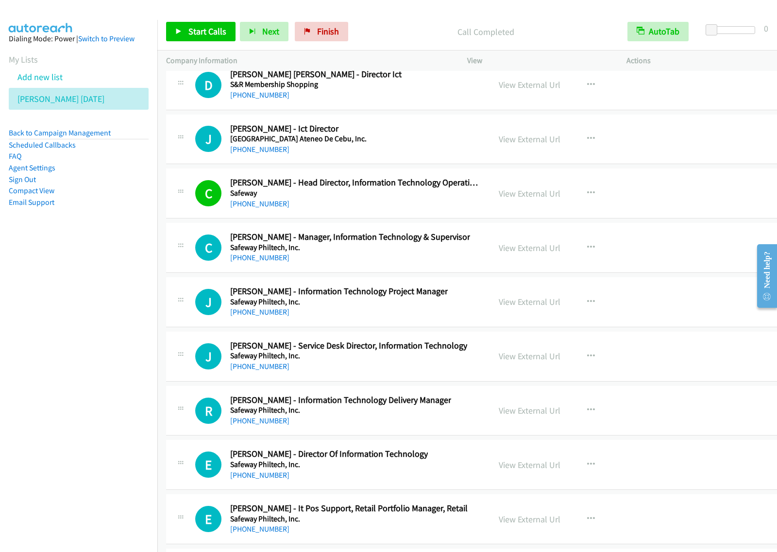
scroll to position [15058, 0]
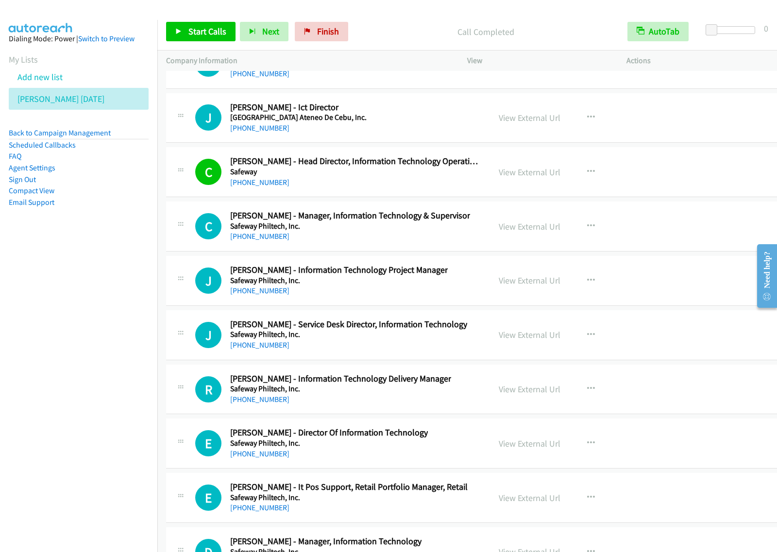
click at [189, 49] on div "Start Calls Pause Next Finish Call Completed AutoTab AutoTab 0" at bounding box center [467, 31] width 620 height 37
click at [191, 37] on span "Start Calls" at bounding box center [208, 31] width 38 height 11
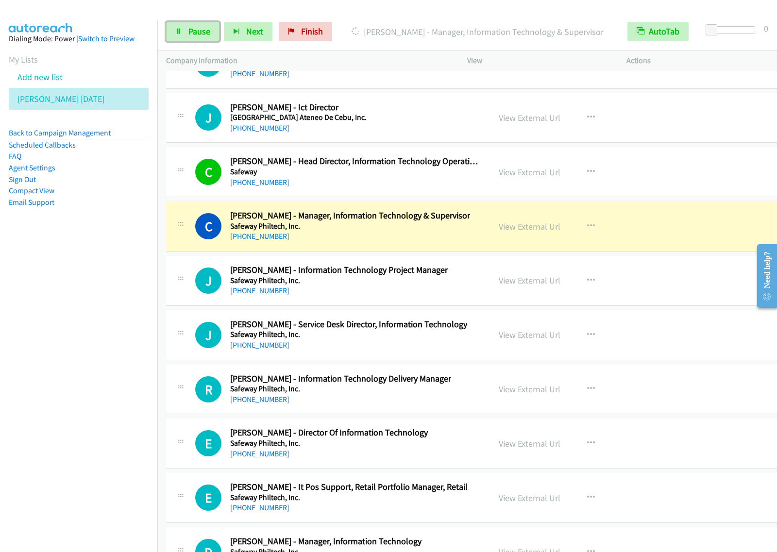
drag, startPoint x: 198, startPoint y: 31, endPoint x: 220, endPoint y: 23, distance: 23.2
click at [198, 31] on span "Pause" at bounding box center [200, 31] width 22 height 11
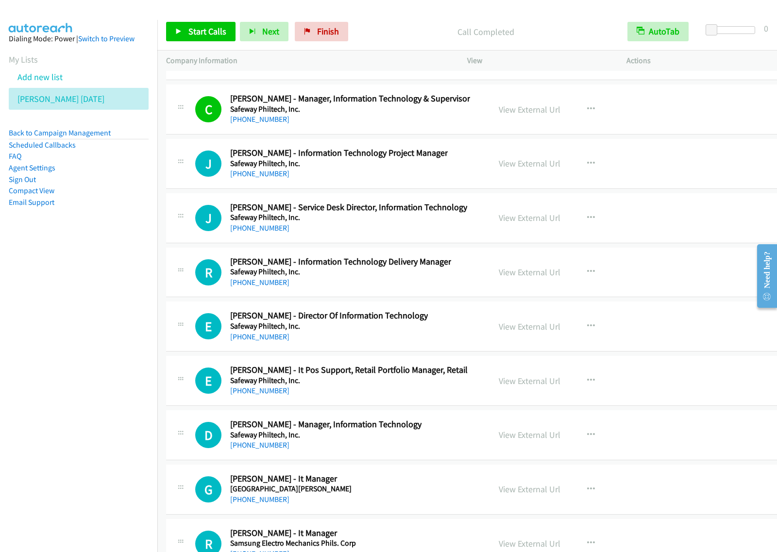
scroll to position [15180, 0]
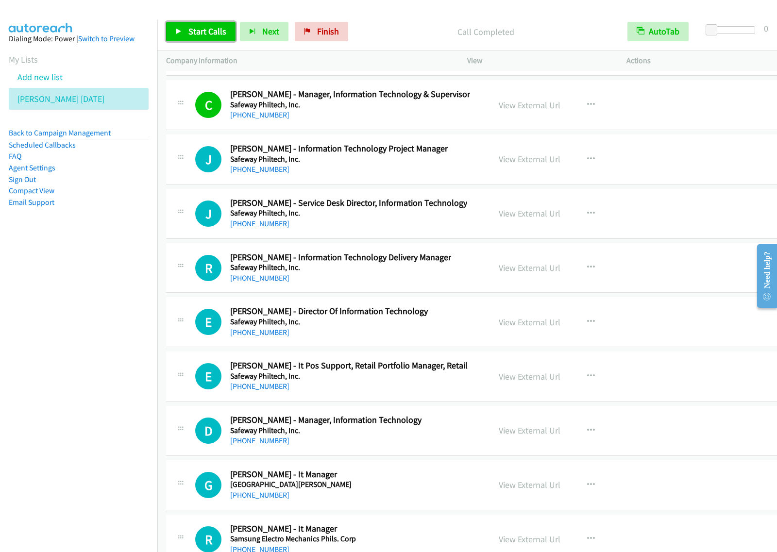
click at [204, 34] on span "Start Calls" at bounding box center [208, 31] width 38 height 11
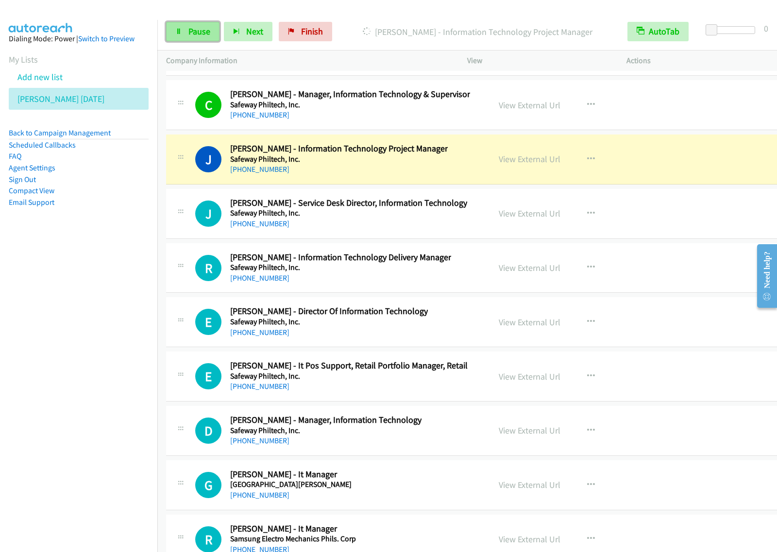
click at [193, 39] on link "Pause" at bounding box center [192, 31] width 53 height 19
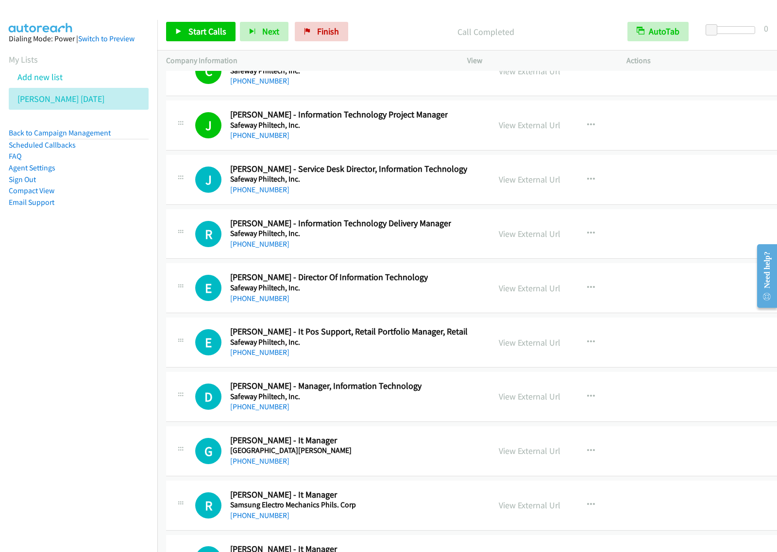
scroll to position [15301, 0]
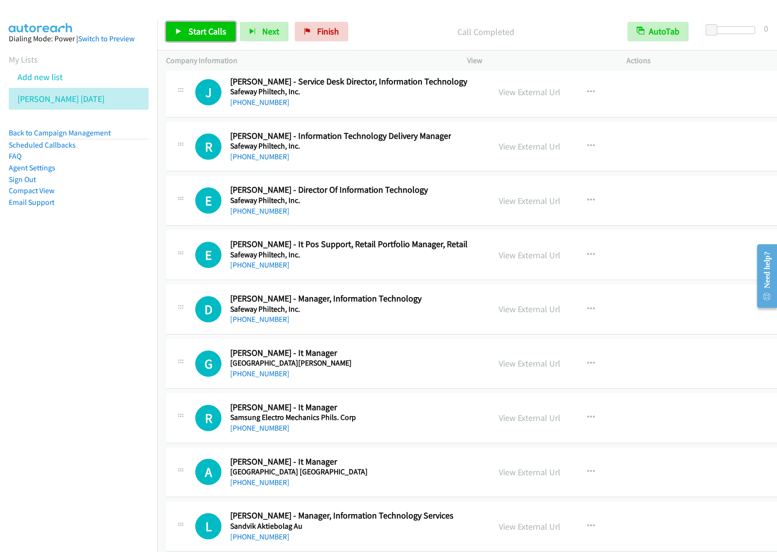
click at [199, 32] on span "Start Calls" at bounding box center [208, 31] width 38 height 11
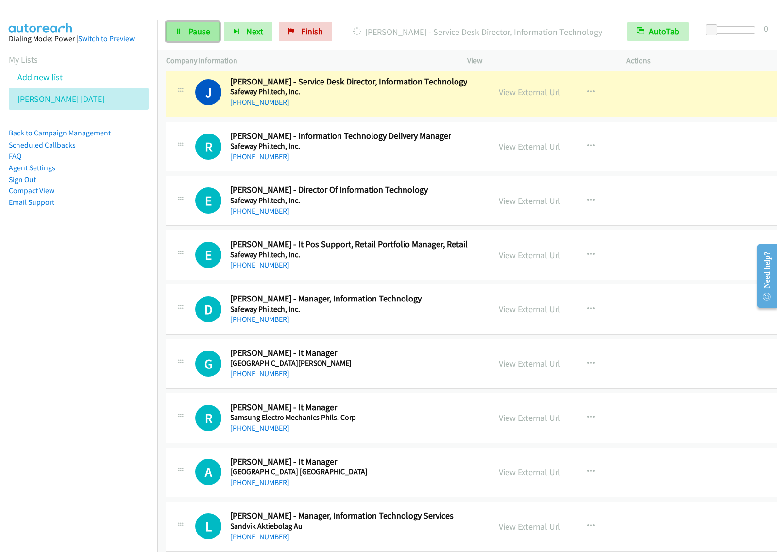
click at [195, 35] on span "Pause" at bounding box center [200, 31] width 22 height 11
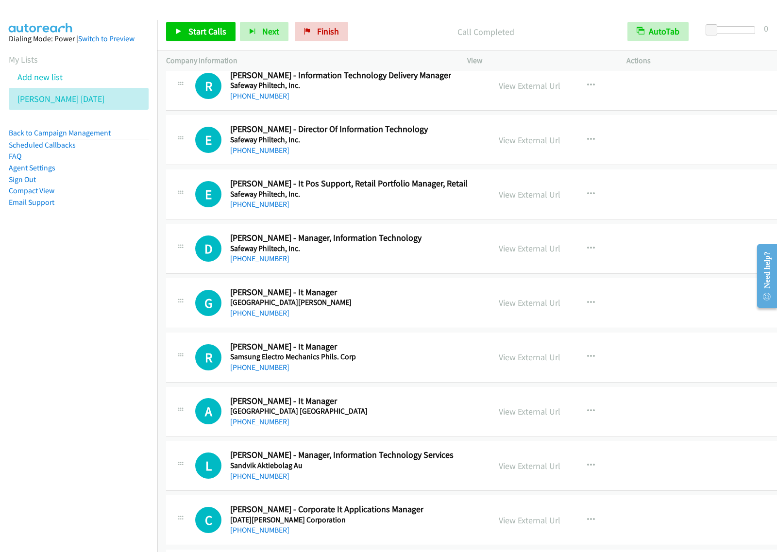
scroll to position [15423, 0]
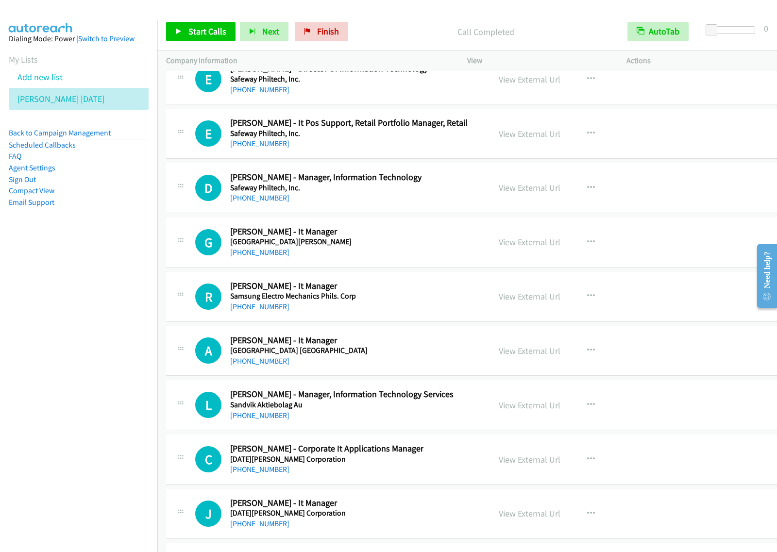
click at [474, 204] on div "D Callback Scheduled [PERSON_NAME] - Manager, Information Technology Safeway Ph…" at bounding box center [328, 188] width 324 height 32
click at [587, 192] on icon "button" at bounding box center [591, 188] width 8 height 8
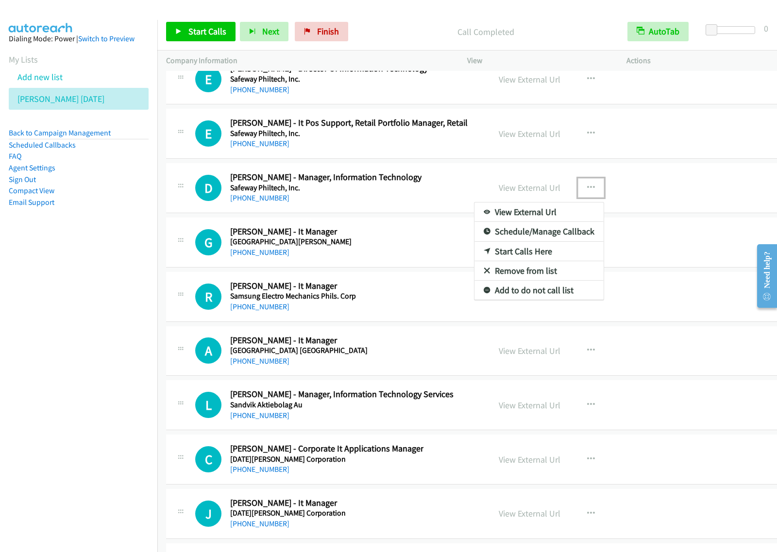
click at [542, 261] on link "Start Calls Here" at bounding box center [539, 251] width 129 height 19
click at [587, 192] on icon "button" at bounding box center [591, 188] width 8 height 8
click at [523, 261] on link "Start Calls Here" at bounding box center [539, 251] width 129 height 19
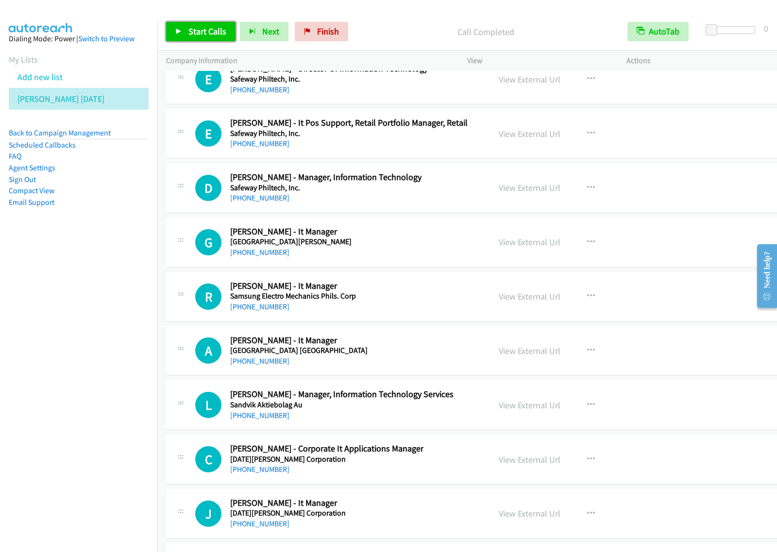
click at [206, 34] on span "Start Calls" at bounding box center [208, 31] width 38 height 11
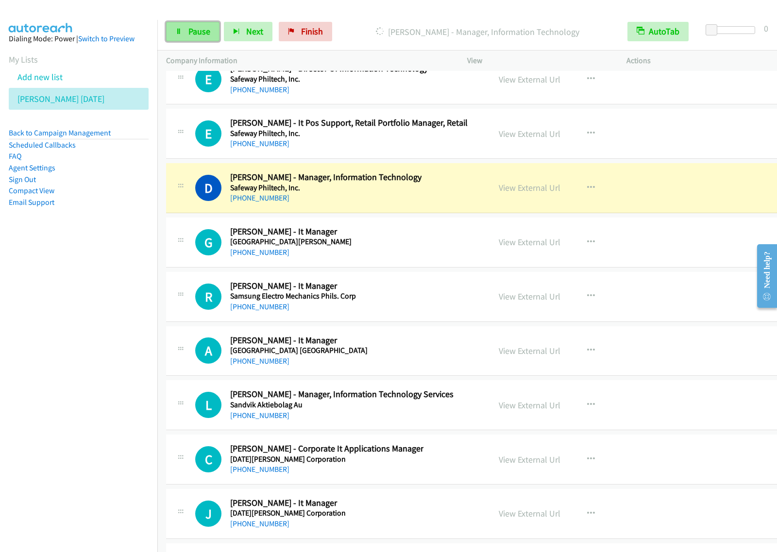
click at [189, 39] on link "Pause" at bounding box center [192, 31] width 53 height 19
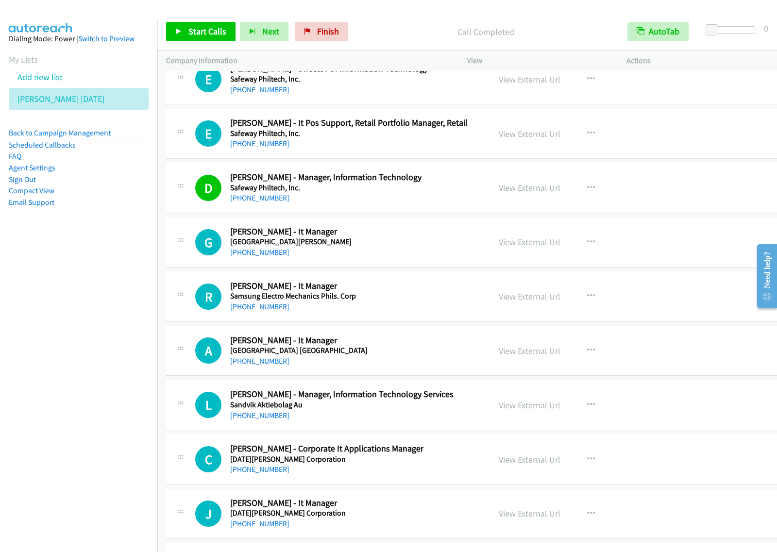
scroll to position [15483, 0]
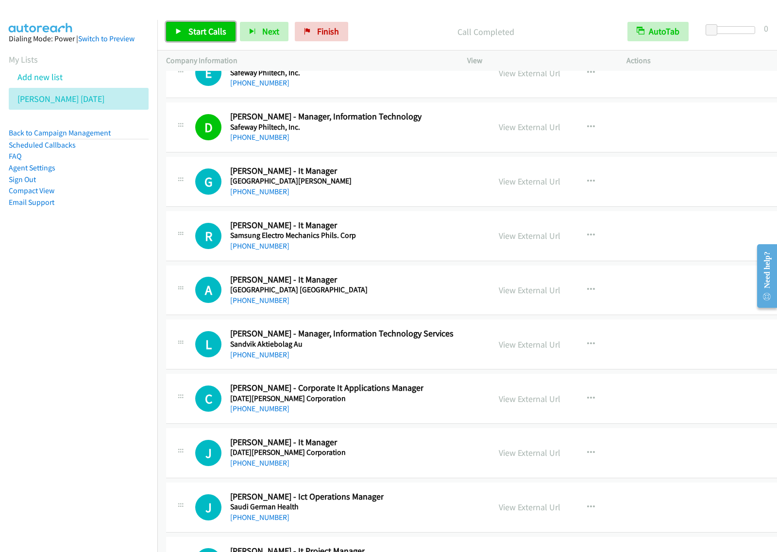
click at [194, 35] on span "Start Calls" at bounding box center [208, 31] width 38 height 11
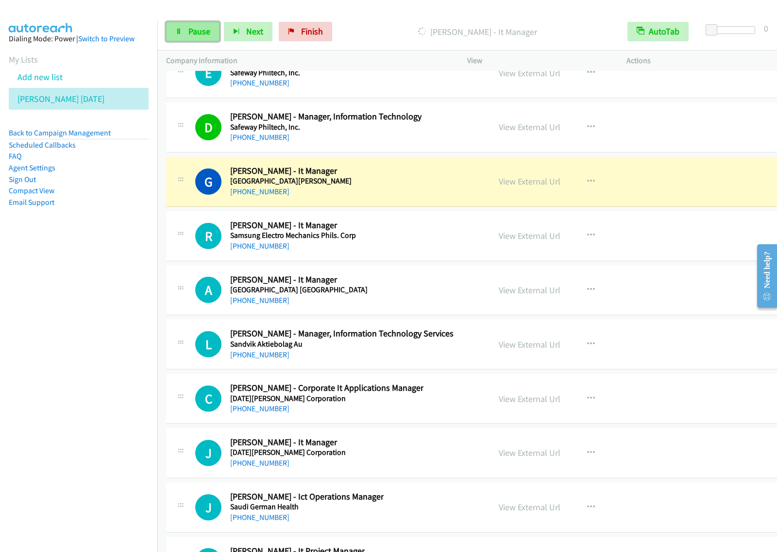
click at [196, 34] on span "Pause" at bounding box center [200, 31] width 22 height 11
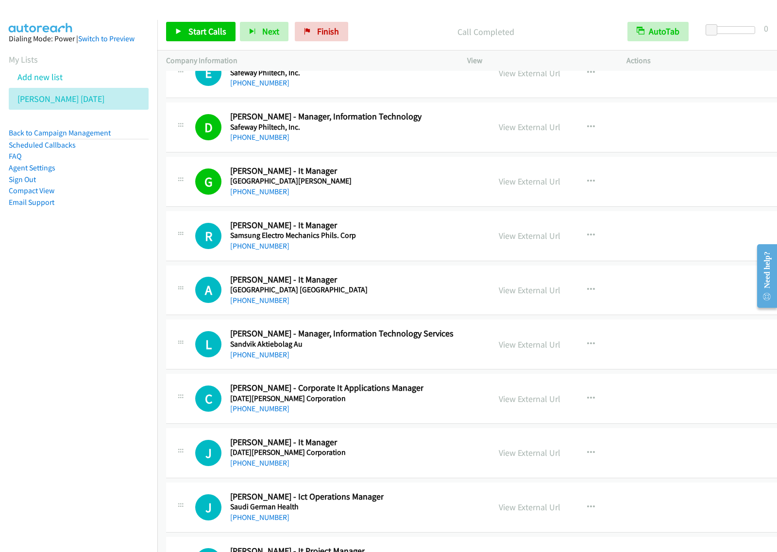
scroll to position [15544, 0]
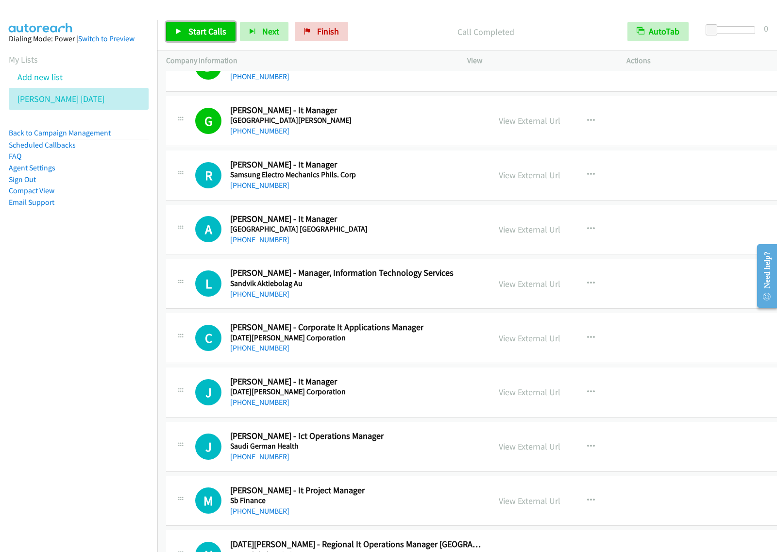
click at [204, 37] on link "Start Calls" at bounding box center [200, 31] width 69 height 19
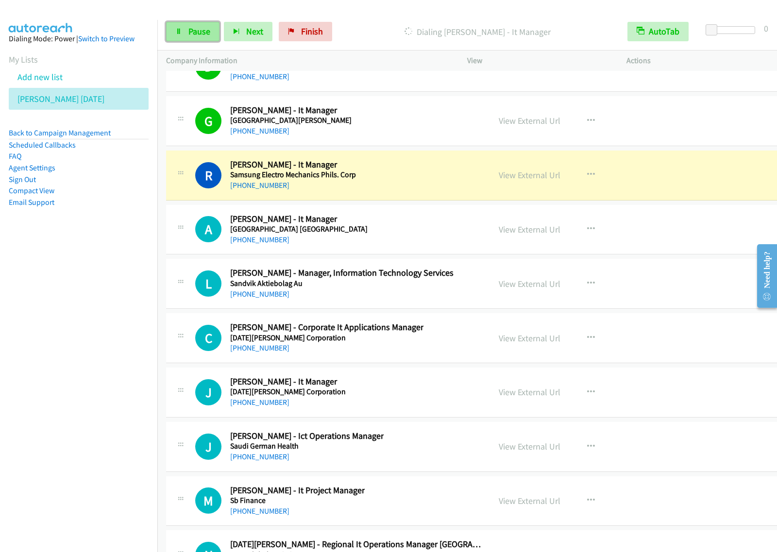
click at [200, 35] on span "Pause" at bounding box center [200, 31] width 22 height 11
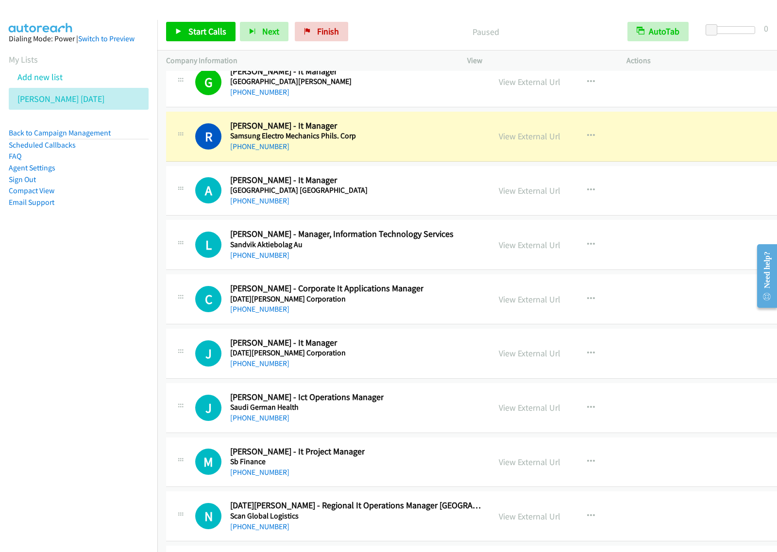
scroll to position [15605, 0]
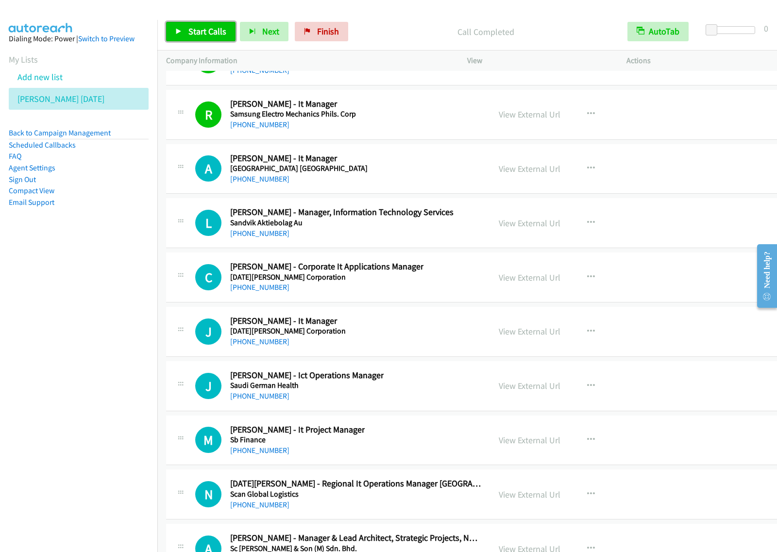
click at [219, 30] on span "Start Calls" at bounding box center [208, 31] width 38 height 11
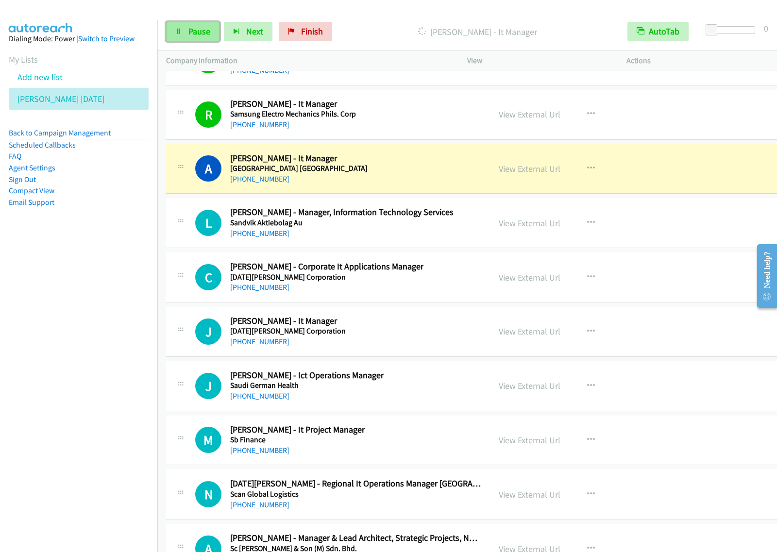
drag, startPoint x: 188, startPoint y: 35, endPoint x: 198, endPoint y: 33, distance: 10.4
click at [189, 35] on span "Pause" at bounding box center [200, 31] width 22 height 11
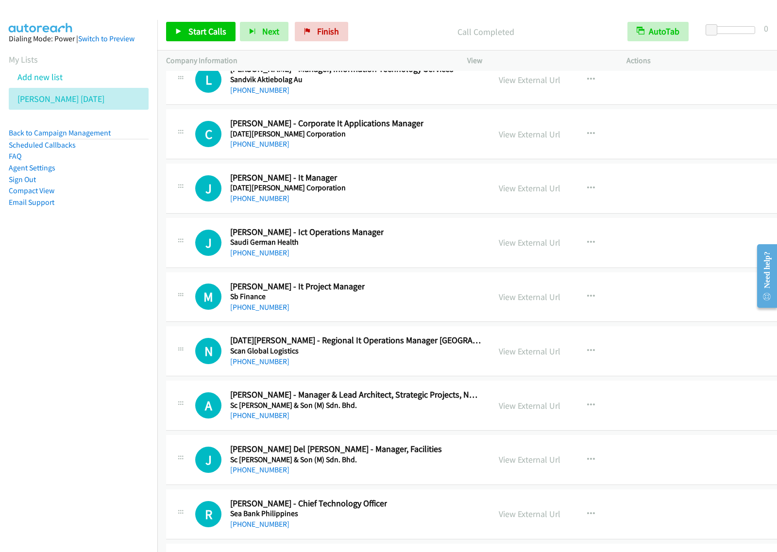
scroll to position [15787, 0]
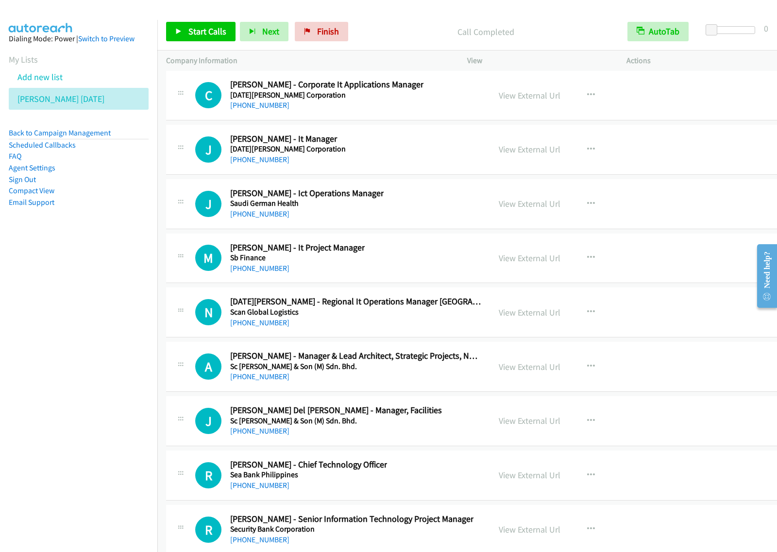
click at [375, 220] on div "[PHONE_NUMBER]" at bounding box center [307, 214] width 154 height 12
click at [409, 274] on div "M Callback Scheduled [PERSON_NAME] - It Project Manager Sb Finance [GEOGRAPHIC_…" at bounding box center [338, 258] width 286 height 32
click at [587, 262] on icon "button" at bounding box center [591, 258] width 8 height 8
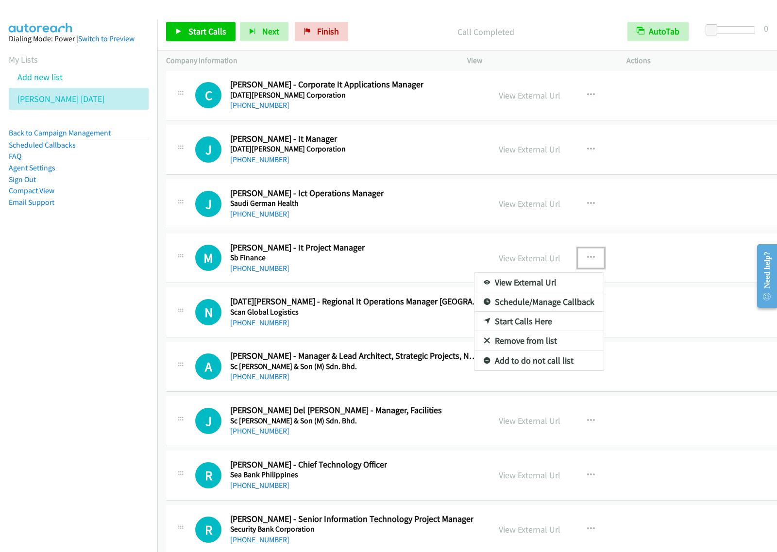
click at [552, 331] on link "Start Calls Here" at bounding box center [539, 321] width 129 height 19
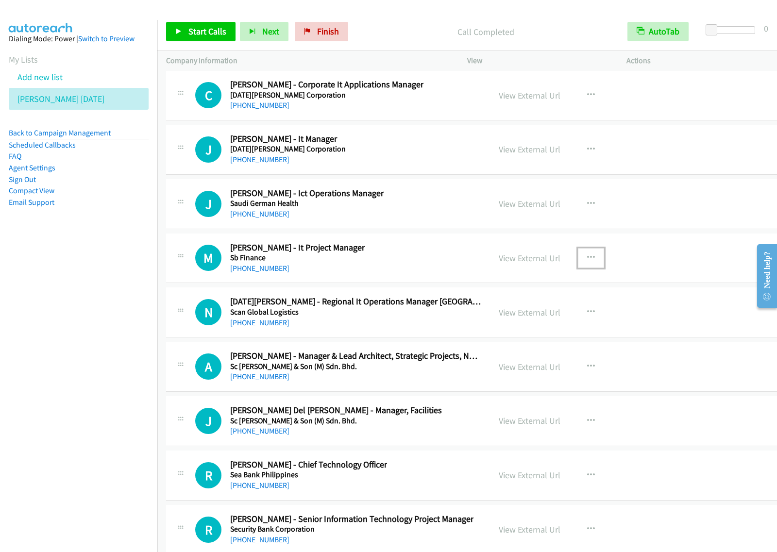
click at [578, 268] on button "button" at bounding box center [591, 257] width 26 height 19
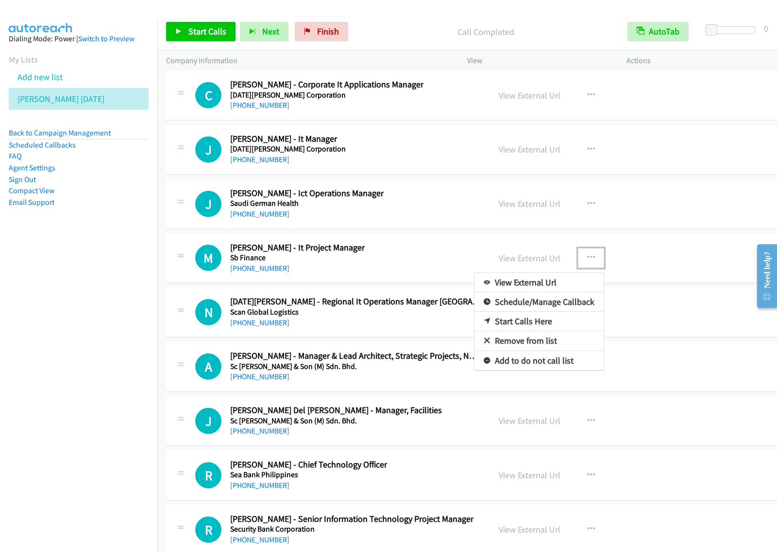
click at [540, 331] on link "Start Calls Here" at bounding box center [539, 321] width 129 height 19
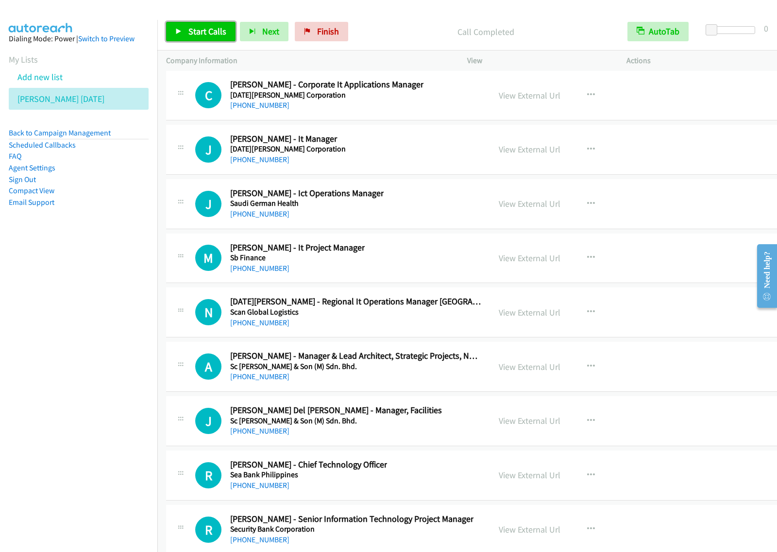
click at [214, 33] on span "Start Calls" at bounding box center [208, 31] width 38 height 11
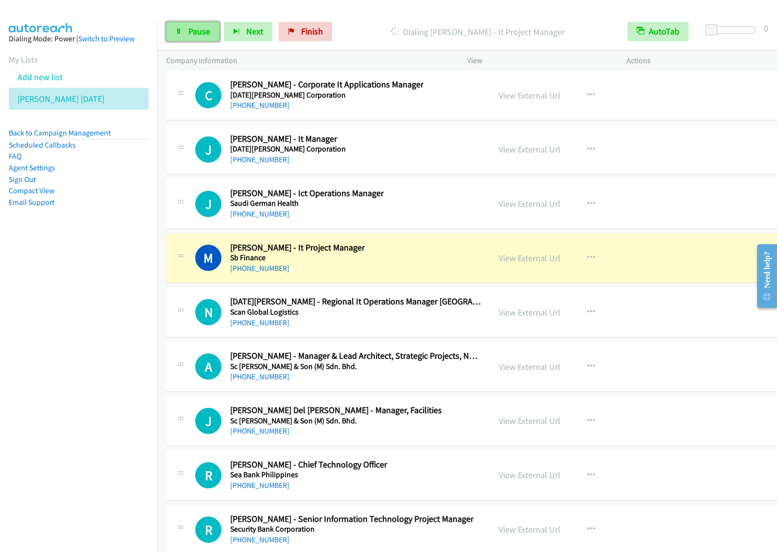
drag, startPoint x: 203, startPoint y: 35, endPoint x: 215, endPoint y: 33, distance: 12.9
click at [203, 35] on span "Pause" at bounding box center [200, 31] width 22 height 11
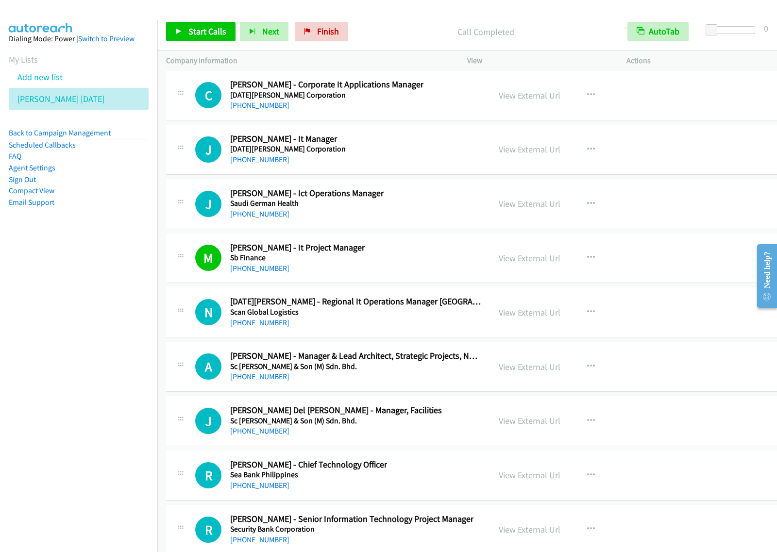
scroll to position [15848, 0]
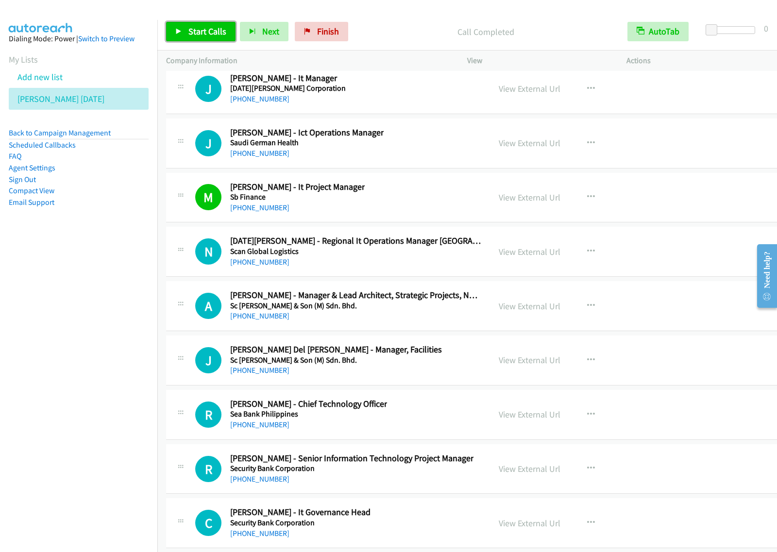
click at [215, 34] on span "Start Calls" at bounding box center [208, 31] width 38 height 11
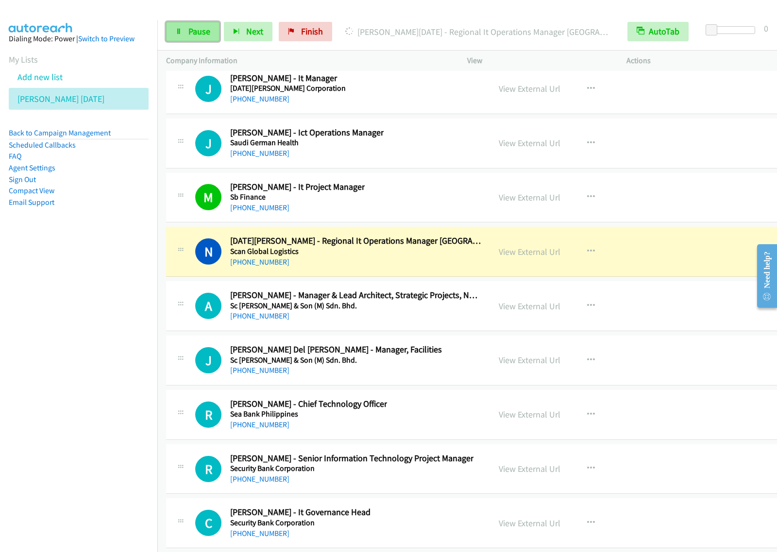
click at [194, 31] on span "Pause" at bounding box center [200, 31] width 22 height 11
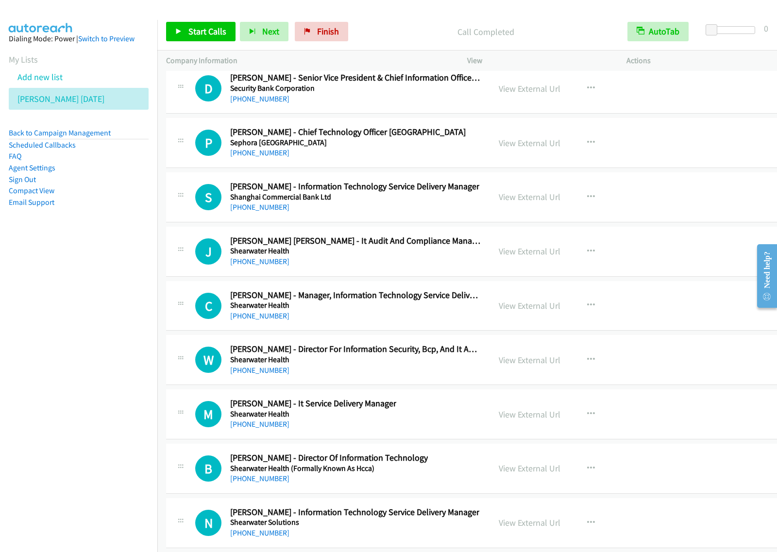
scroll to position [16941, 0]
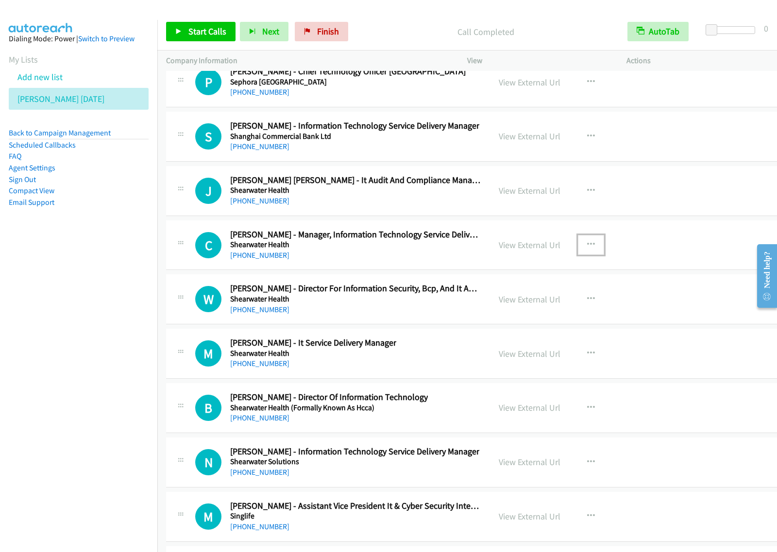
click at [587, 249] on icon "button" at bounding box center [591, 245] width 8 height 8
click at [537, 318] on link "Start Calls Here" at bounding box center [539, 308] width 129 height 19
click at [587, 249] on icon "button" at bounding box center [591, 245] width 8 height 8
click at [547, 318] on link "Start Calls Here" at bounding box center [539, 308] width 129 height 19
click at [215, 19] on div "Start Calls Pause Next Finish Call Completed AutoTab AutoTab 0" at bounding box center [467, 31] width 620 height 37
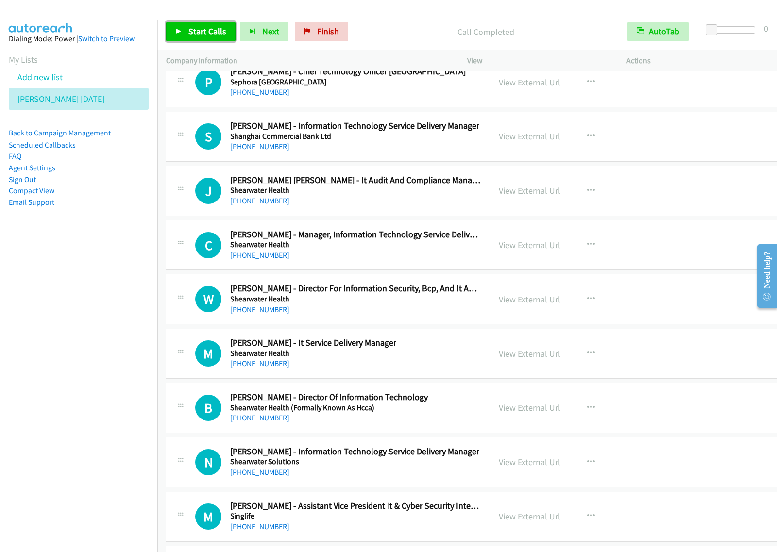
click at [197, 37] on span "Start Calls" at bounding box center [208, 31] width 38 height 11
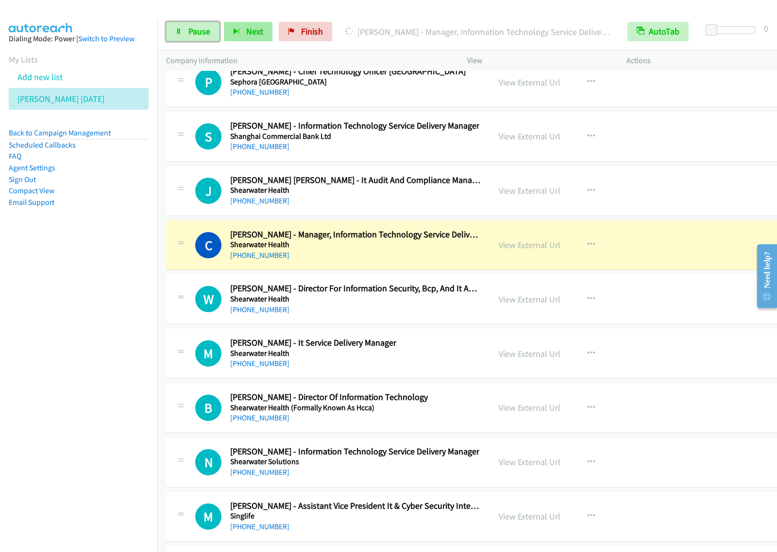
drag, startPoint x: 200, startPoint y: 32, endPoint x: 227, endPoint y: 21, distance: 29.7
click at [200, 32] on span "Pause" at bounding box center [200, 31] width 22 height 11
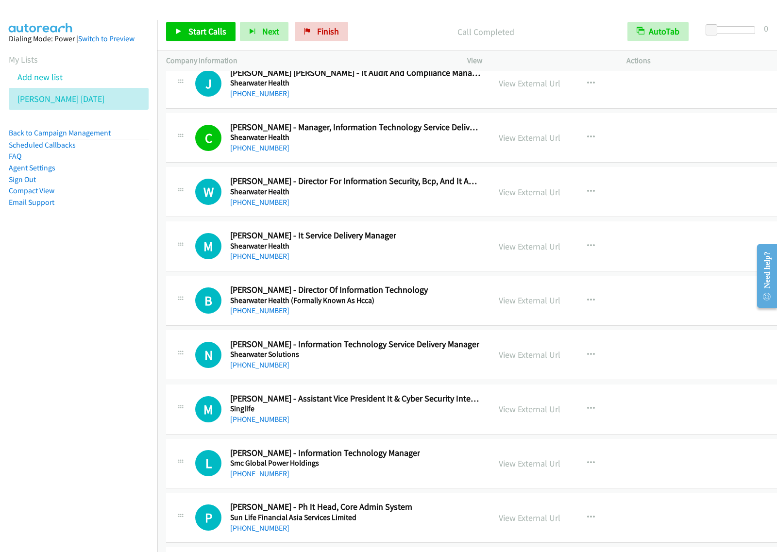
scroll to position [17062, 0]
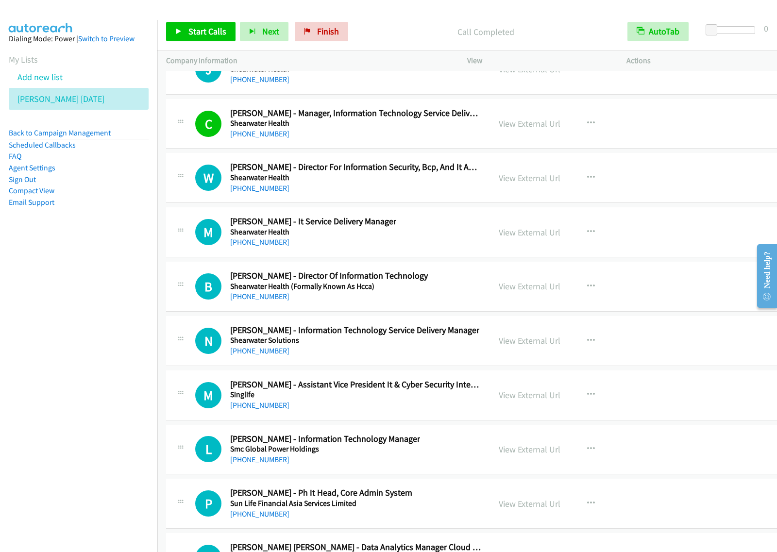
click at [452, 248] on div "M Callback Scheduled [PERSON_NAME] - It Service Delivery Manager Shearwater Hea…" at bounding box center [338, 232] width 286 height 32
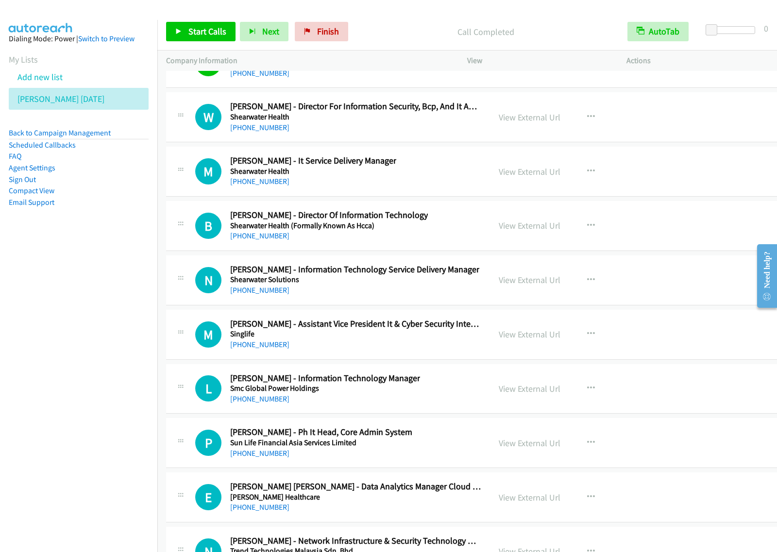
click at [594, 188] on div "View External Url View External Url Schedule/Manage Callback Start Calls Here R…" at bounding box center [575, 171] width 171 height 32
click at [587, 175] on icon "button" at bounding box center [591, 172] width 8 height 8
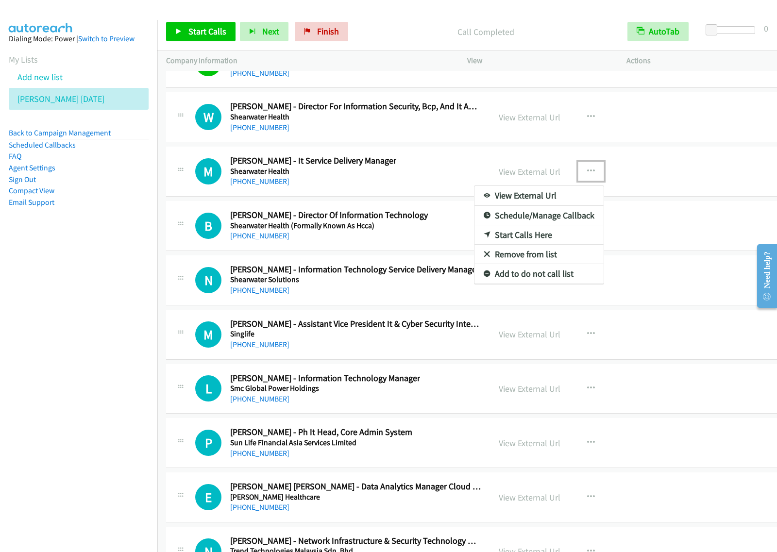
click at [532, 245] on link "Start Calls Here" at bounding box center [539, 234] width 129 height 19
click at [584, 181] on button "button" at bounding box center [591, 171] width 26 height 19
click at [534, 245] on link "Start Calls Here" at bounding box center [539, 234] width 129 height 19
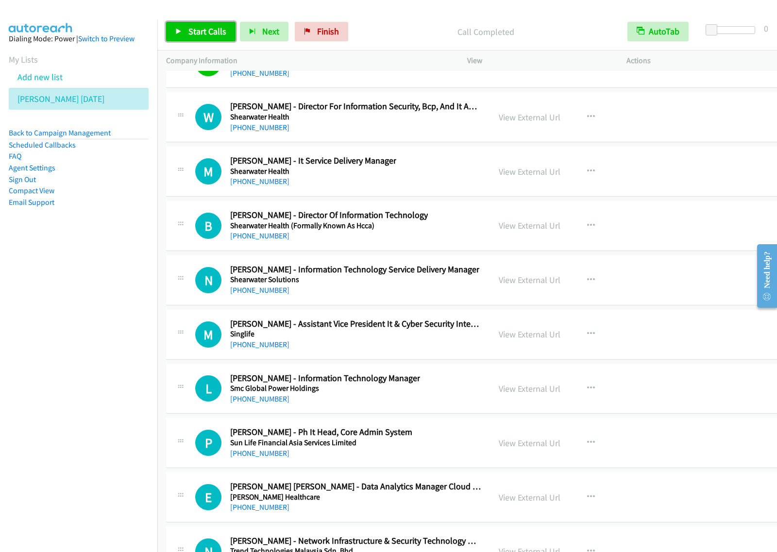
drag, startPoint x: 210, startPoint y: 32, endPoint x: 218, endPoint y: 37, distance: 9.2
click at [210, 33] on span "Start Calls" at bounding box center [208, 31] width 38 height 11
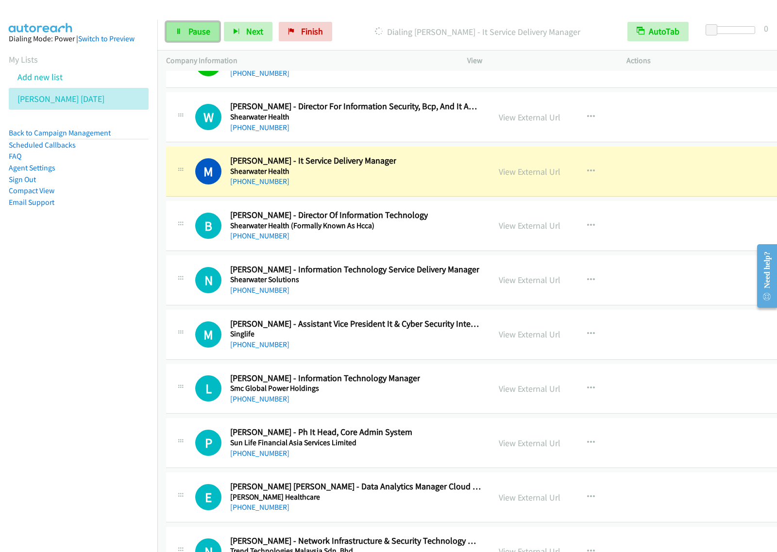
click at [209, 33] on span "Pause" at bounding box center [200, 31] width 22 height 11
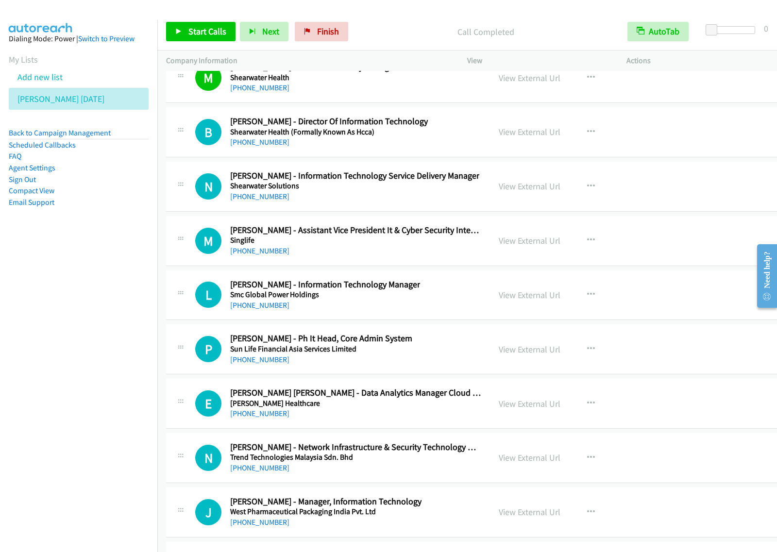
scroll to position [17244, 0]
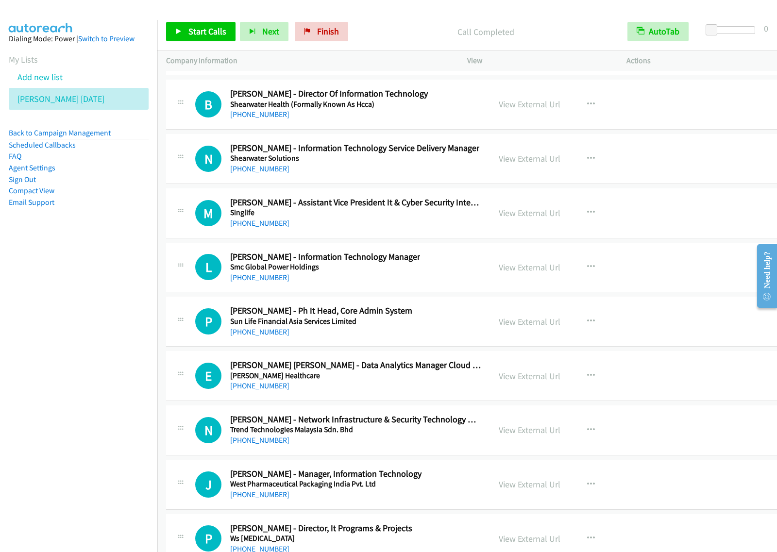
click at [383, 163] on h5 "Shearwater Solutions" at bounding box center [354, 159] width 249 height 10
click at [587, 163] on icon "button" at bounding box center [591, 159] width 8 height 8
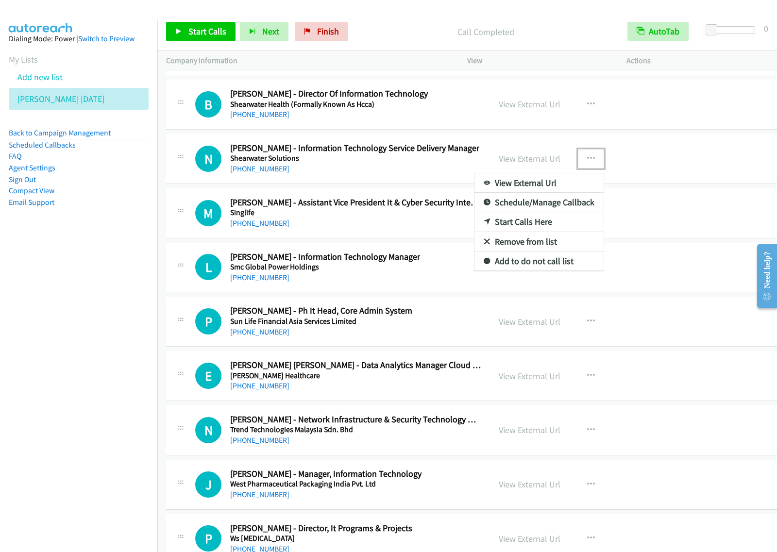
click at [533, 232] on link "Start Calls Here" at bounding box center [539, 221] width 129 height 19
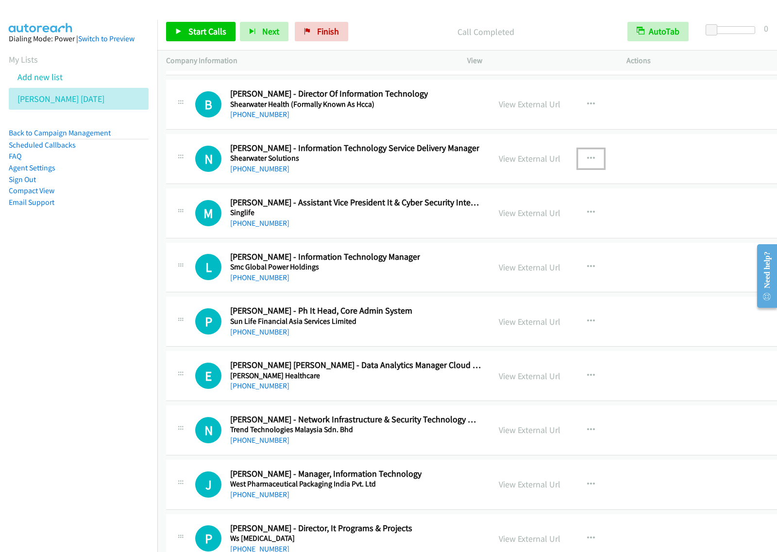
click at [587, 163] on icon "button" at bounding box center [591, 159] width 8 height 8
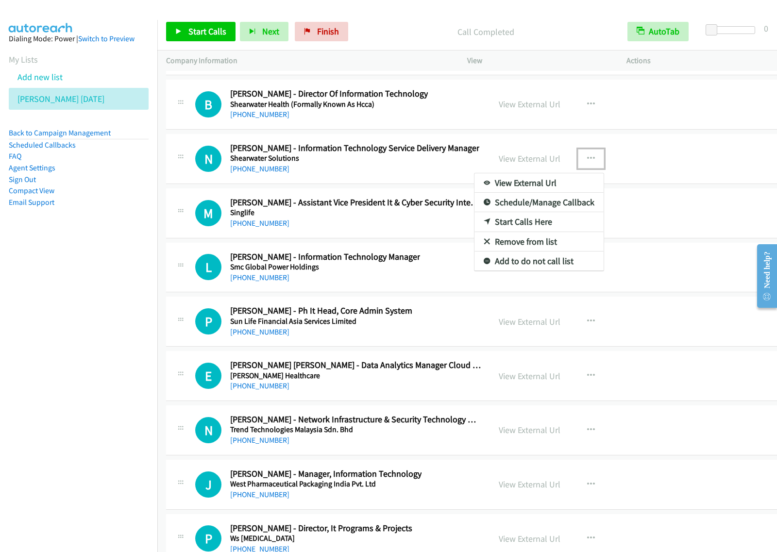
click at [527, 232] on link "Start Calls Here" at bounding box center [539, 221] width 129 height 19
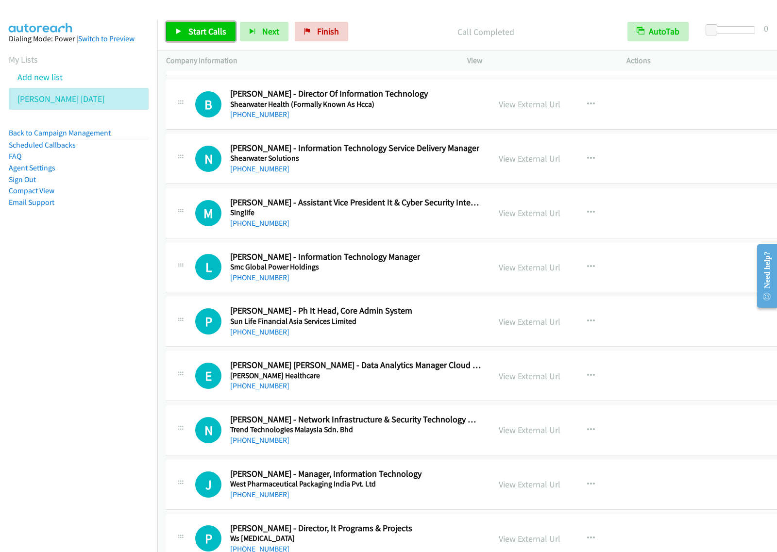
click at [207, 32] on span "Start Calls" at bounding box center [208, 31] width 38 height 11
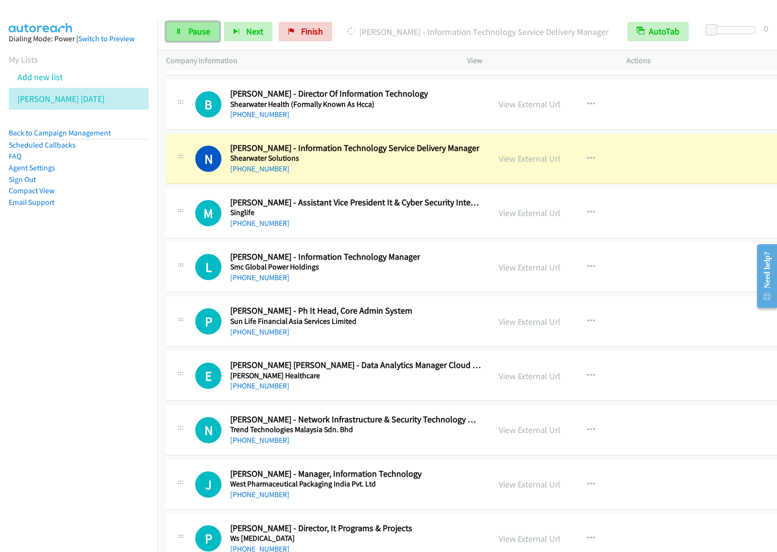
click at [195, 37] on link "Pause" at bounding box center [192, 31] width 53 height 19
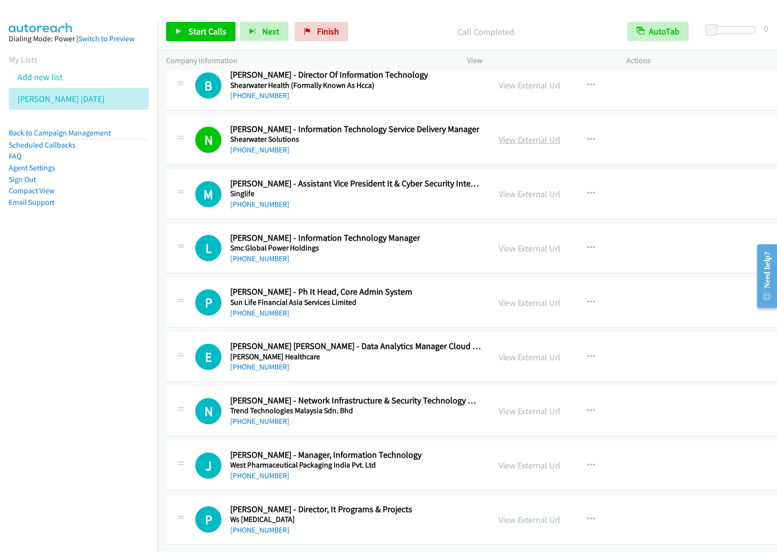
scroll to position [17301, 0]
click at [432, 252] on div "L Callback Scheduled [PERSON_NAME] - Information Technology Manager Smc Global …" at bounding box center [338, 249] width 286 height 32
click at [587, 244] on icon "button" at bounding box center [591, 248] width 8 height 8
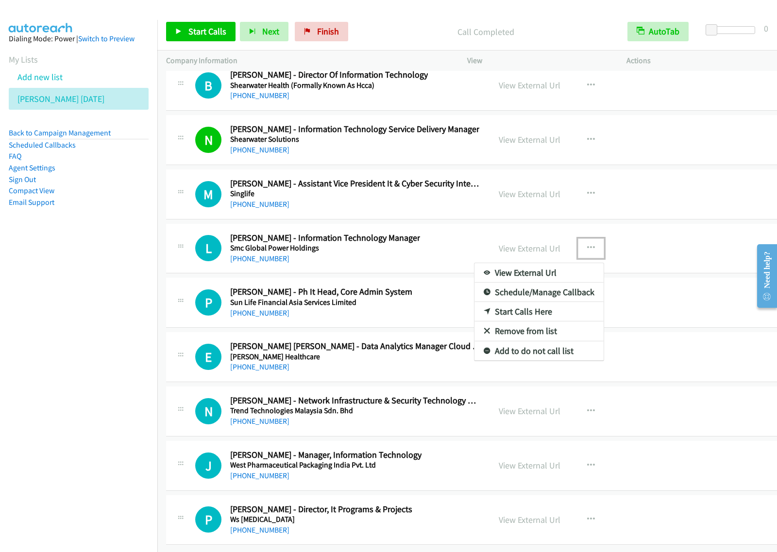
click at [516, 302] on link "Start Calls Here" at bounding box center [539, 311] width 129 height 19
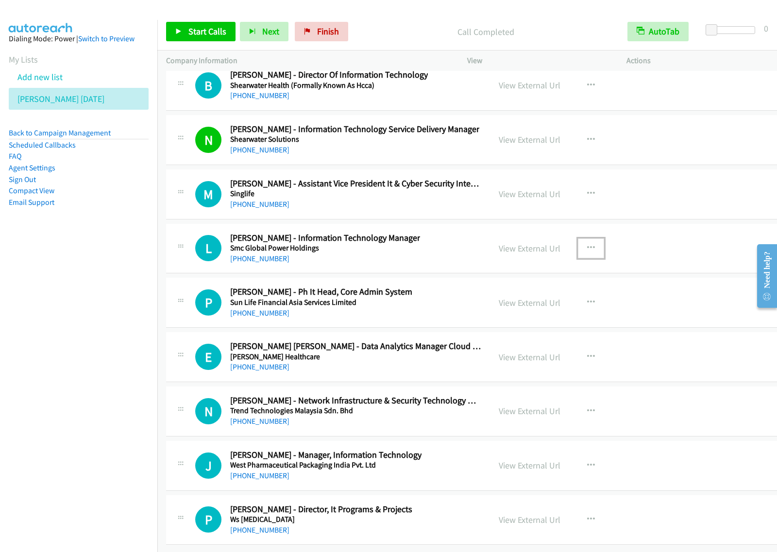
click at [587, 244] on icon "button" at bounding box center [591, 248] width 8 height 8
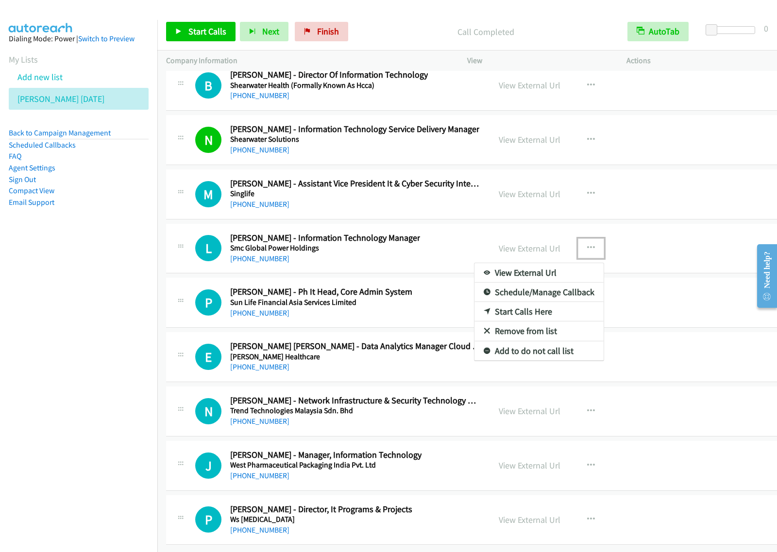
click at [530, 302] on link "Start Calls Here" at bounding box center [539, 311] width 129 height 19
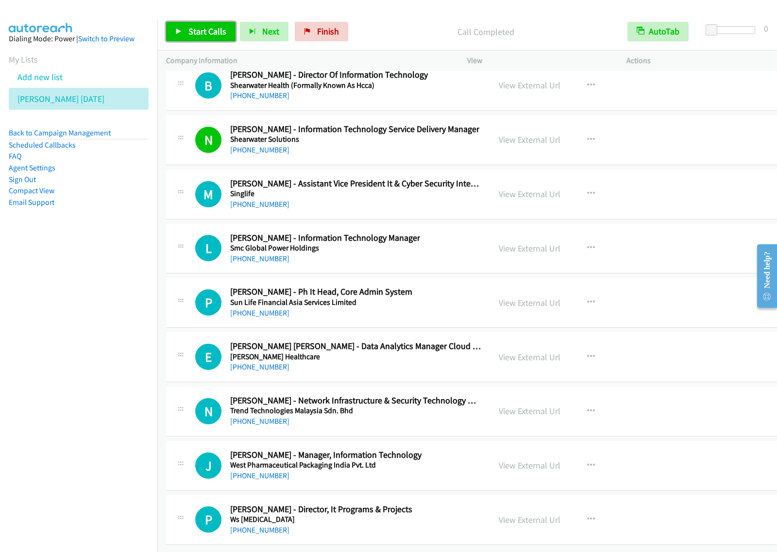
click at [199, 30] on span "Start Calls" at bounding box center [208, 31] width 38 height 11
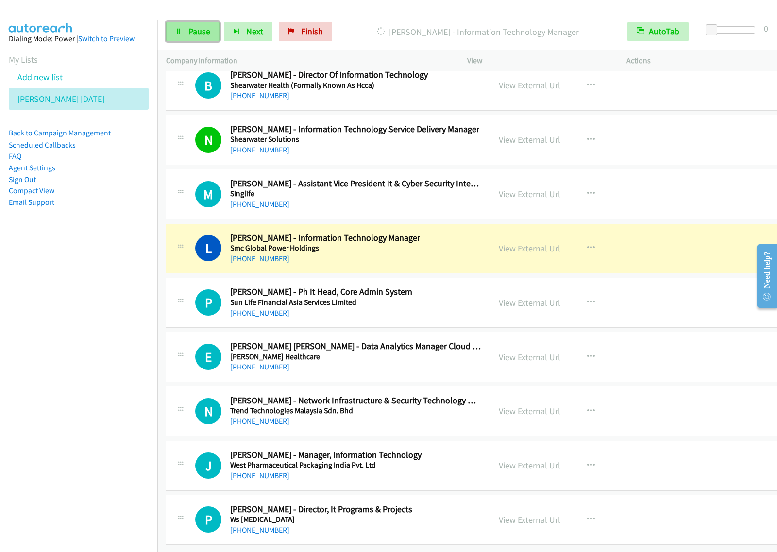
click at [192, 34] on span "Pause" at bounding box center [200, 31] width 22 height 11
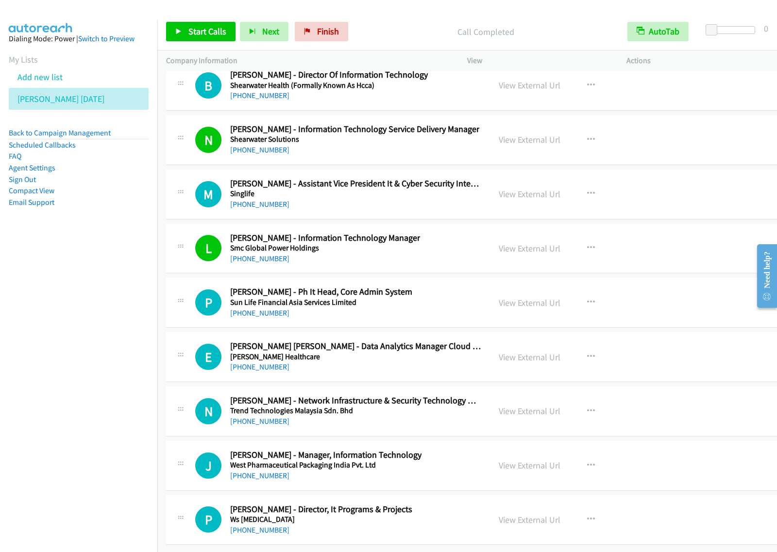
click at [436, 454] on div "J Callback Scheduled [PERSON_NAME] - Manager, Information Technology West Pharm…" at bounding box center [338, 466] width 286 height 32
click at [578, 456] on button "button" at bounding box center [591, 465] width 26 height 19
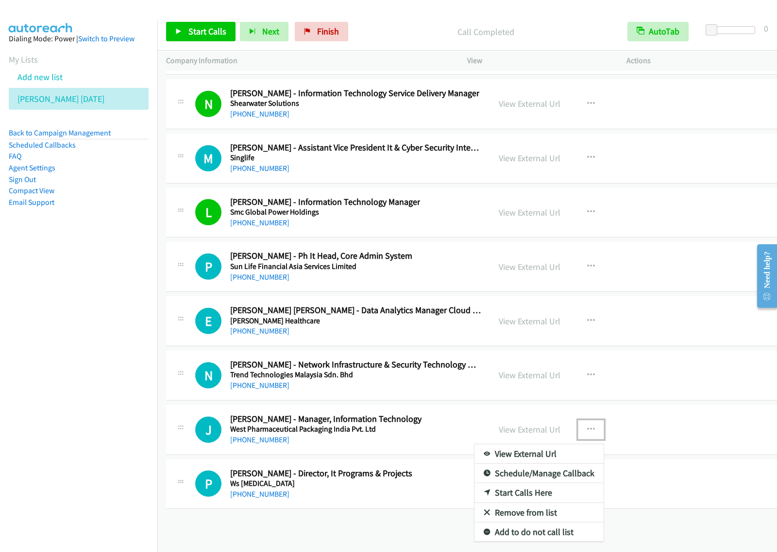
click at [534, 503] on link "Start Calls Here" at bounding box center [539, 492] width 129 height 19
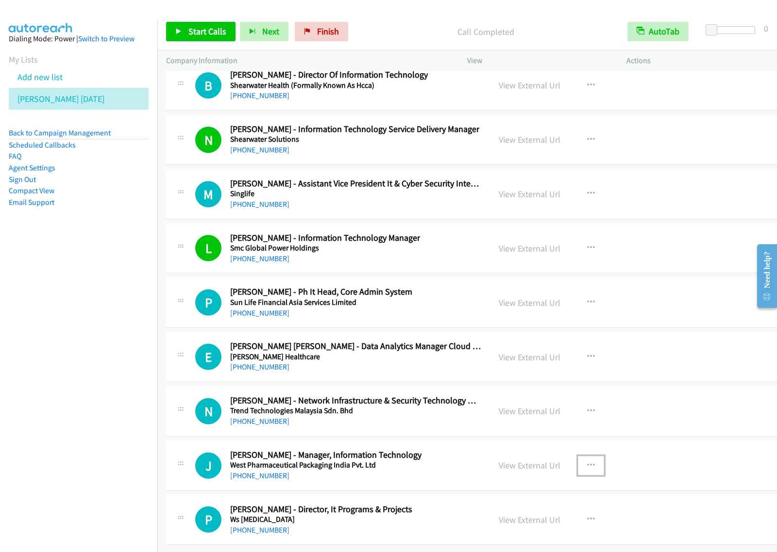
click at [587, 462] on icon "button" at bounding box center [591, 466] width 8 height 8
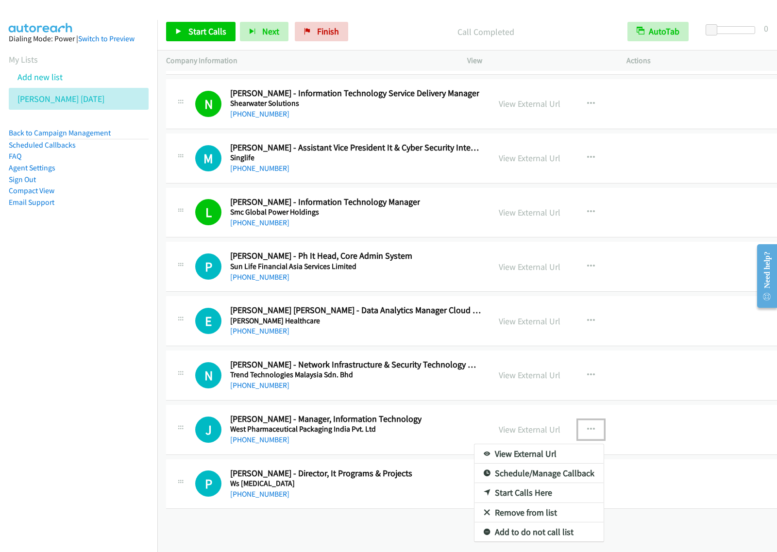
click at [546, 503] on link "Start Calls Here" at bounding box center [539, 492] width 129 height 19
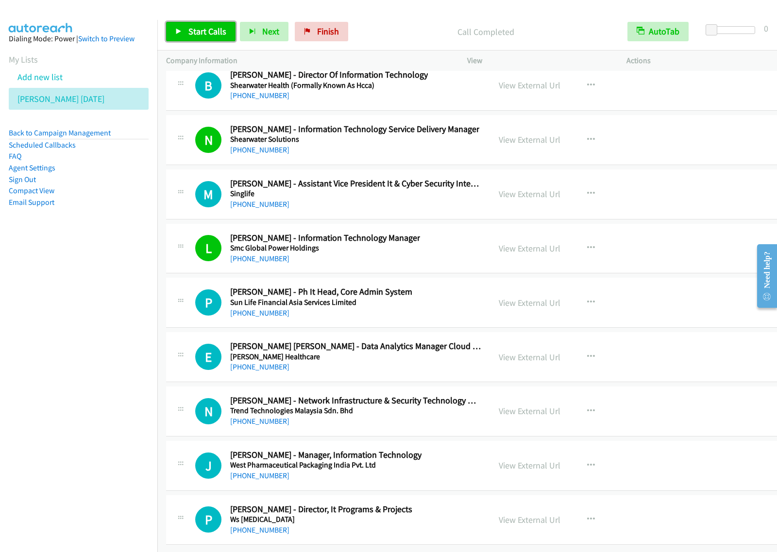
click at [200, 35] on span "Start Calls" at bounding box center [208, 31] width 38 height 11
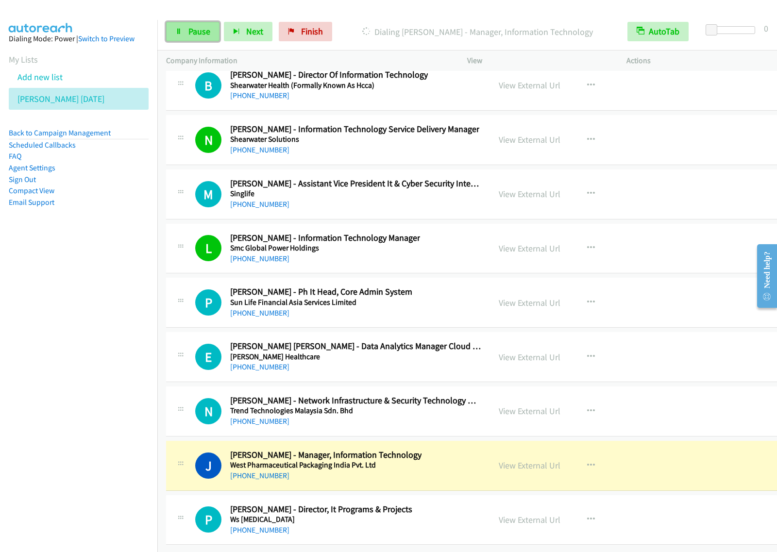
drag, startPoint x: 196, startPoint y: 34, endPoint x: 219, endPoint y: 30, distance: 23.7
click at [196, 34] on span "Pause" at bounding box center [200, 31] width 22 height 11
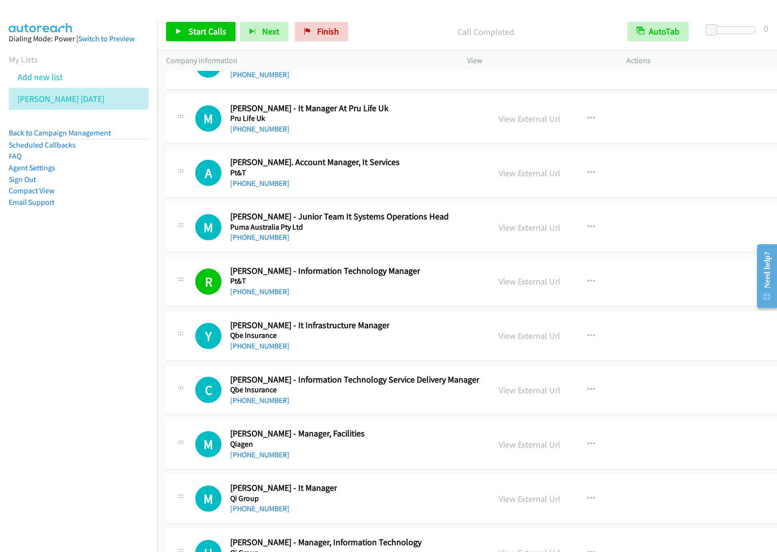
scroll to position [13050, 0]
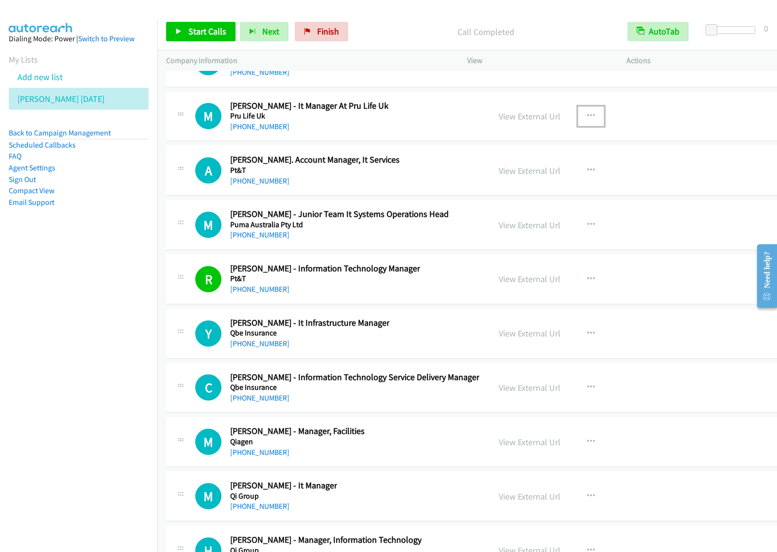
click at [581, 126] on button "button" at bounding box center [591, 115] width 26 height 19
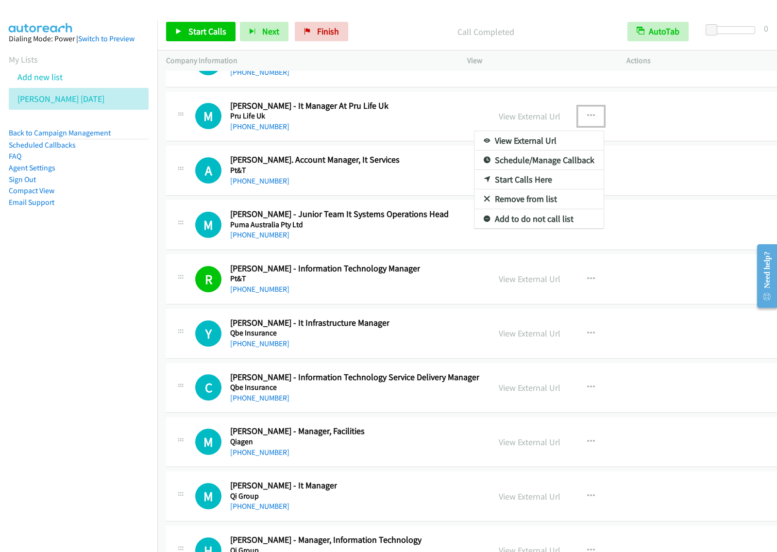
click at [554, 189] on link "Start Calls Here" at bounding box center [539, 179] width 129 height 19
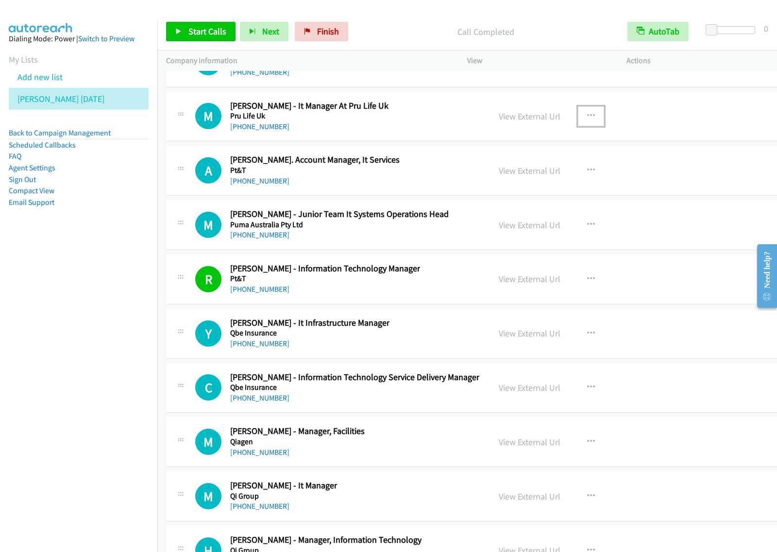
click at [578, 126] on button "button" at bounding box center [591, 115] width 26 height 19
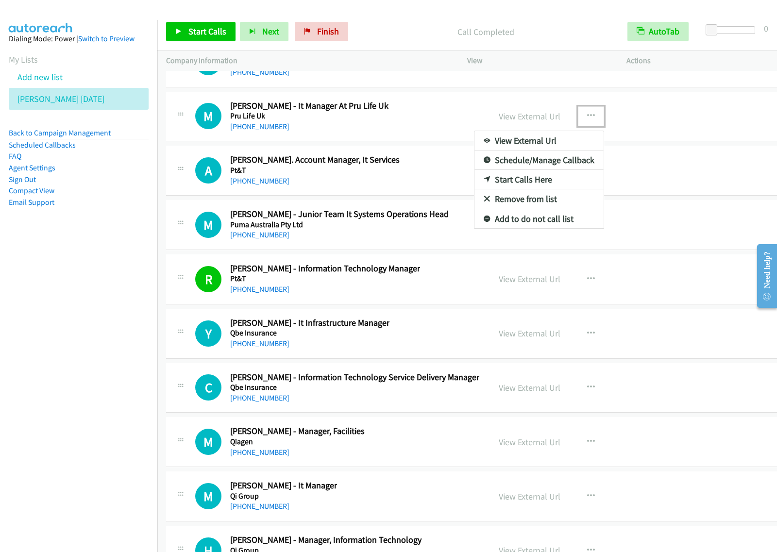
click at [557, 189] on link "Start Calls Here" at bounding box center [539, 179] width 129 height 19
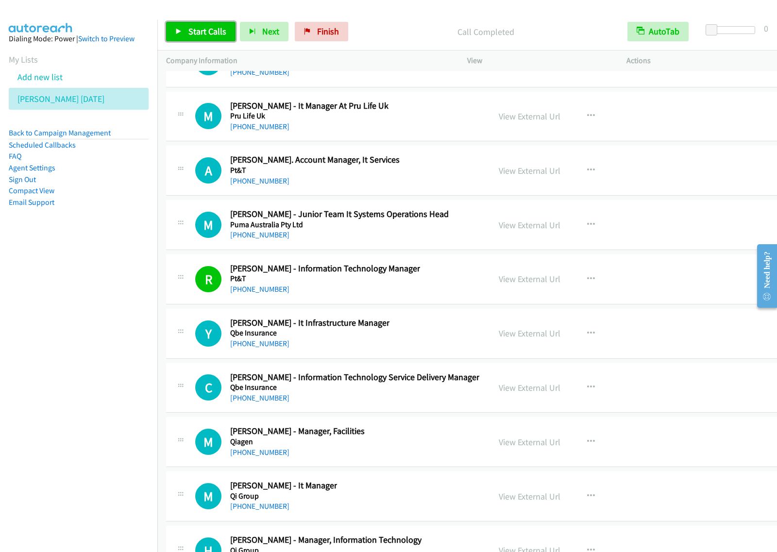
click at [209, 33] on span "Start Calls" at bounding box center [208, 31] width 38 height 11
drag, startPoint x: 191, startPoint y: 38, endPoint x: 202, endPoint y: 39, distance: 10.8
click at [190, 38] on link "Pause" at bounding box center [192, 31] width 53 height 19
